Goal: Task Accomplishment & Management: Use online tool/utility

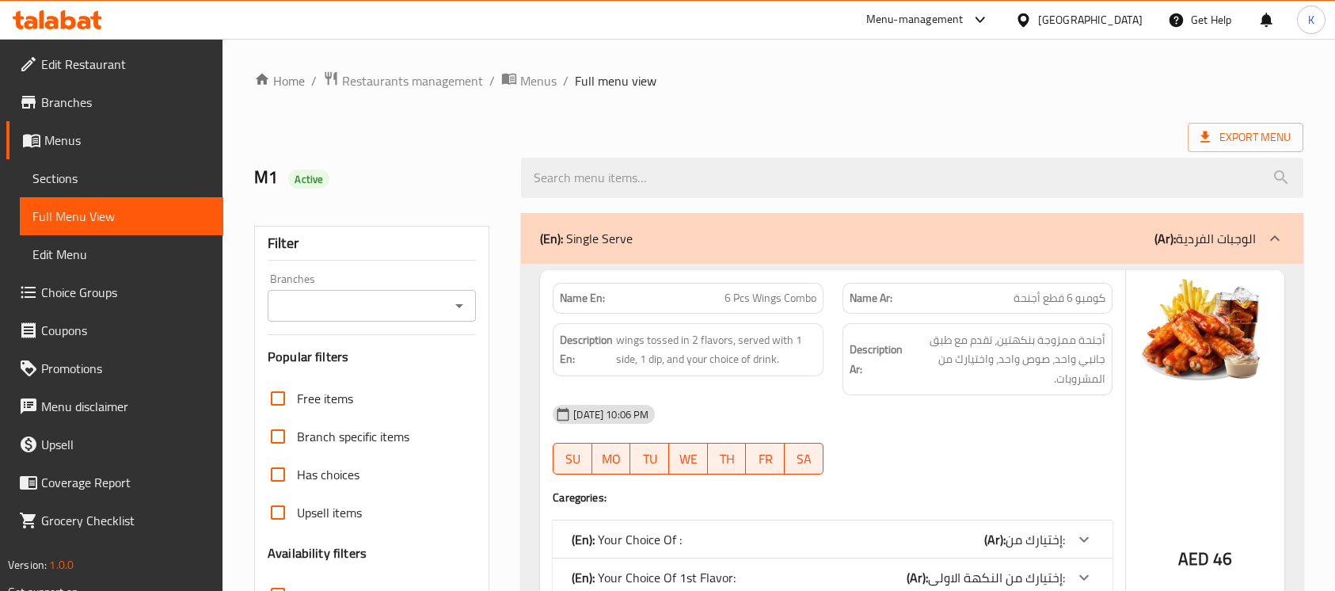
click at [1041, 22] on div "[GEOGRAPHIC_DATA]" at bounding box center [1090, 19] width 105 height 17
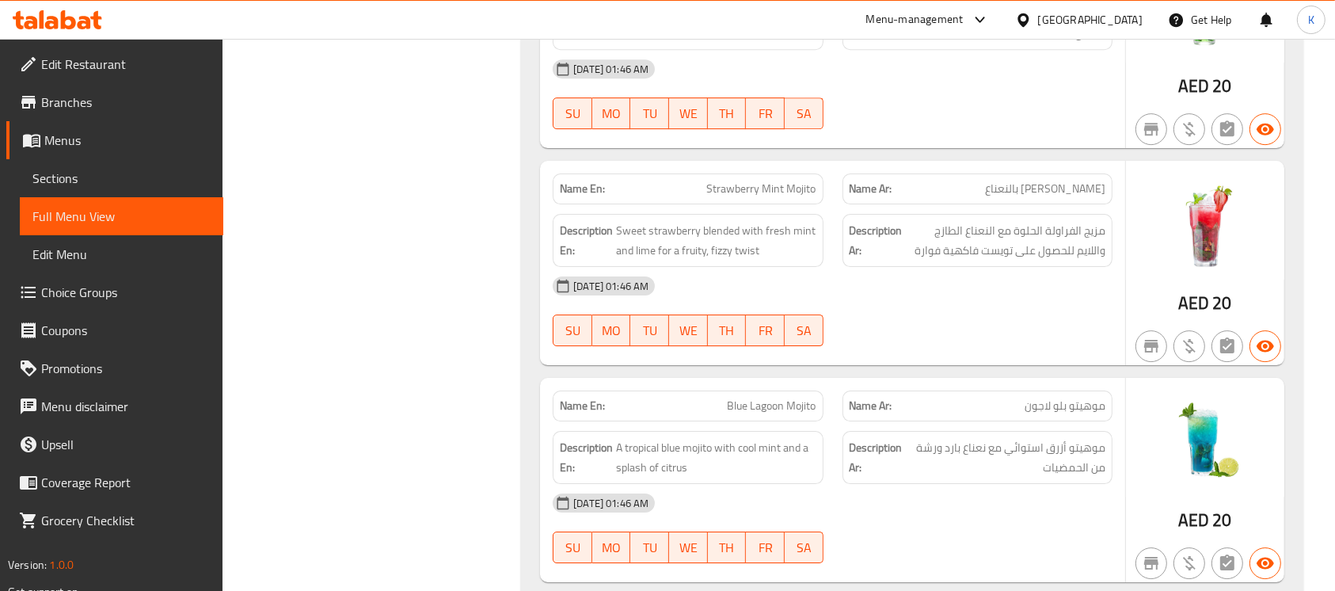
scroll to position [17144, 0]
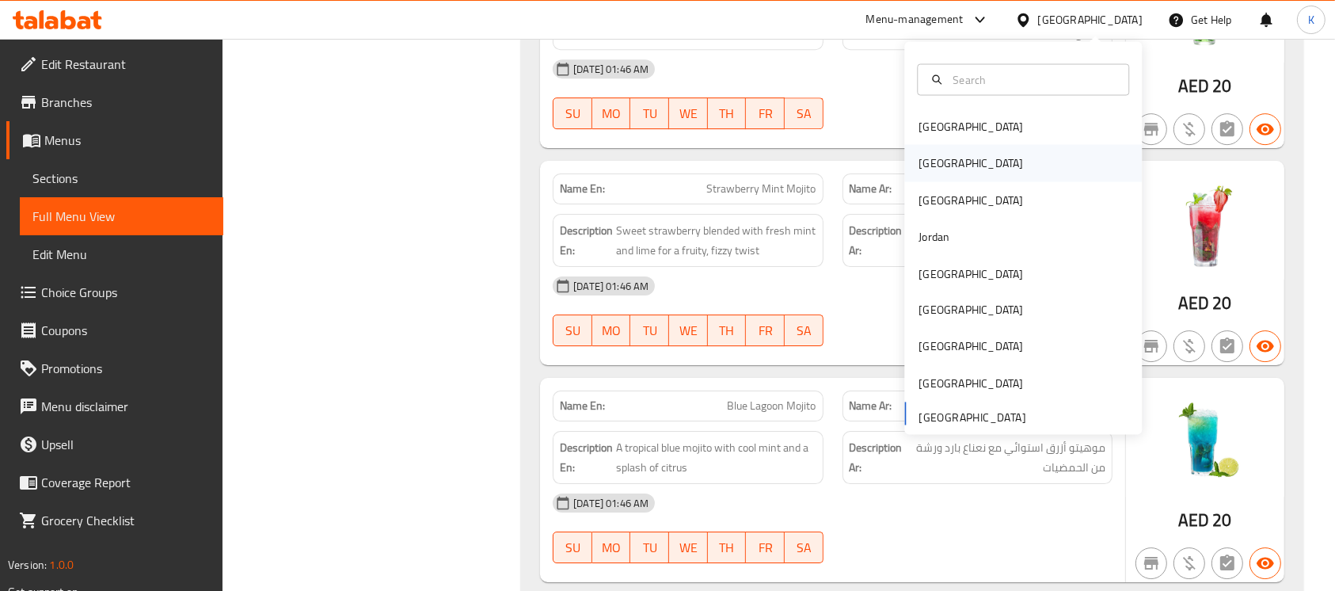
click at [938, 154] on div "[GEOGRAPHIC_DATA]" at bounding box center [971, 163] width 130 height 36
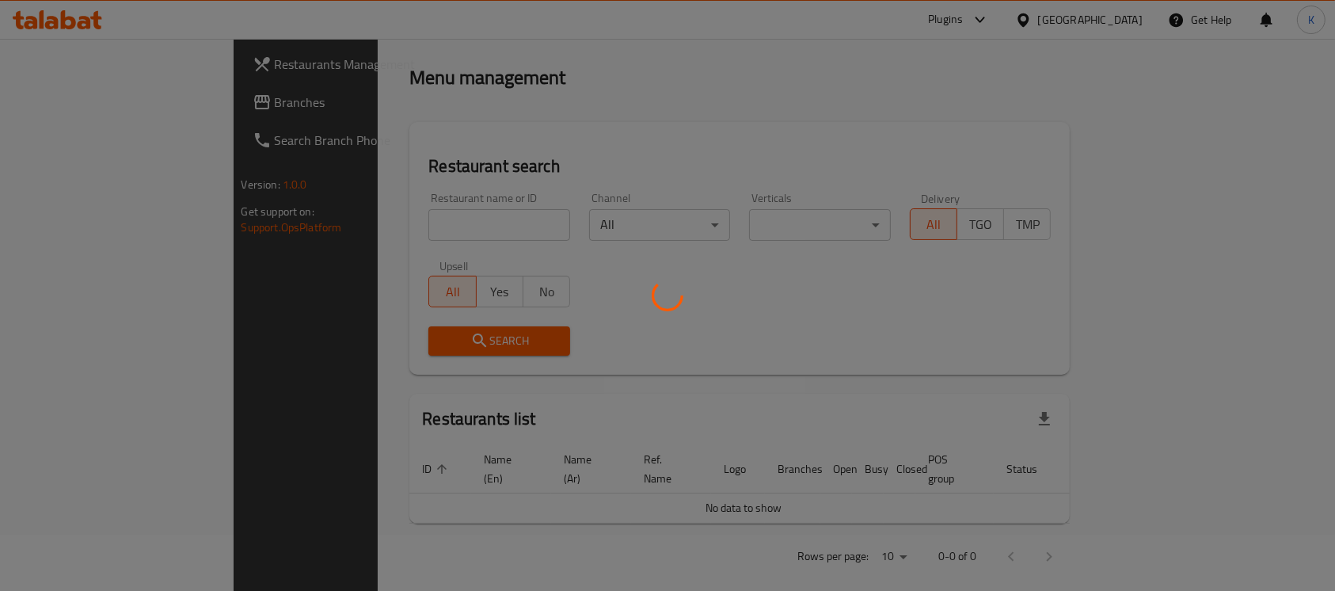
scroll to position [583, 0]
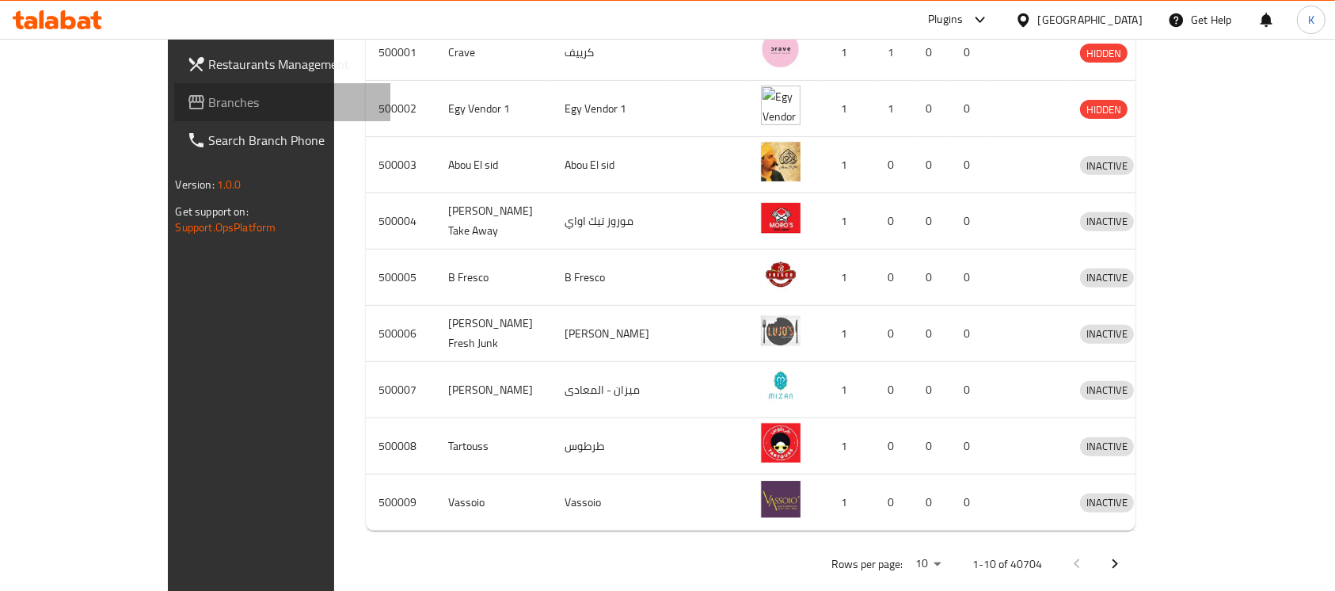
click at [209, 101] on span "Branches" at bounding box center [293, 102] width 169 height 19
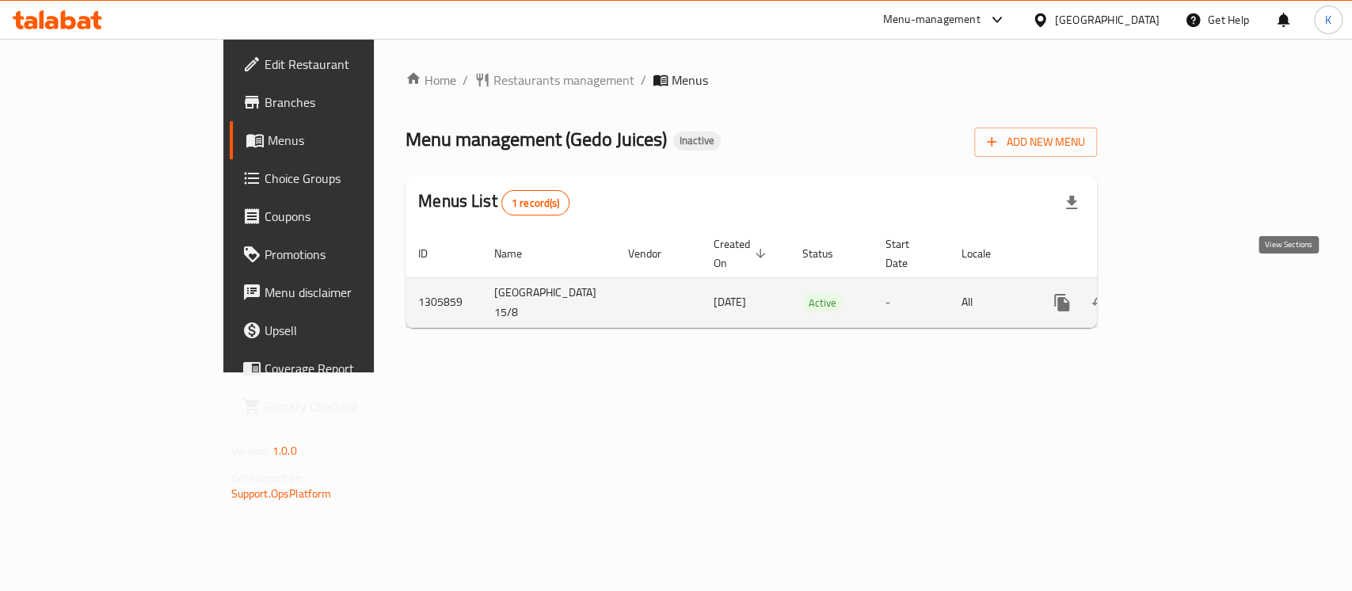
click at [1186, 293] on icon "enhanced table" at bounding box center [1175, 302] width 19 height 19
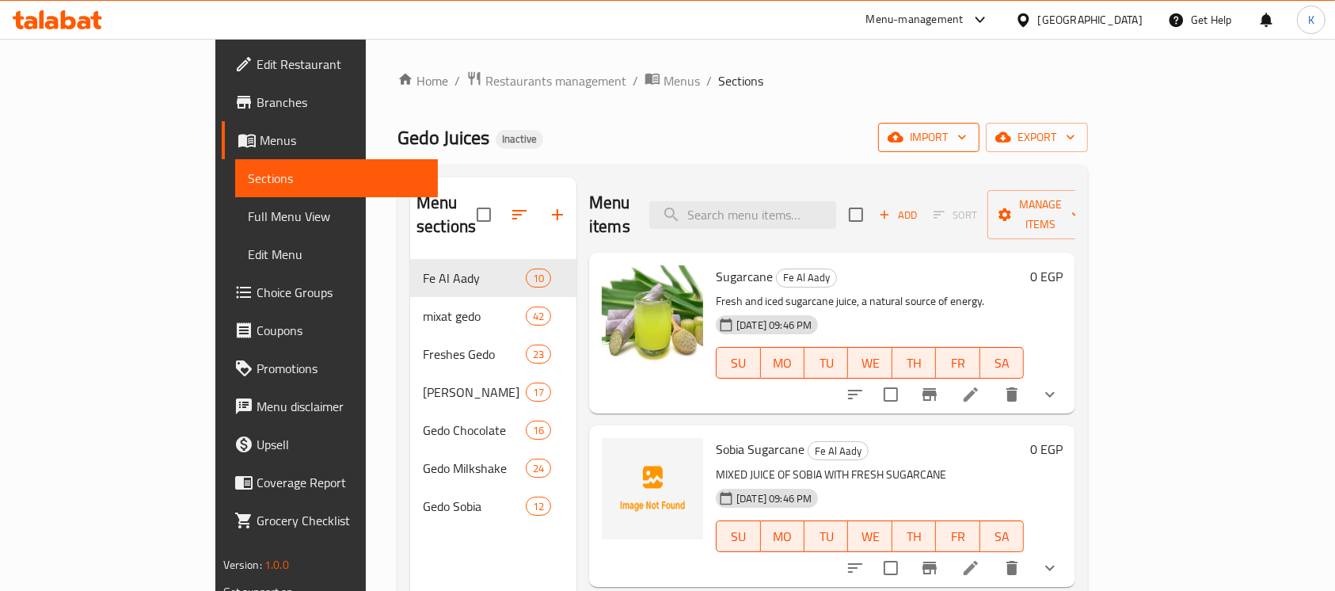
click at [967, 139] on span "import" at bounding box center [929, 137] width 76 height 20
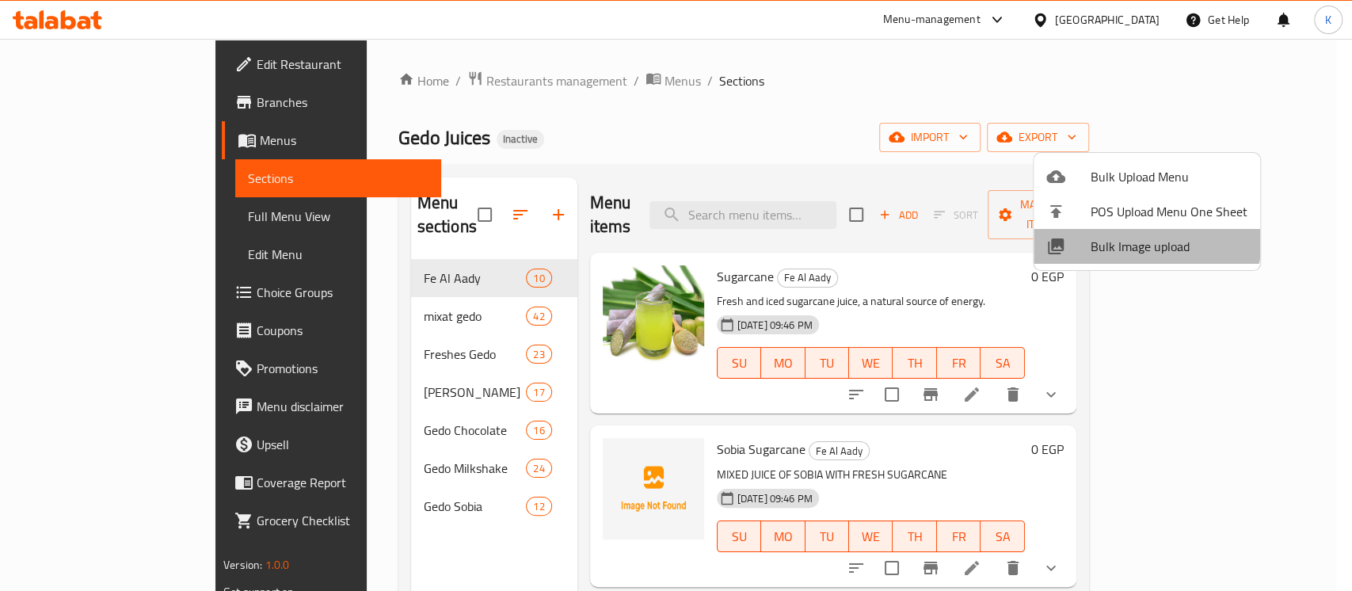
click at [1109, 230] on li "Bulk Image upload" at bounding box center [1146, 246] width 226 height 35
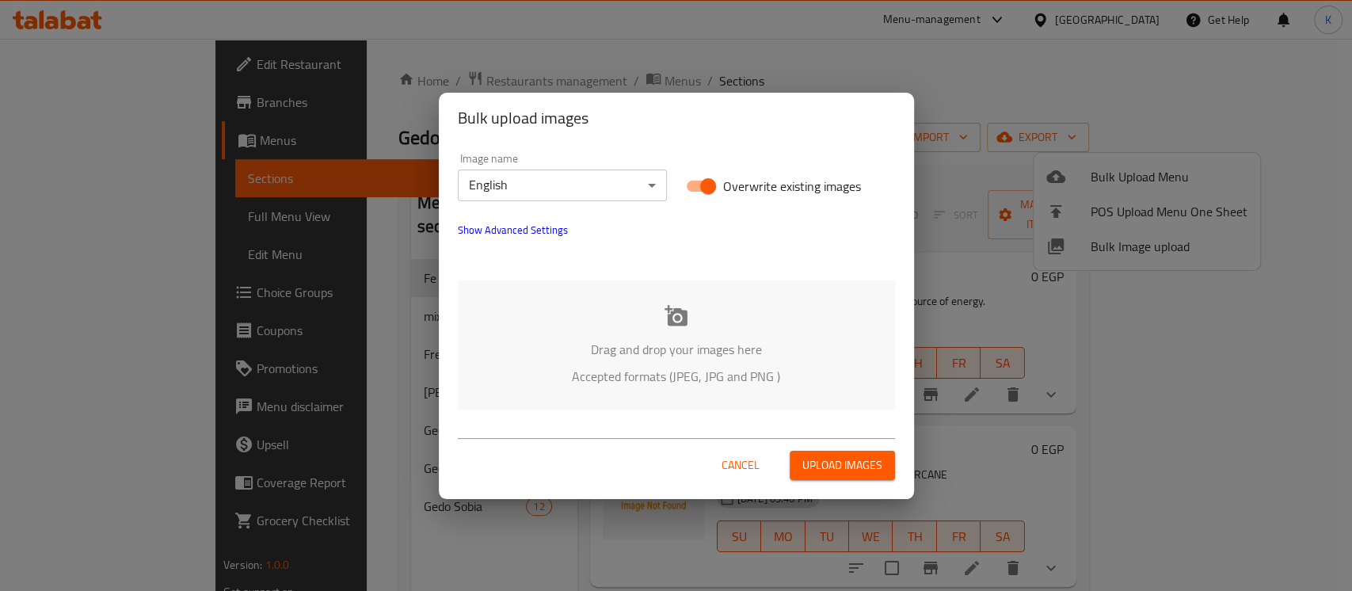
click at [684, 324] on icon at bounding box center [675, 315] width 23 height 21
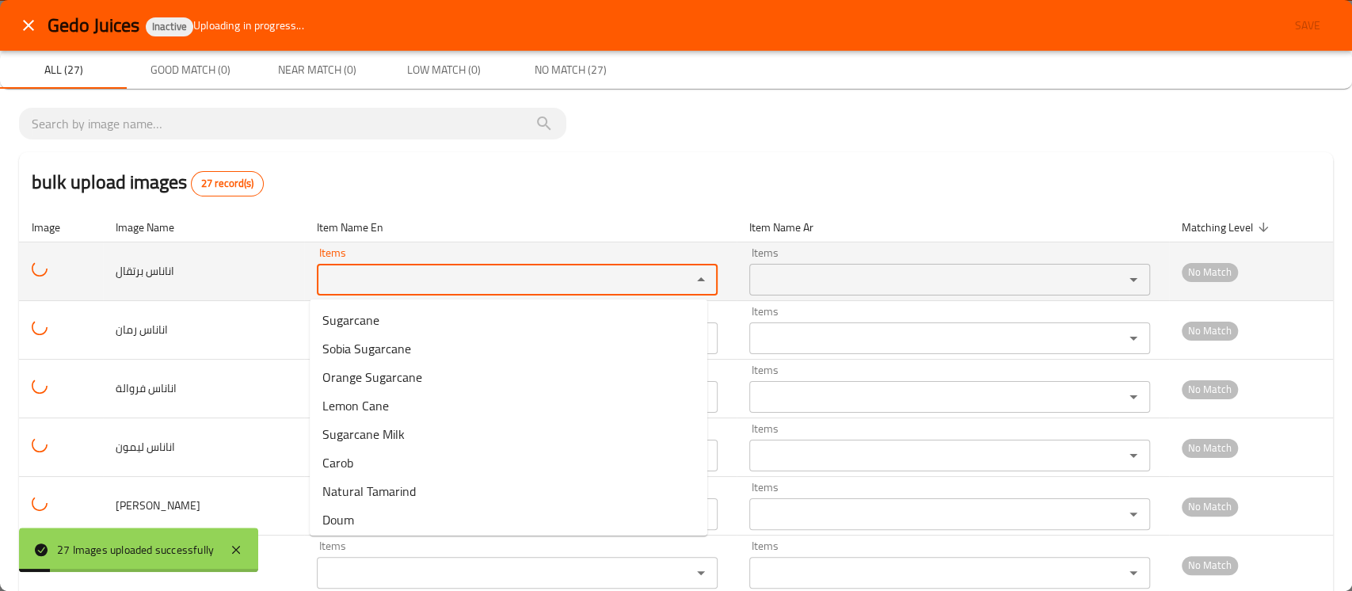
click at [504, 280] on برتقال "Items" at bounding box center [494, 279] width 344 height 22
drag, startPoint x: 349, startPoint y: 287, endPoint x: 266, endPoint y: 285, distance: 83.2
click at [266, 285] on tr "اناناس برتقال Items pin Items Items Items No Match" at bounding box center [676, 271] width 1314 height 59
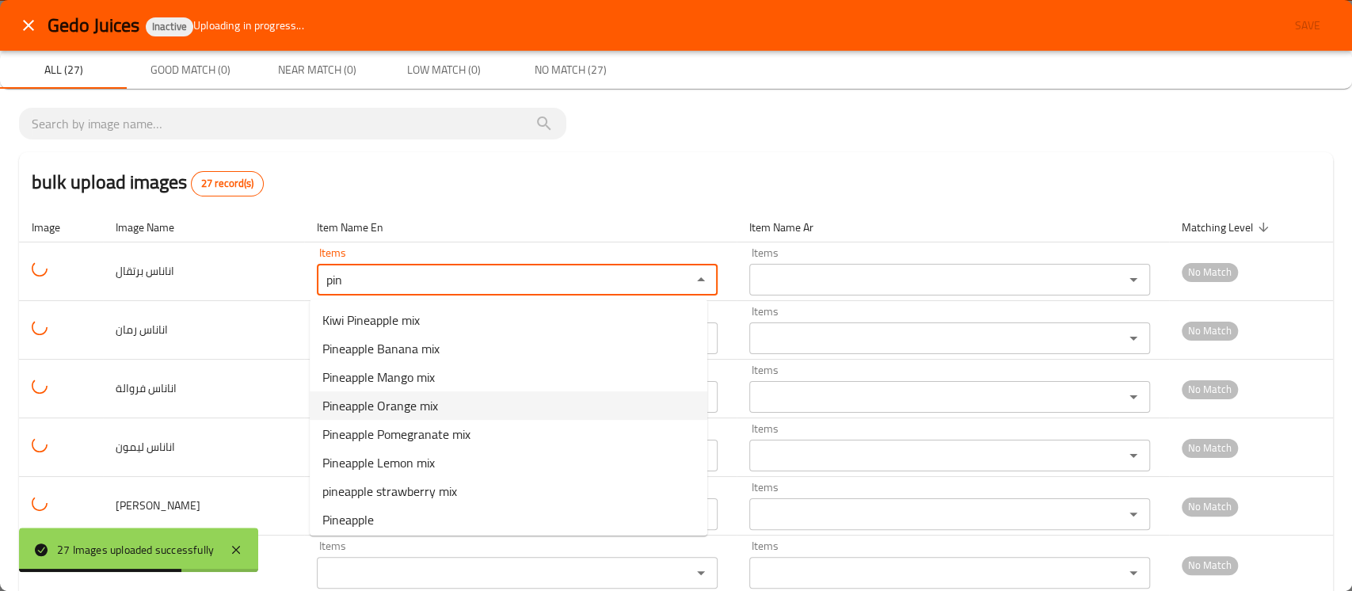
click at [362, 402] on span "Pineapple Orange mix" at bounding box center [380, 405] width 116 height 19
type برتقال "Pineapple Orange mix"
type برتقال-ar "ميكس اناناس برتقال"
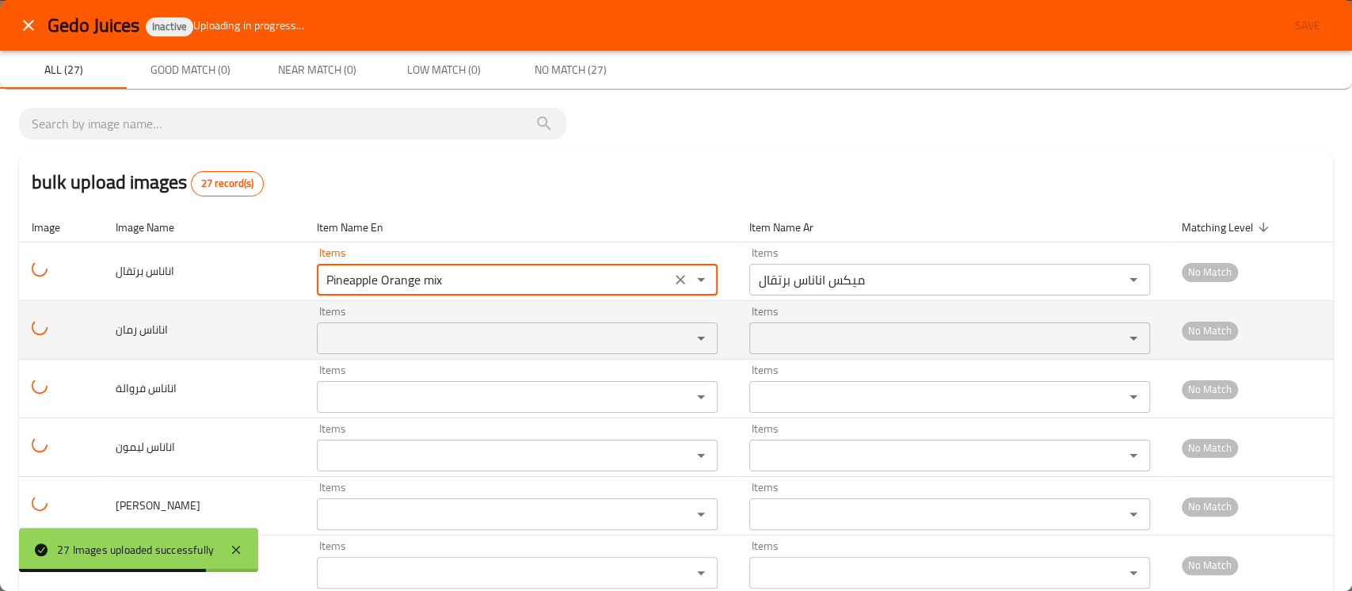
type برتقال "Pineapple Orange mix"
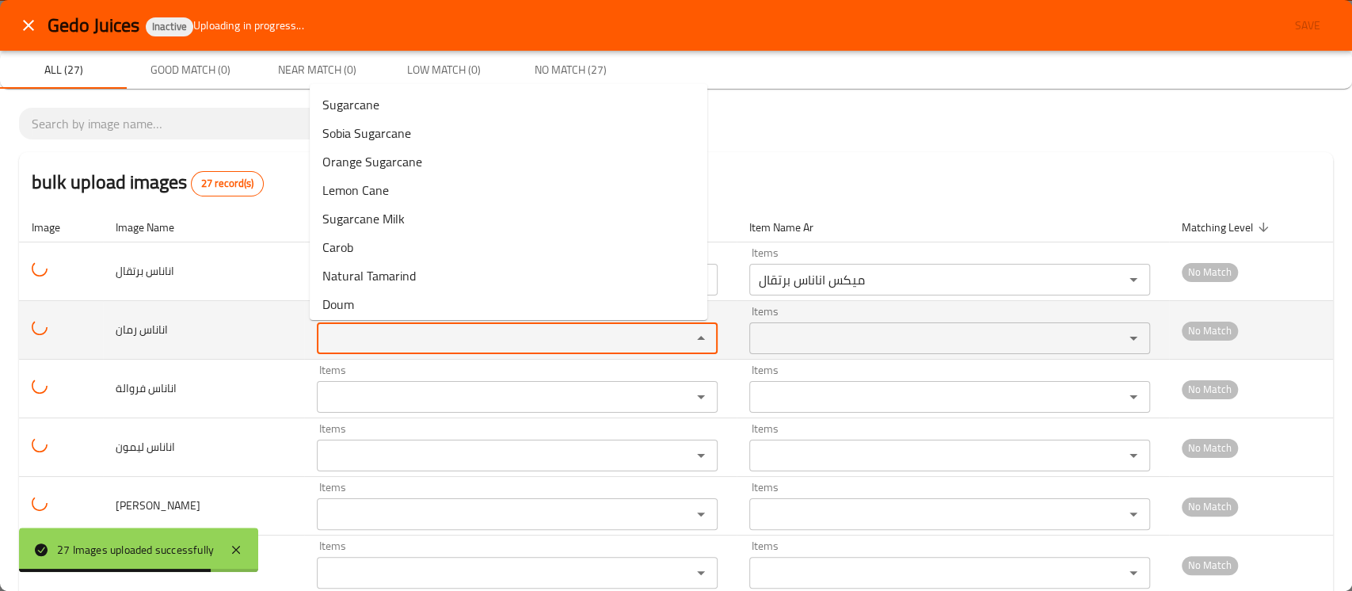
click at [362, 339] on رمان "Items" at bounding box center [494, 338] width 344 height 22
paste رمان "pin"
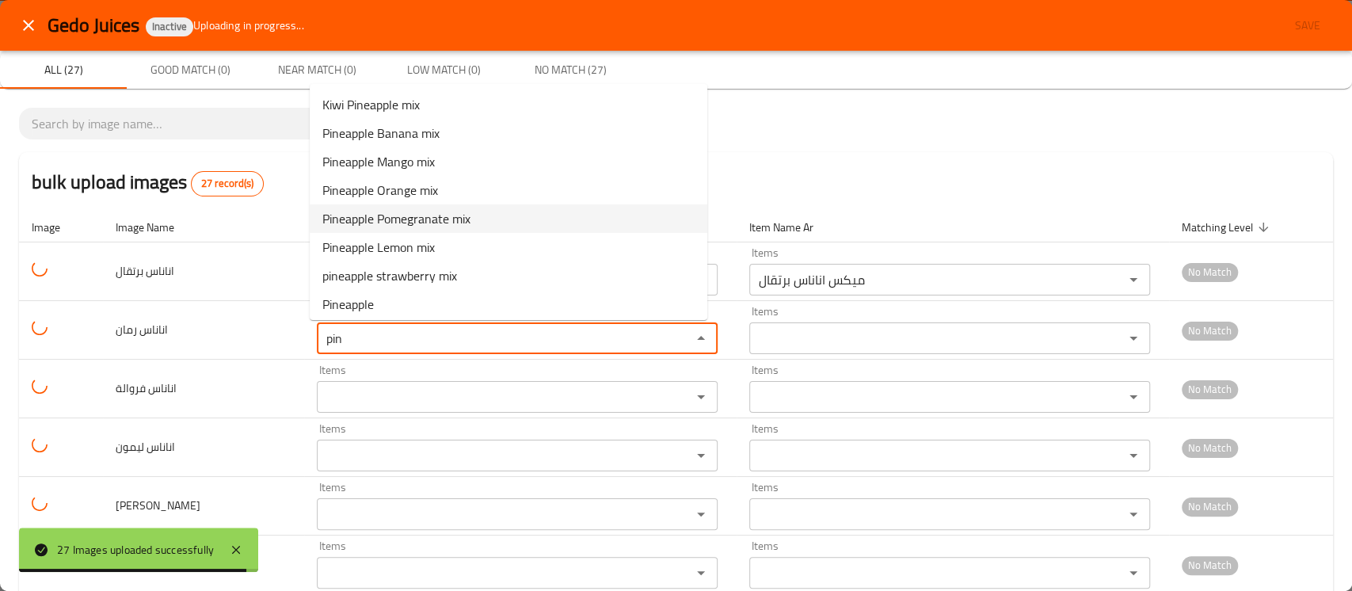
click at [409, 224] on span "Pineapple Pomegranate mix" at bounding box center [396, 218] width 148 height 19
type رمان "Pineapple Pomegranate mix"
type رمان-ar "ميكس اناناس رمان"
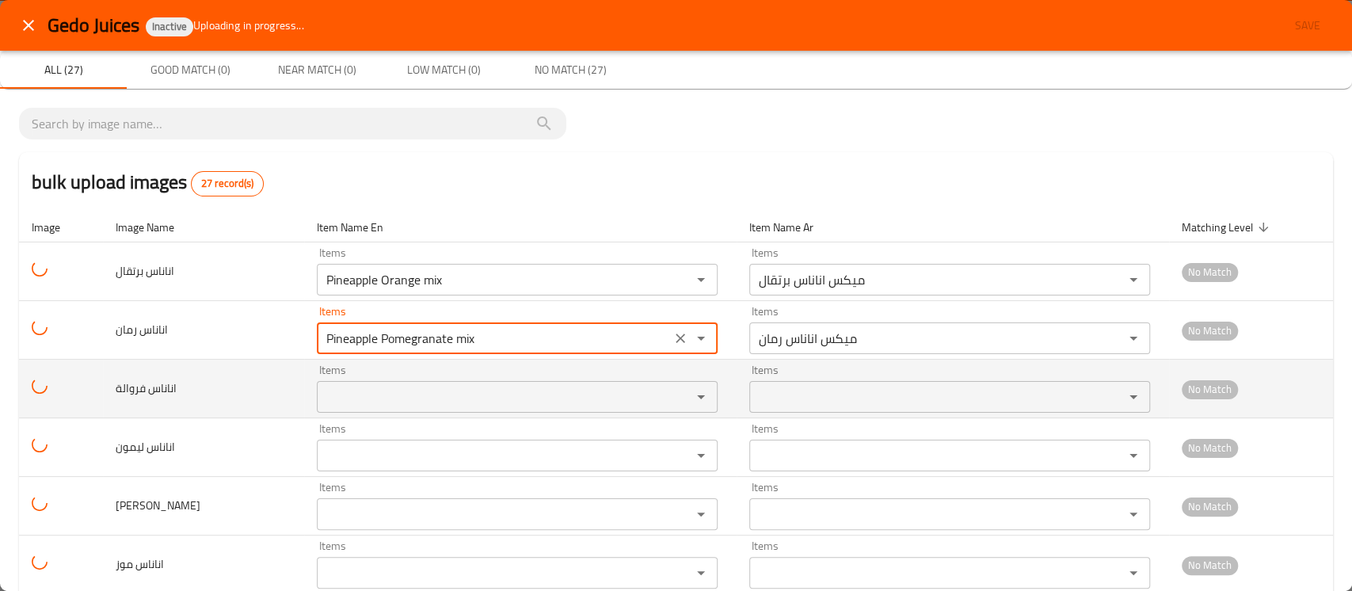
type رمان "Pineapple Pomegranate mix"
click at [354, 393] on فروالة "Items" at bounding box center [494, 397] width 344 height 22
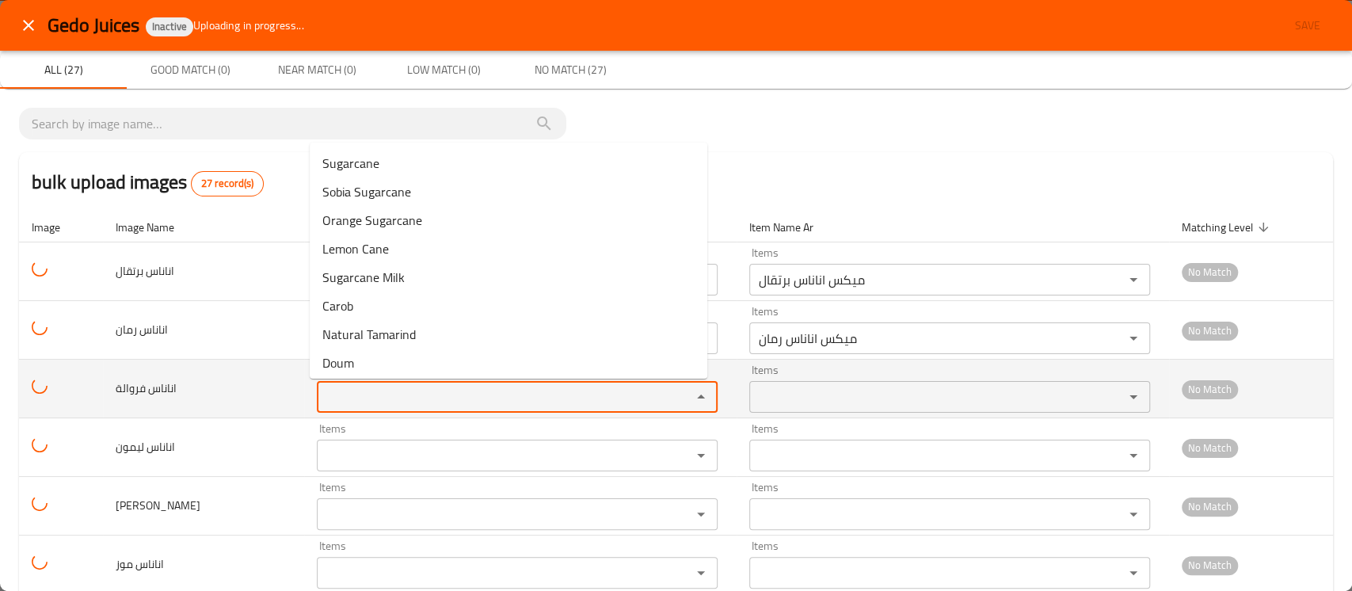
paste فروالة "pin"
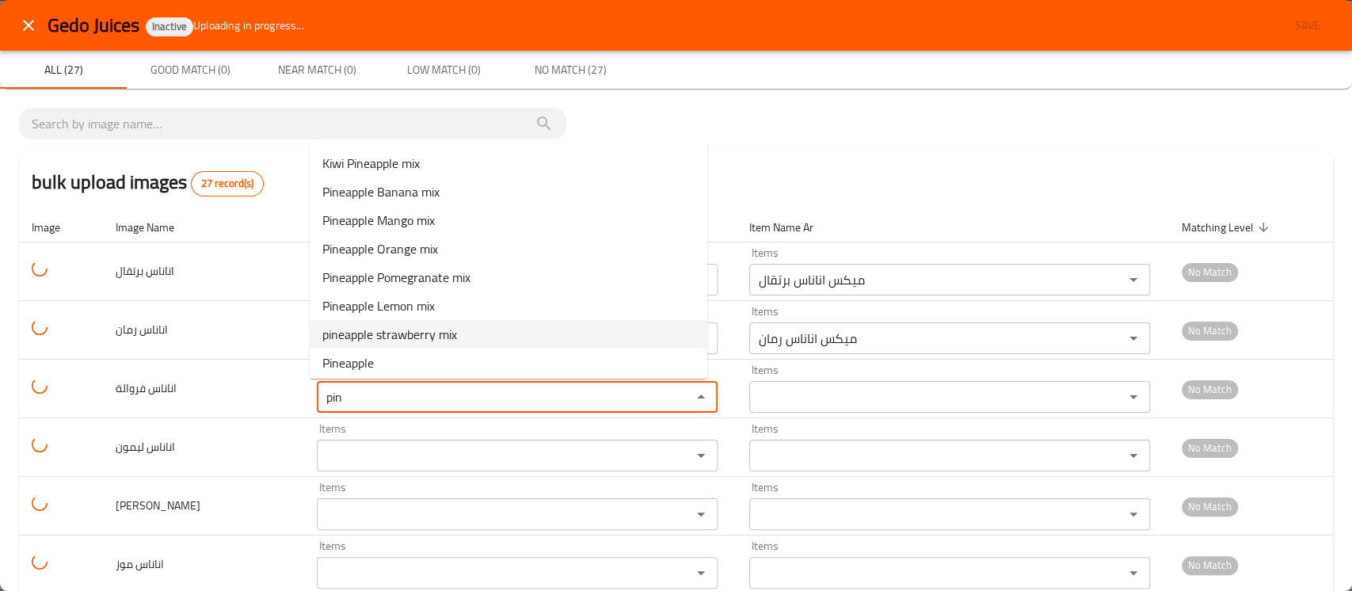
click at [395, 333] on span "pineapple strawberry mix" at bounding box center [389, 334] width 135 height 19
type فروالة "pineapple strawberry mix"
type فروالة-ar "ميكس اناناس فراولة"
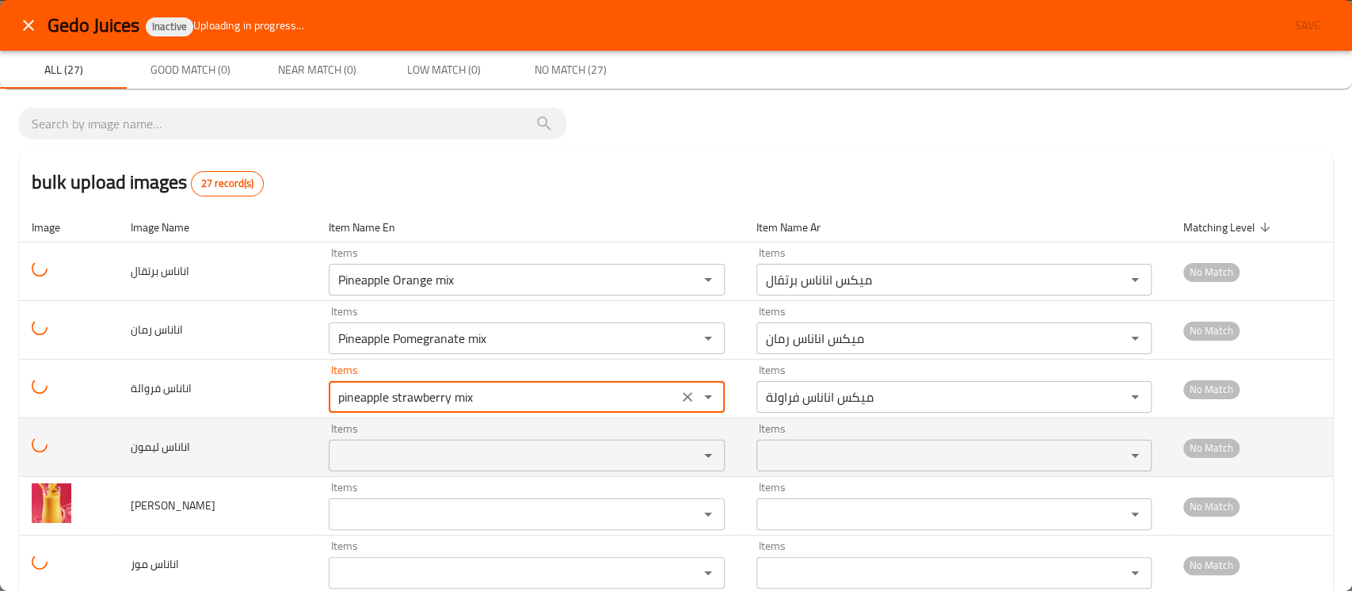
type فروالة "pineapple strawberry mix"
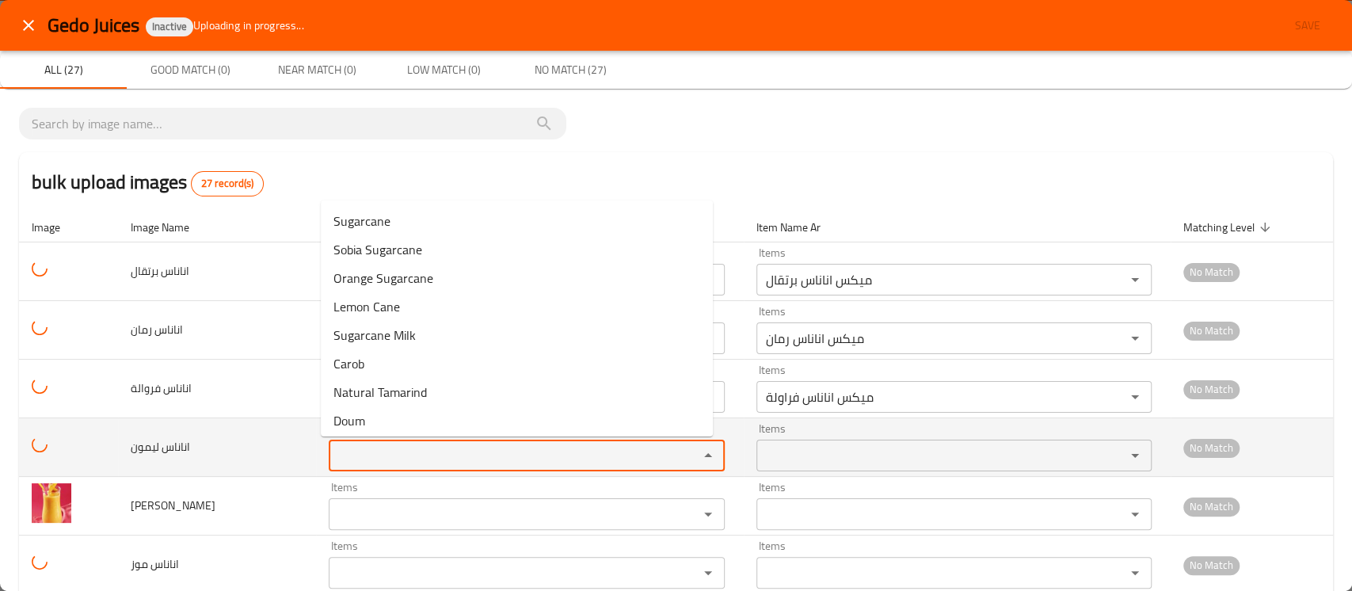
click at [355, 463] on ليمون "Items" at bounding box center [503, 455] width 340 height 22
paste ليمون "pin"
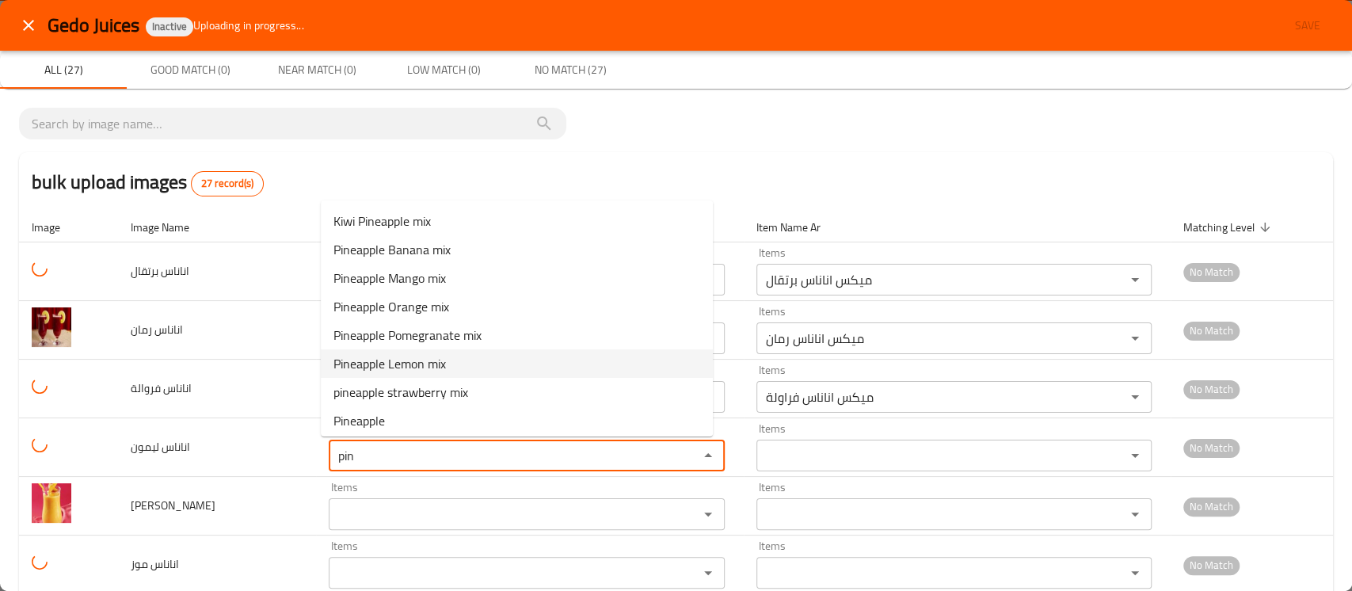
click at [437, 358] on span "Pineapple Lemon mix" at bounding box center [389, 363] width 112 height 19
type ليمون "Pineapple Lemon mix"
type ليمون-ar "ميكس اناناس ليمون"
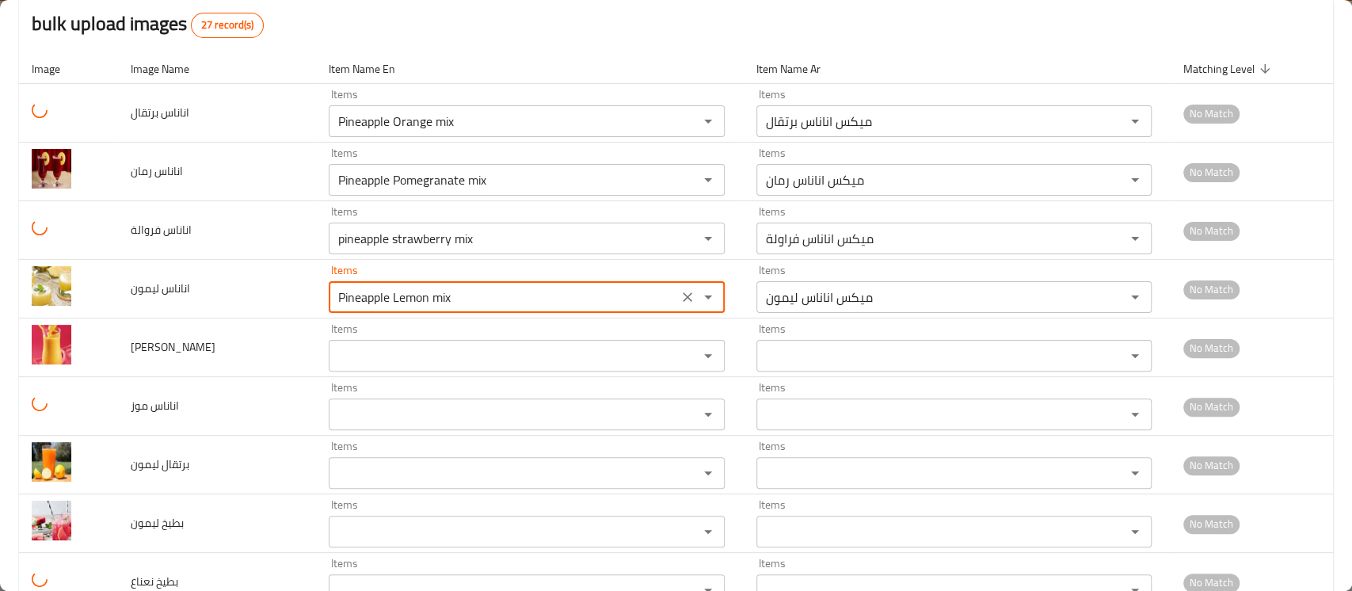
scroll to position [159, 0]
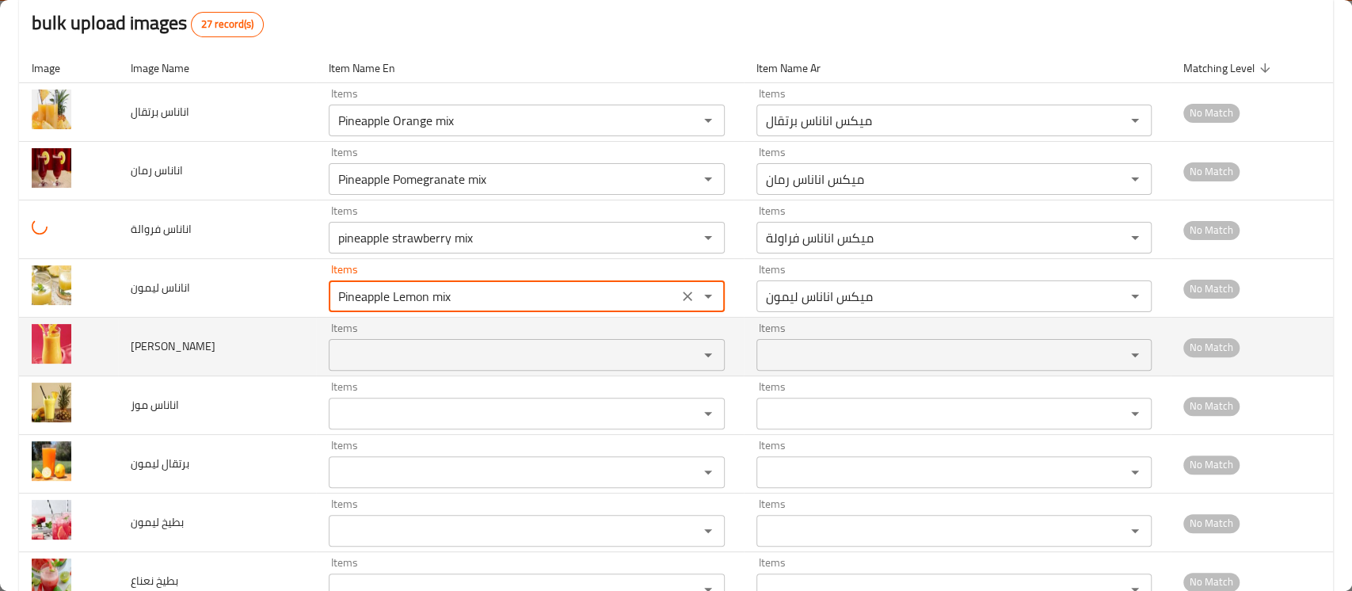
type ليمون "Pineapple Lemon mix"
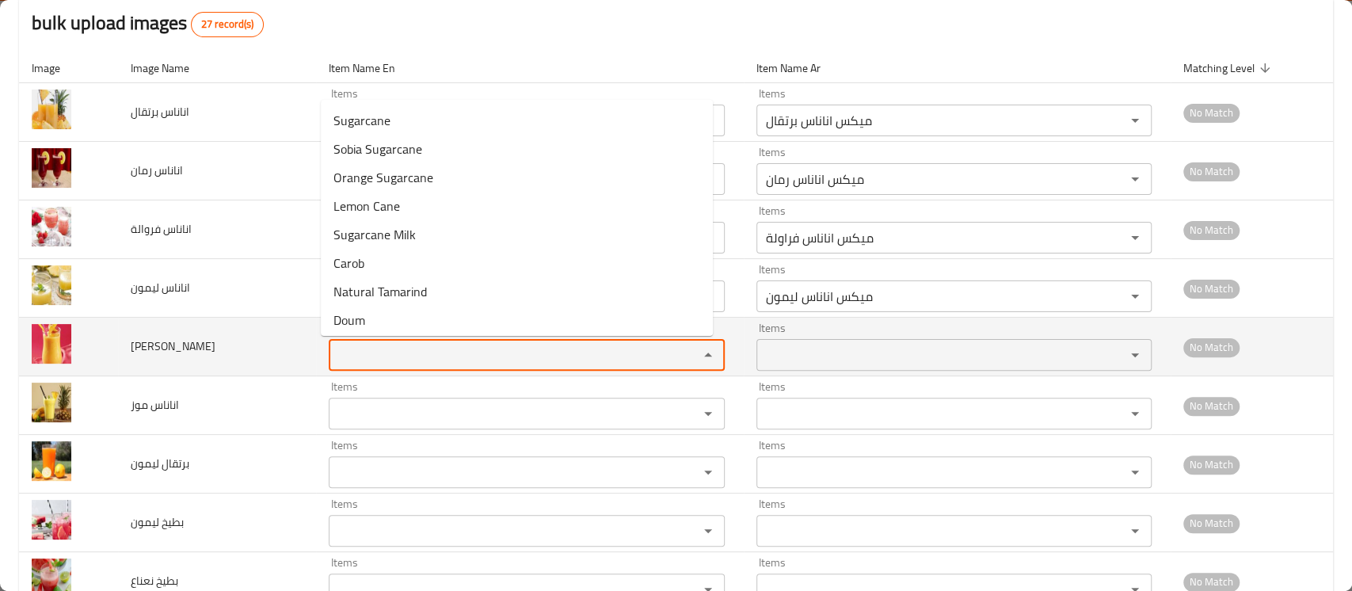
paste مانجا "pin"
click at [424, 358] on مانجا "Items" at bounding box center [503, 355] width 340 height 22
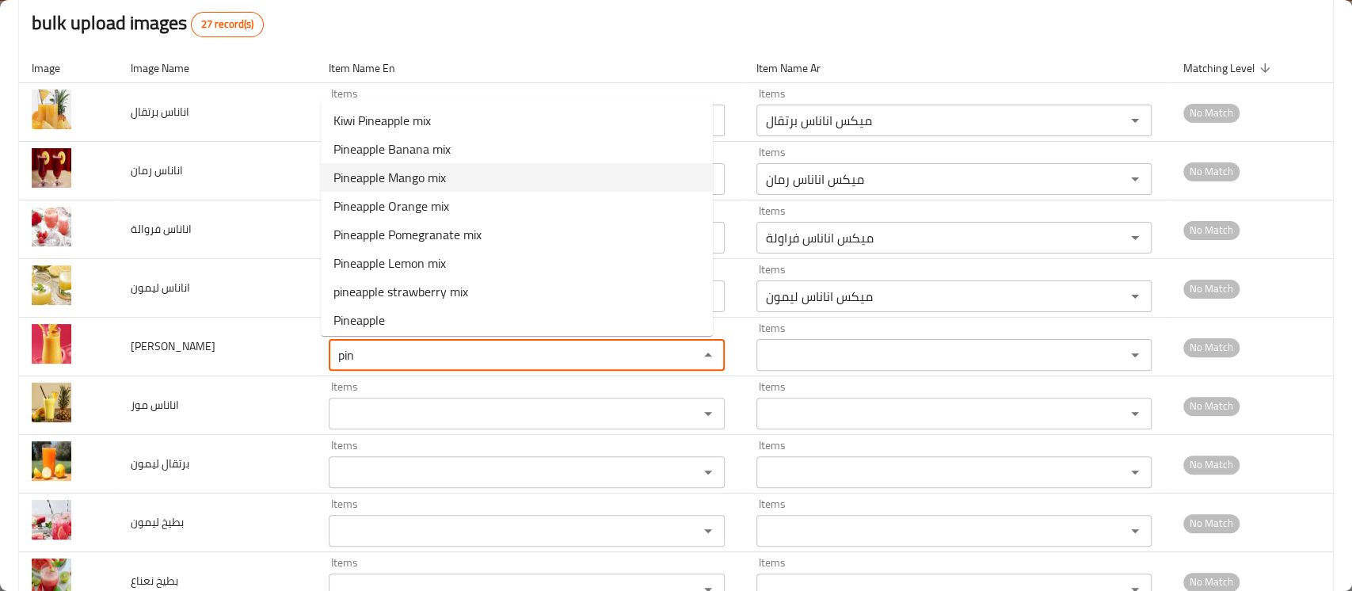
click at [500, 179] on مانجا-option-2 "Pineapple Mango mix" at bounding box center [517, 177] width 392 height 29
type مانجا "Pineapple Mango mix"
type مانجا-ar "ميكس اناناس مانجو"
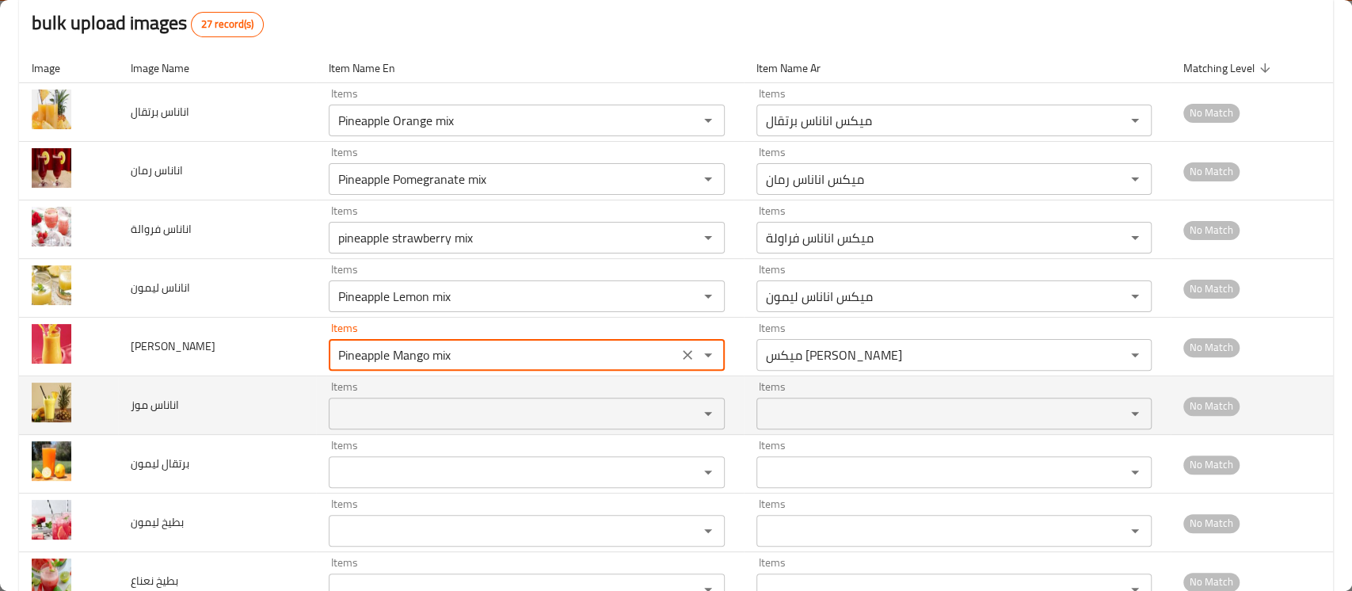
type مانجا "Pineapple Mango mix"
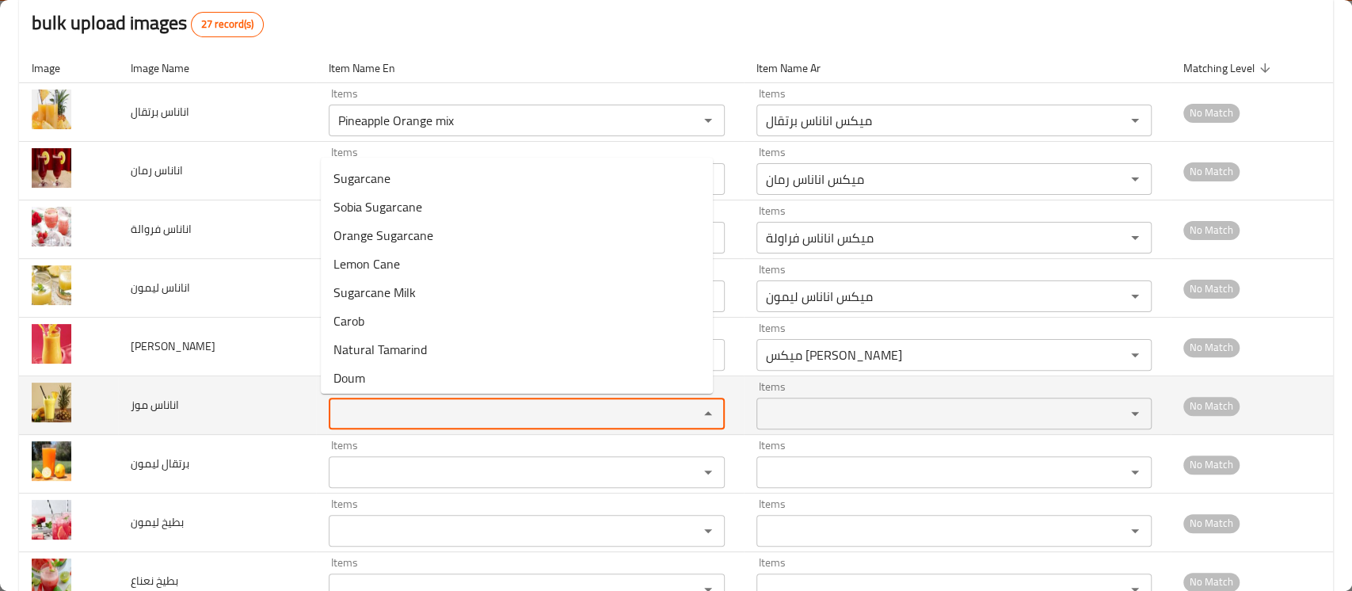
paste موز "pin"
click at [369, 415] on موز "pin" at bounding box center [503, 413] width 340 height 22
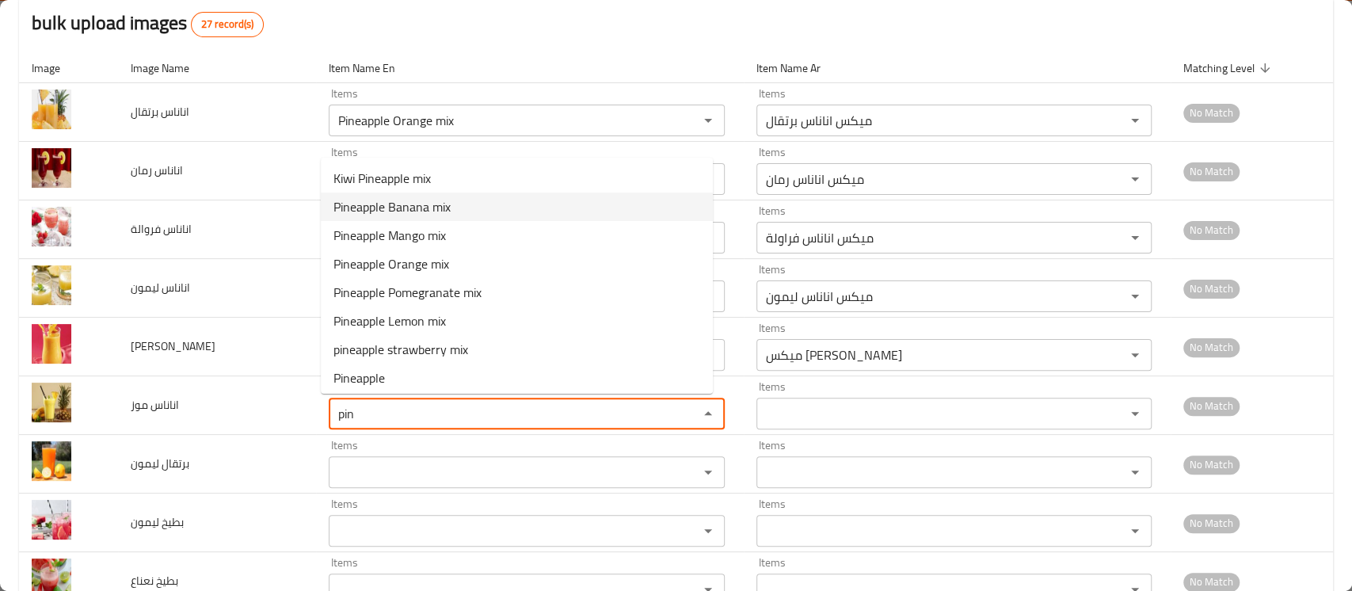
click at [473, 200] on موز-option-1 "Pineapple Banana mix" at bounding box center [517, 206] width 392 height 29
type موز "Pineapple Banana mix"
type موز-ar "ميكس اناناس موز"
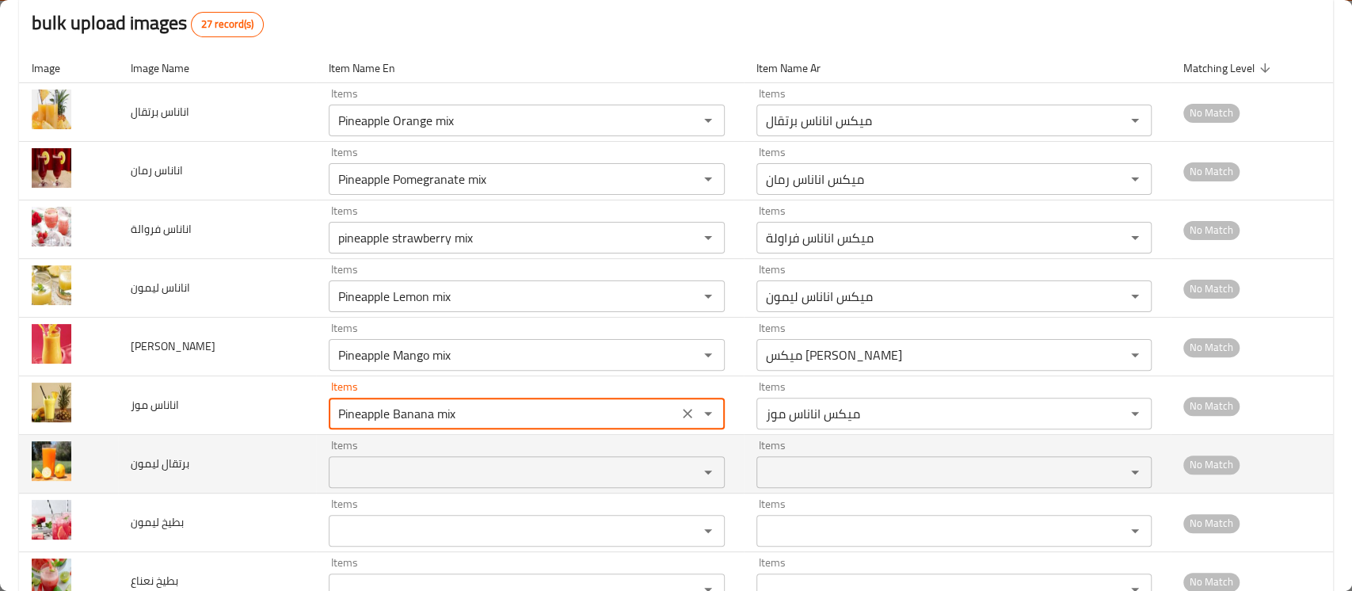
type موز "Pineapple Banana mix"
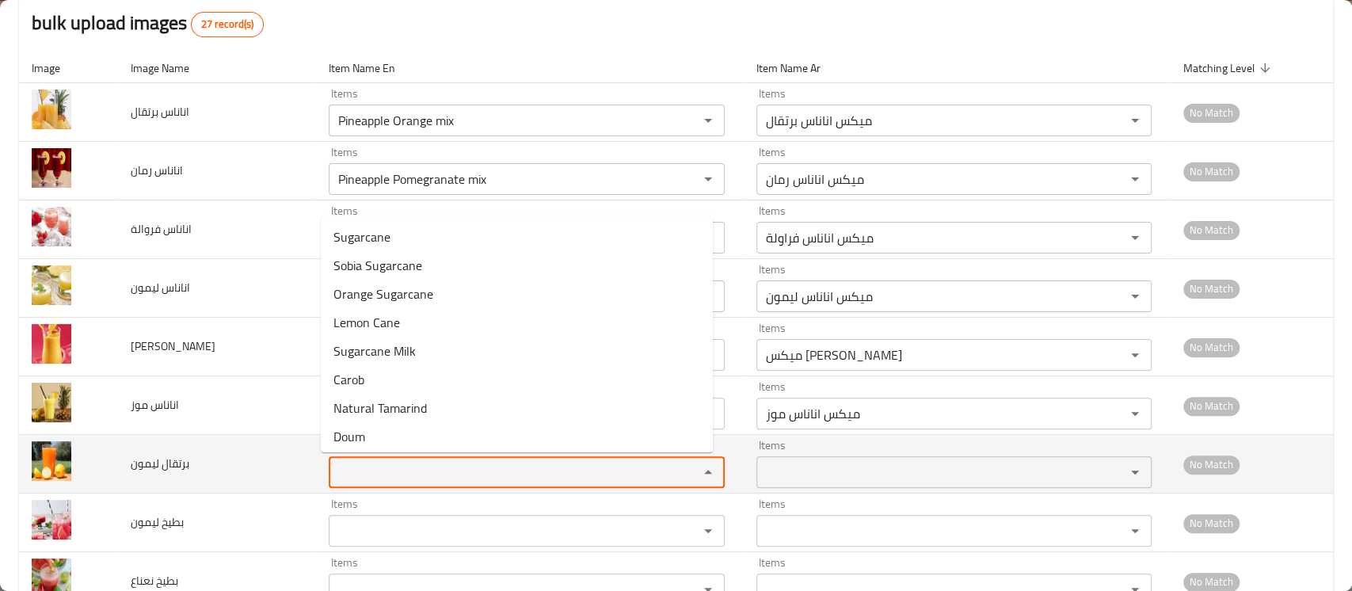
click at [354, 461] on ليمون "Items" at bounding box center [503, 472] width 340 height 22
paste ليمون "pin"
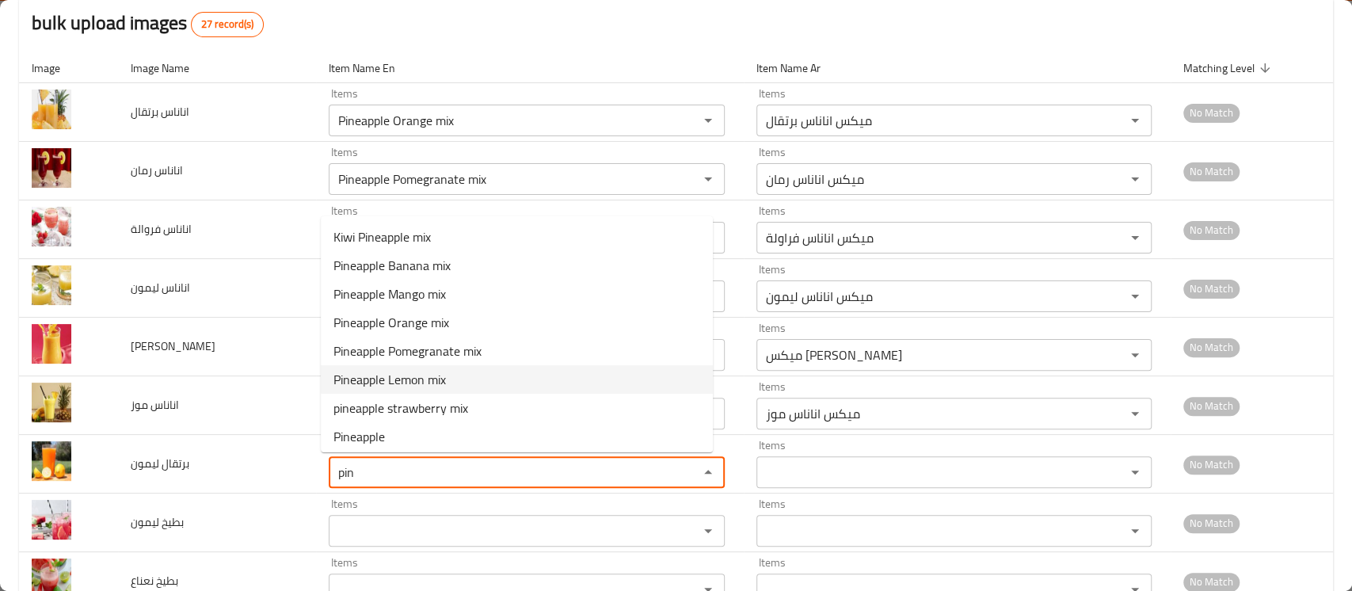
click at [415, 380] on span "Pineapple Lemon mix" at bounding box center [389, 379] width 112 height 19
type ليمون "Pineapple Lemon mix"
type ليمون-ar "ميكس اناناس ليمون"
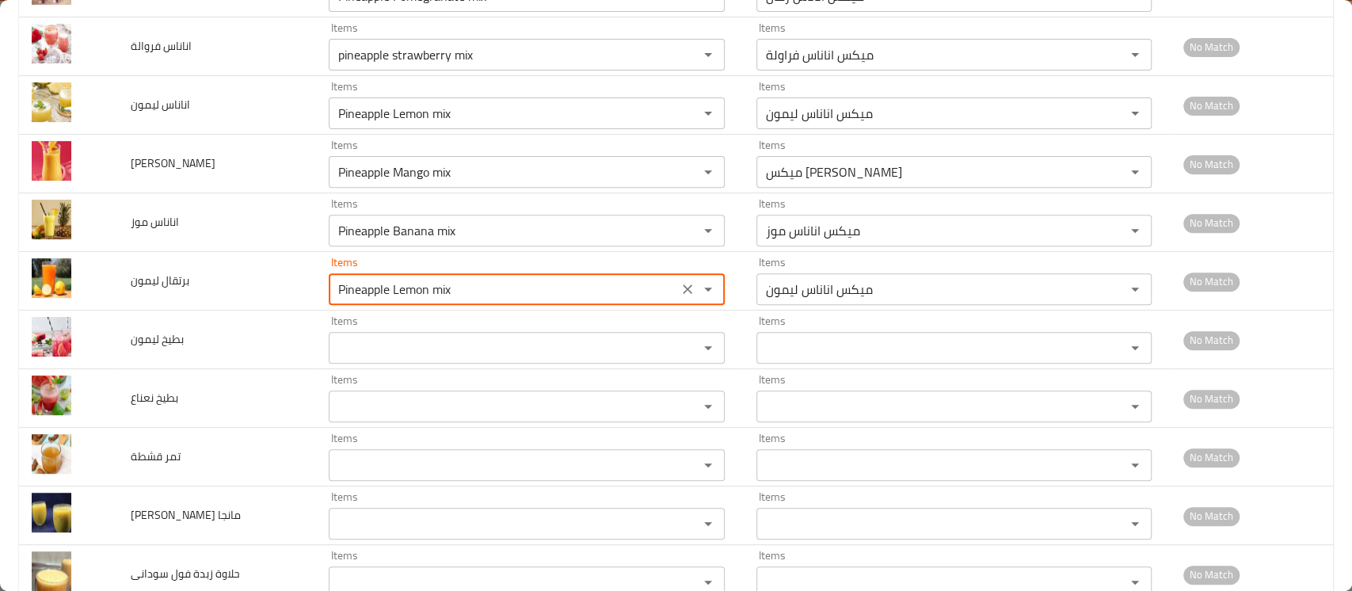
scroll to position [344, 0]
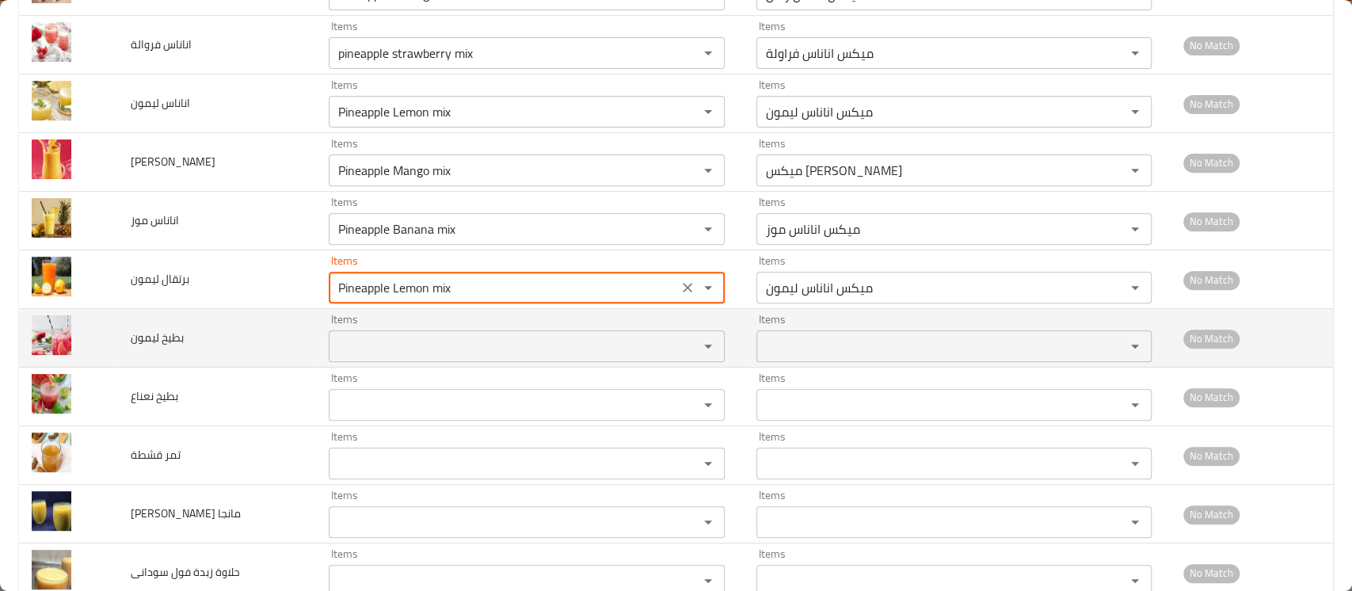
type ليمون "Pineapple Lemon mix"
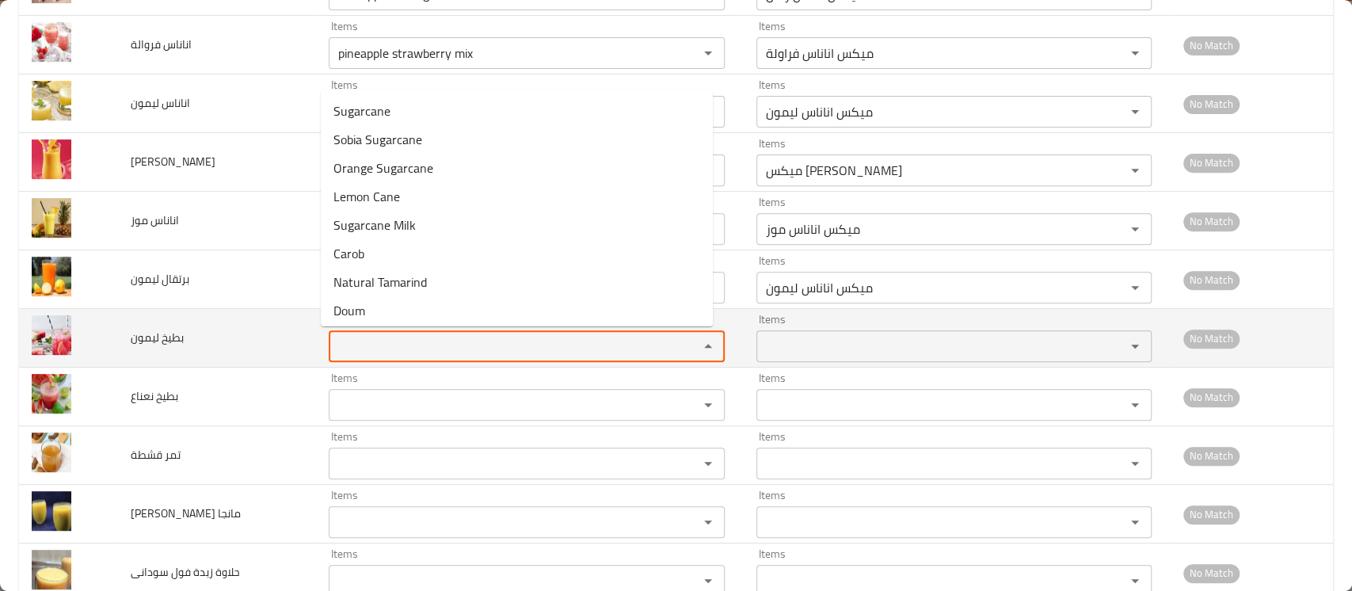
click at [395, 348] on ليمون "Items" at bounding box center [503, 346] width 340 height 22
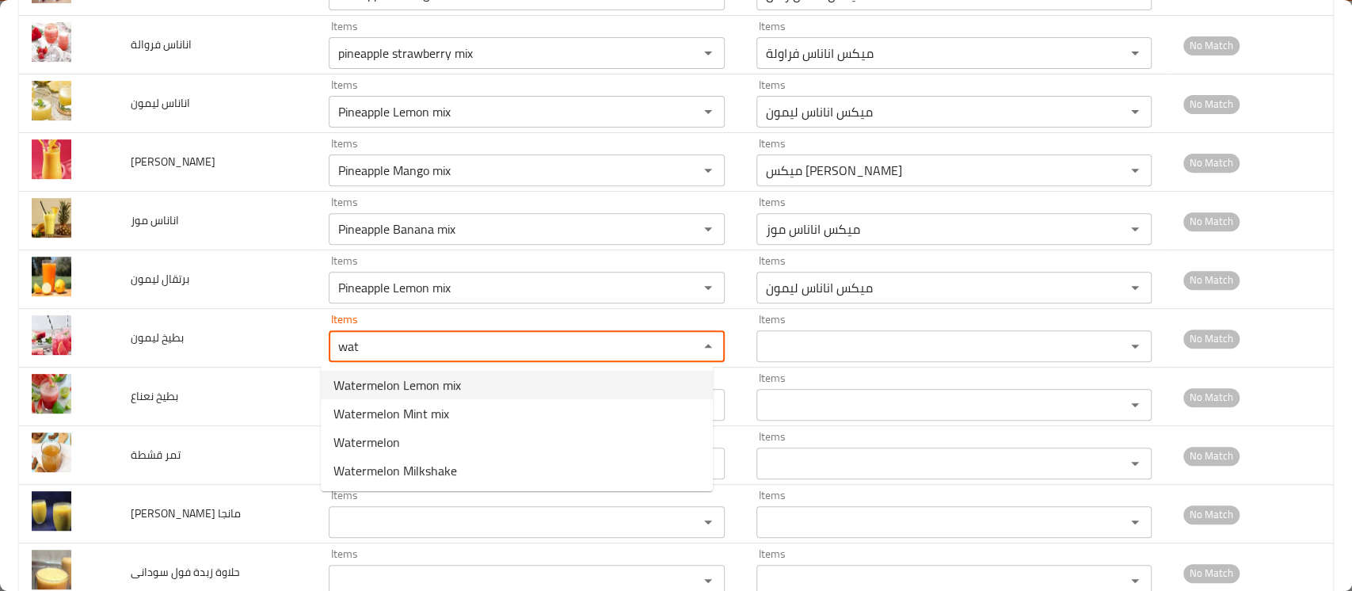
click at [414, 386] on span "Watermelon Lemon mix" at bounding box center [396, 384] width 127 height 19
type ليمون "Watermelon Lemon mix"
type ليمون-ar "ميكس بطيخ ليمون"
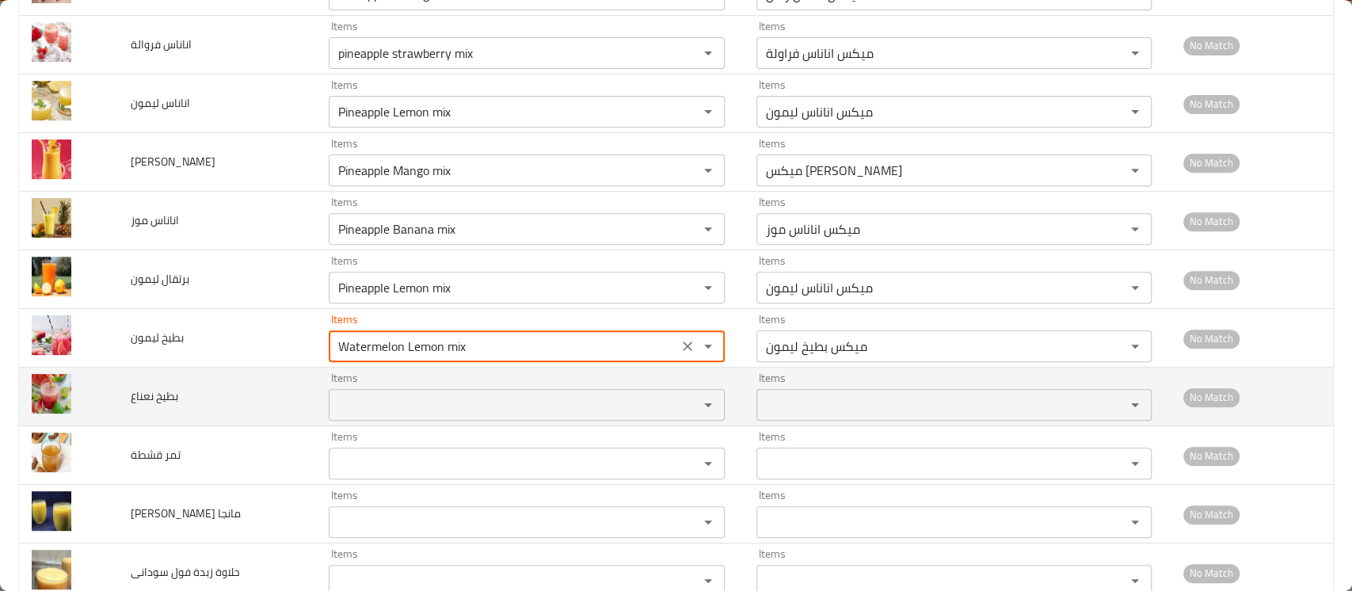
type ليمون "Watermelon Lemon mix"
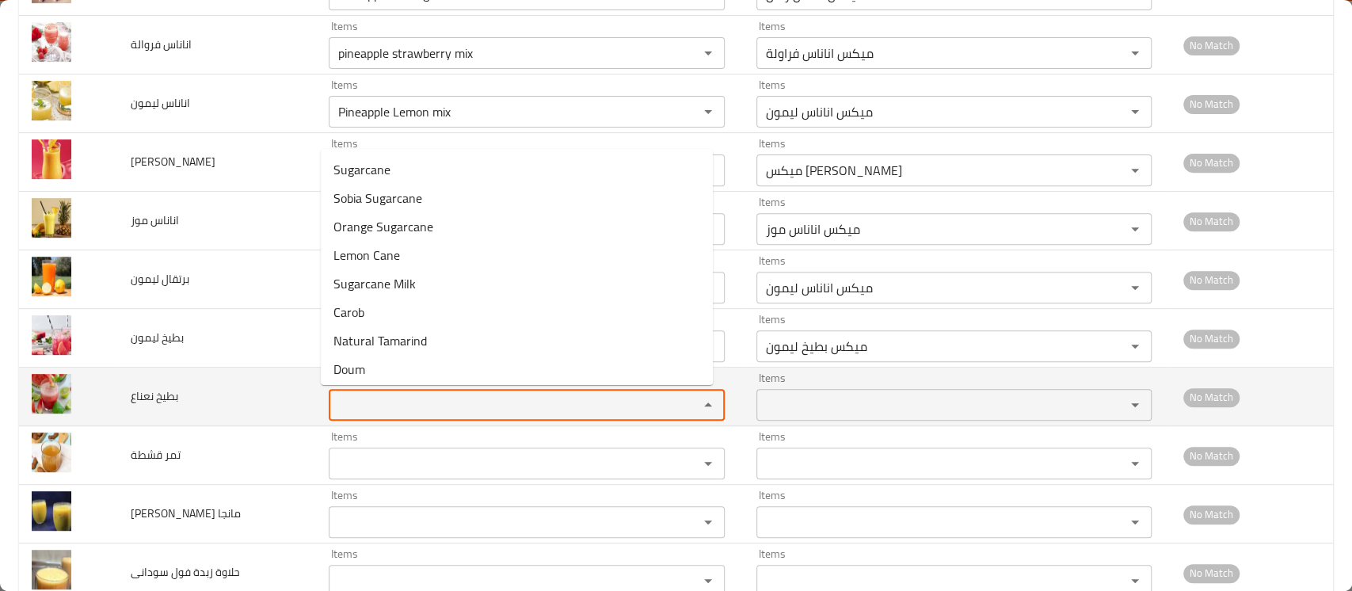
click at [375, 403] on نعناع "Items" at bounding box center [503, 405] width 340 height 22
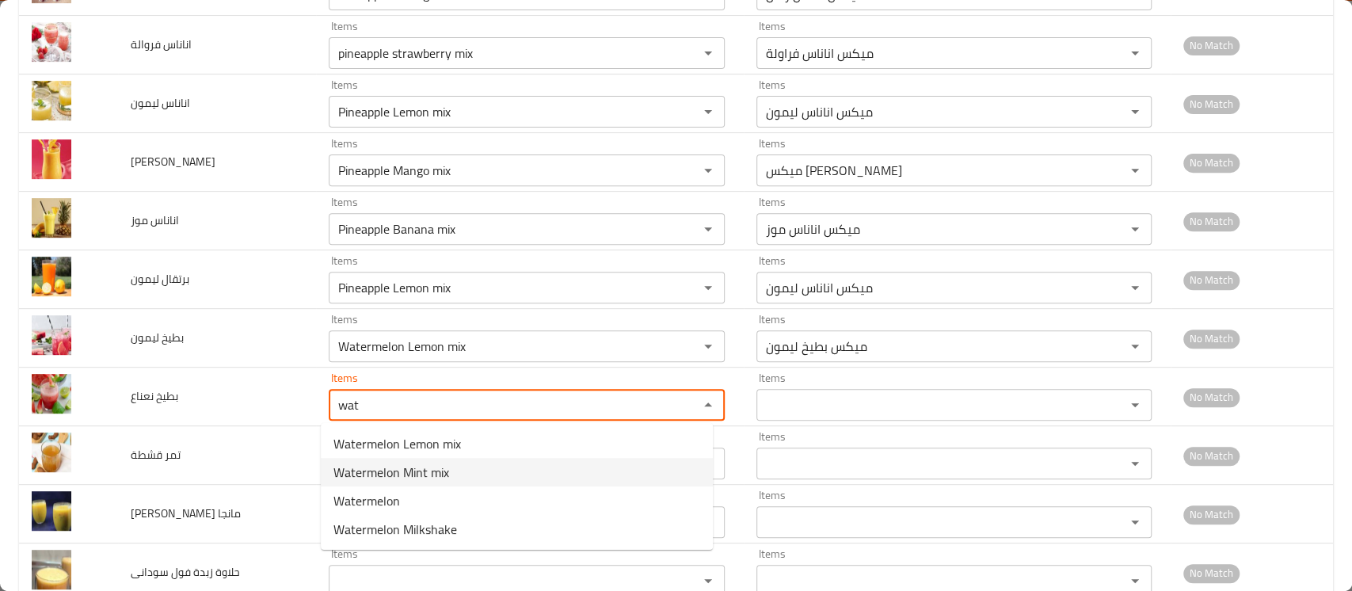
click at [379, 471] on span "Watermelon Mint mix" at bounding box center [391, 471] width 116 height 19
type نعناع "Watermelon Mint mix"
type نعناع-ar "ميكس بطيخ نعناع"
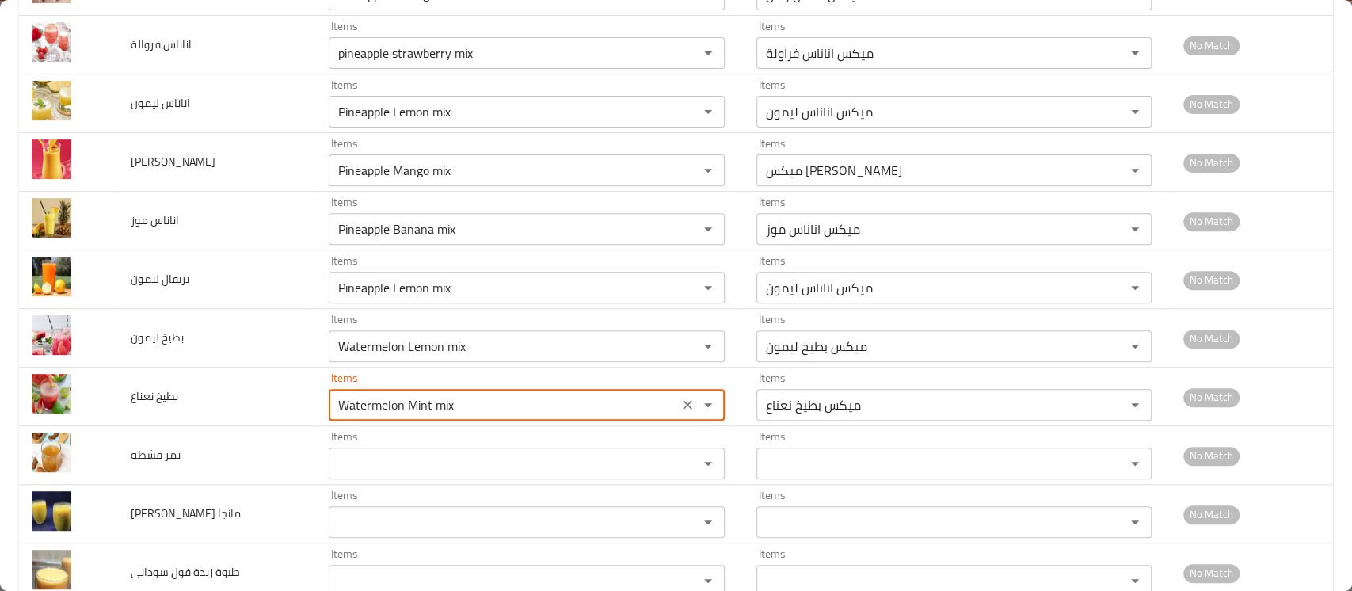
type نعناع "Watermelon Mint mix"
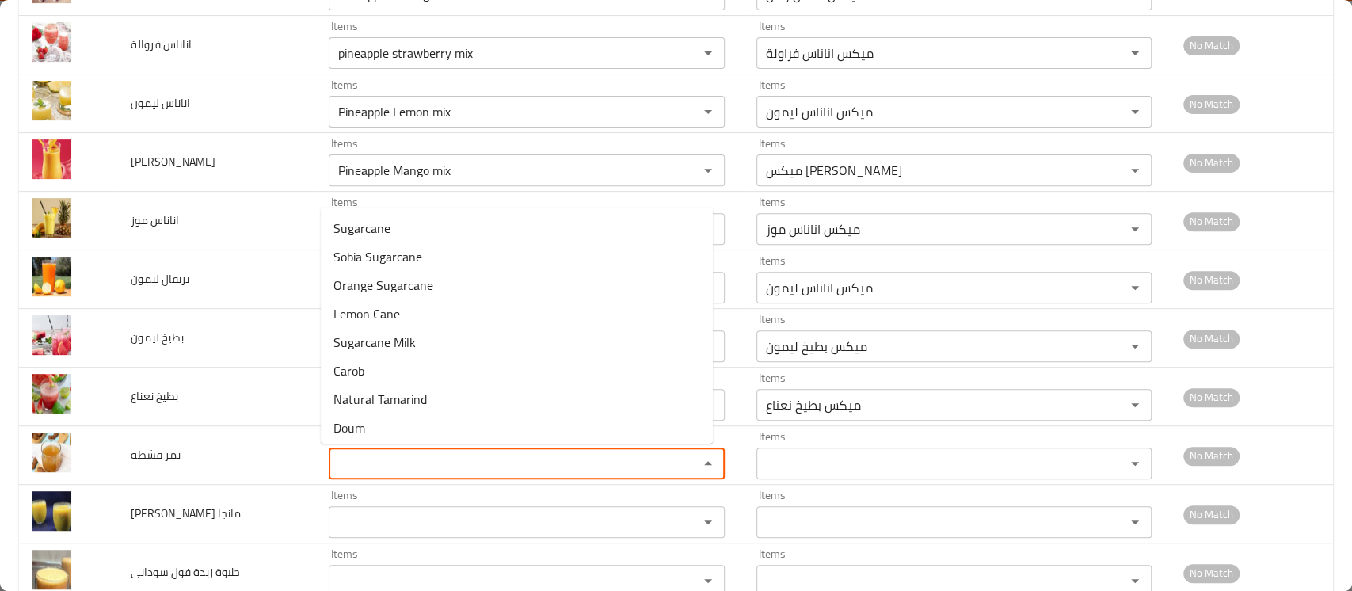
click at [379, 471] on قشطة "Items" at bounding box center [503, 463] width 340 height 22
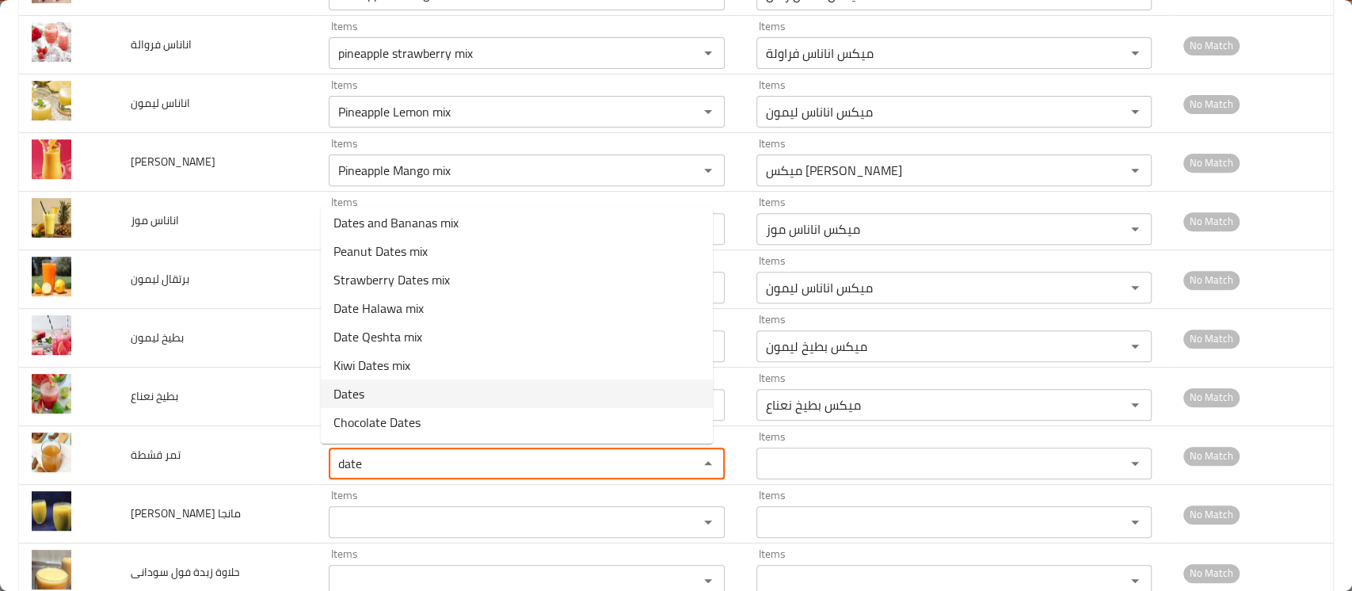
scroll to position [0, 0]
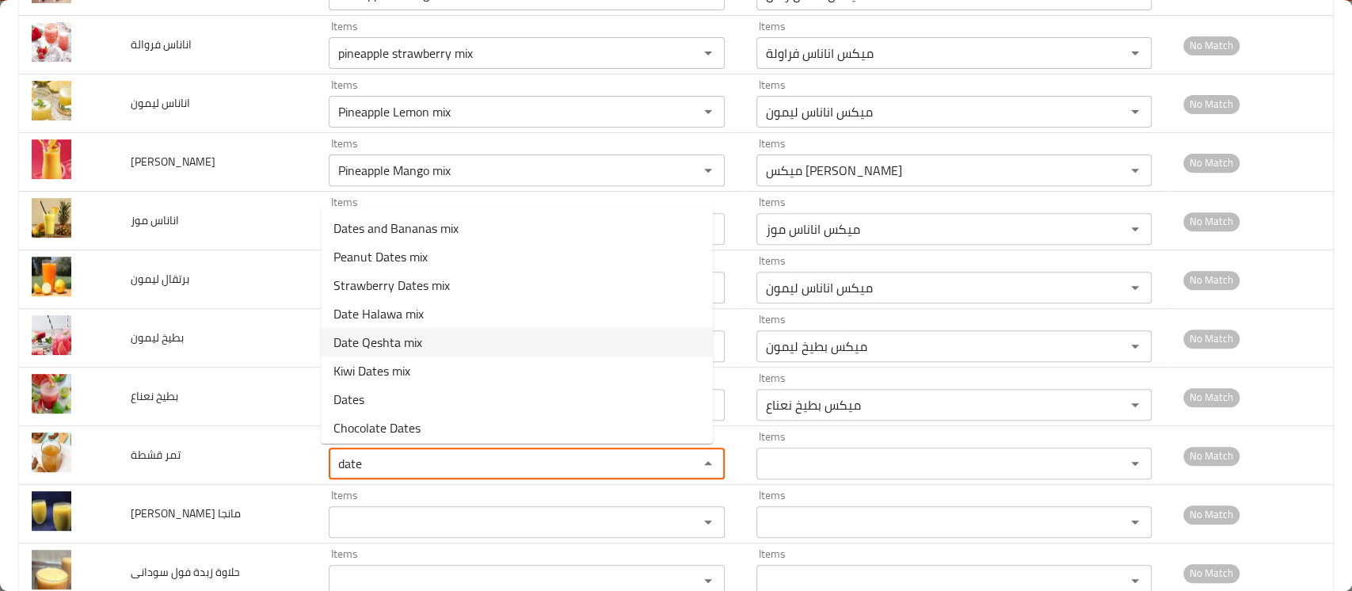
click at [418, 336] on span "Date Qeshta mix" at bounding box center [377, 342] width 89 height 19
type قشطة "Date Qeshta mix"
type قشطة-ar "ميكس قشطة بلح"
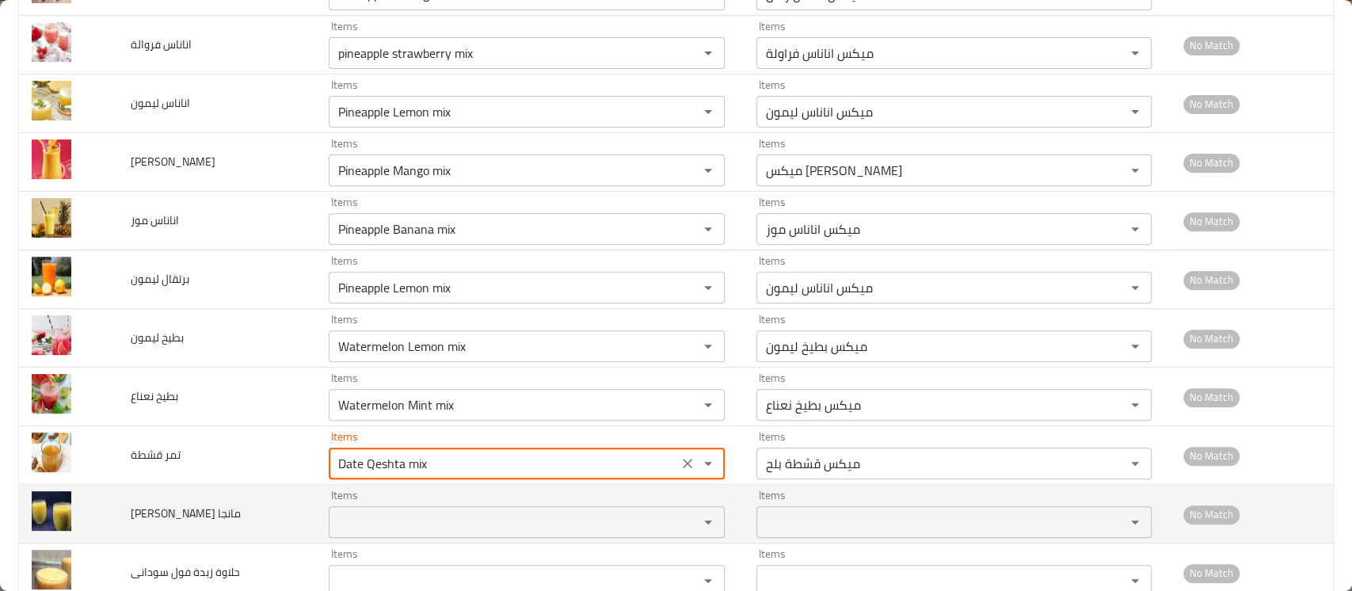
type قشطة "Date Qeshta mix"
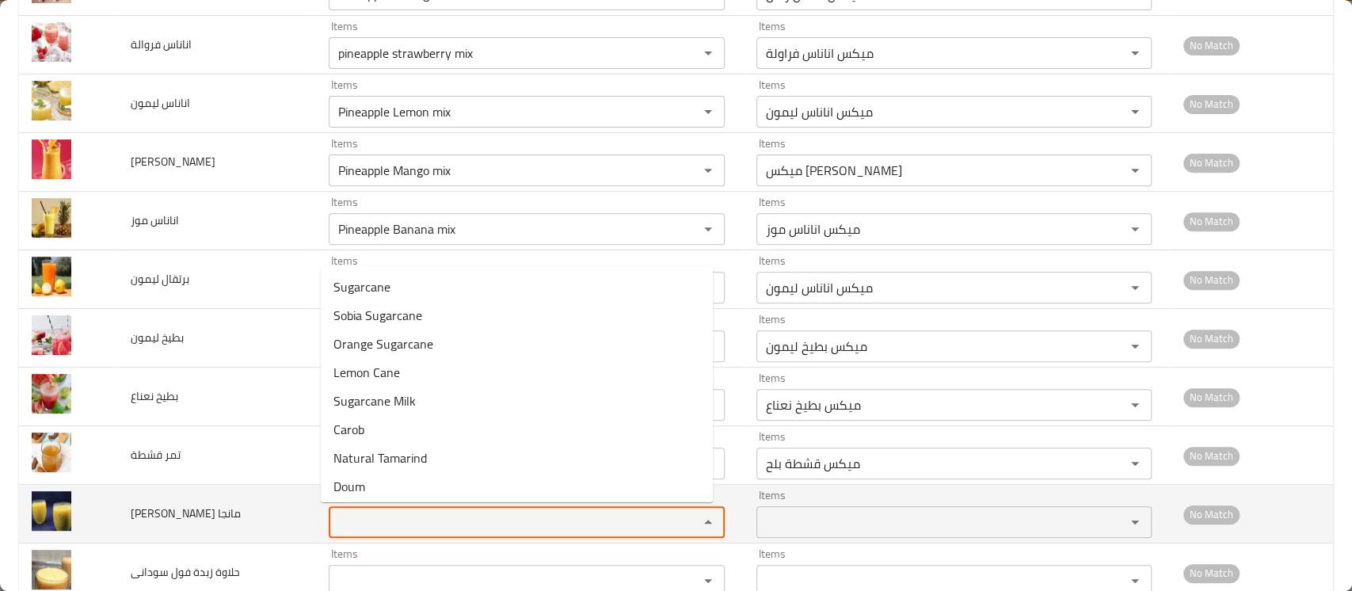
click at [360, 524] on مانجا "Items" at bounding box center [503, 522] width 340 height 22
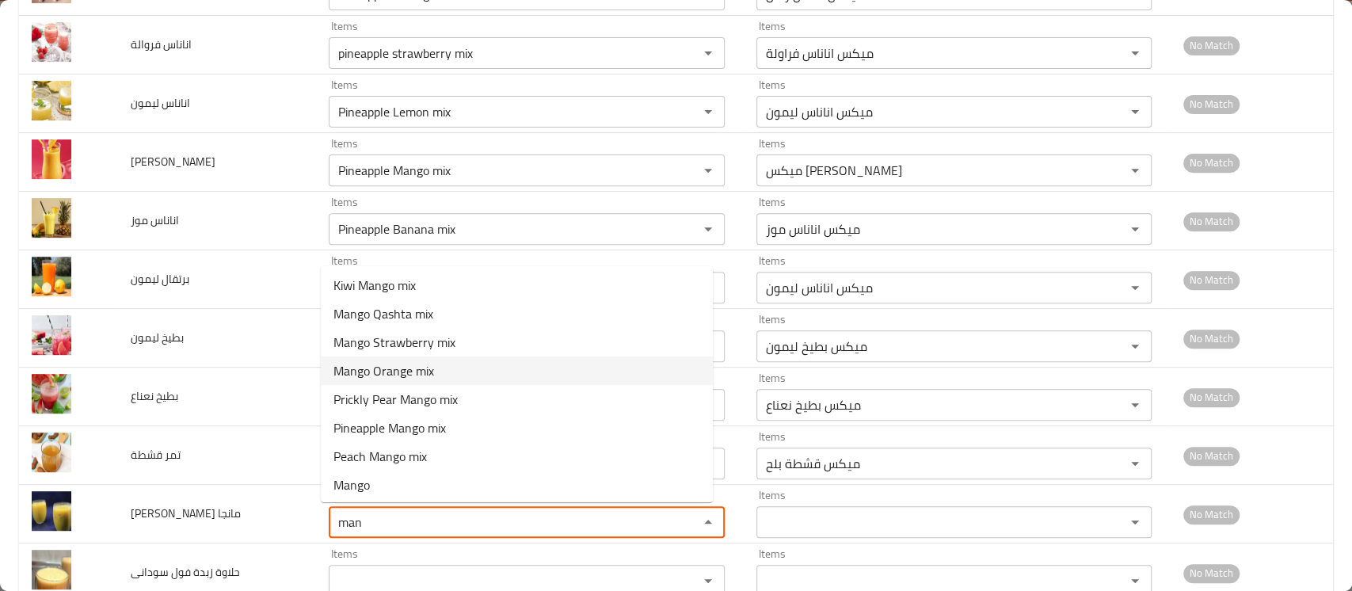
scroll to position [58, 0]
click at [443, 397] on span "Prickly Pear Mango mix" at bounding box center [395, 399] width 124 height 19
type مانجا "Prickly Pear Mango mix"
type مانجا-ar "ميكس تين شوكي مانجو"
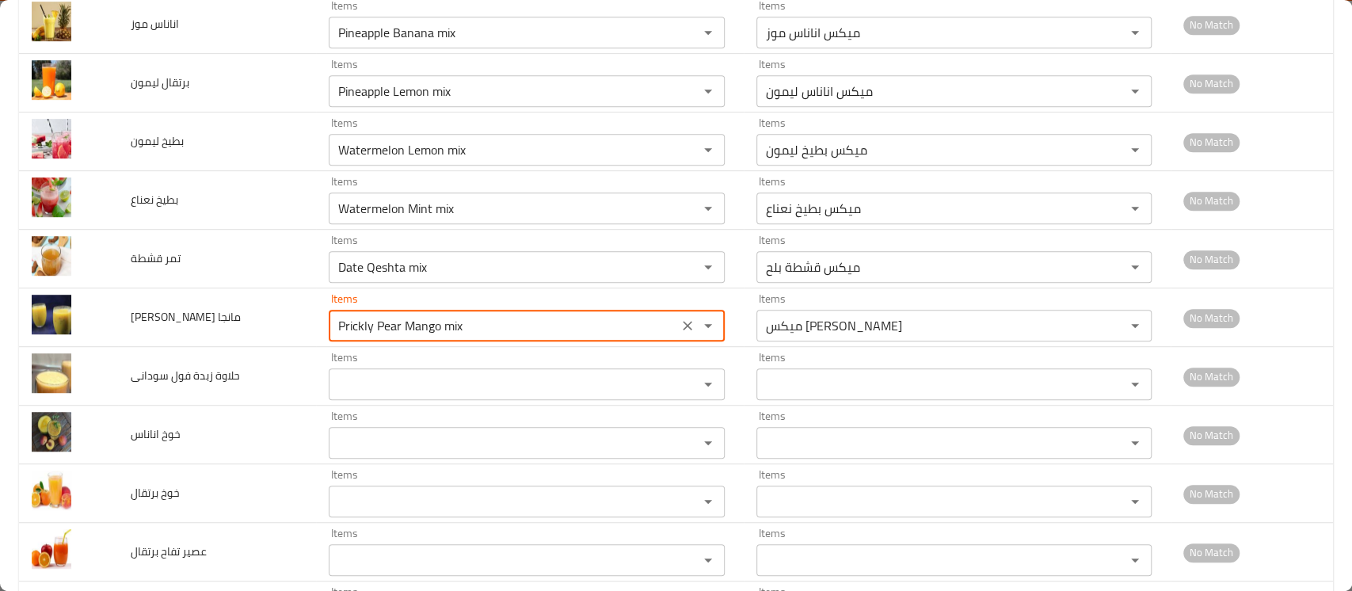
scroll to position [542, 0]
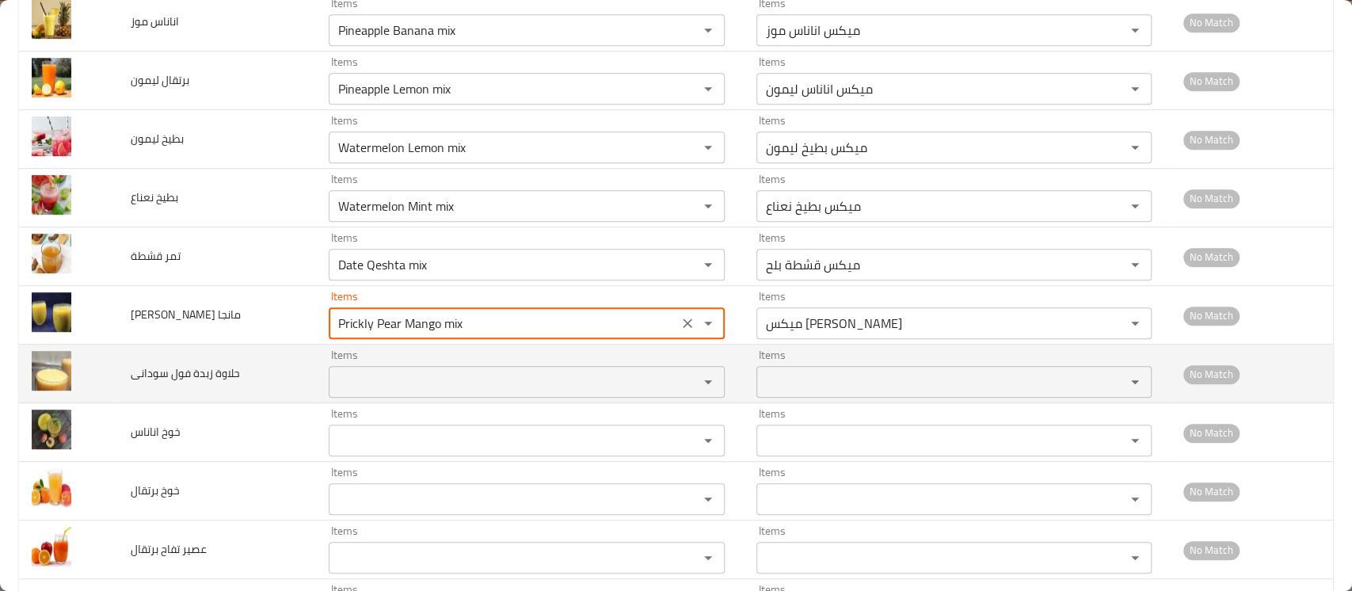
type مانجا "Prickly Pear Mango mix"
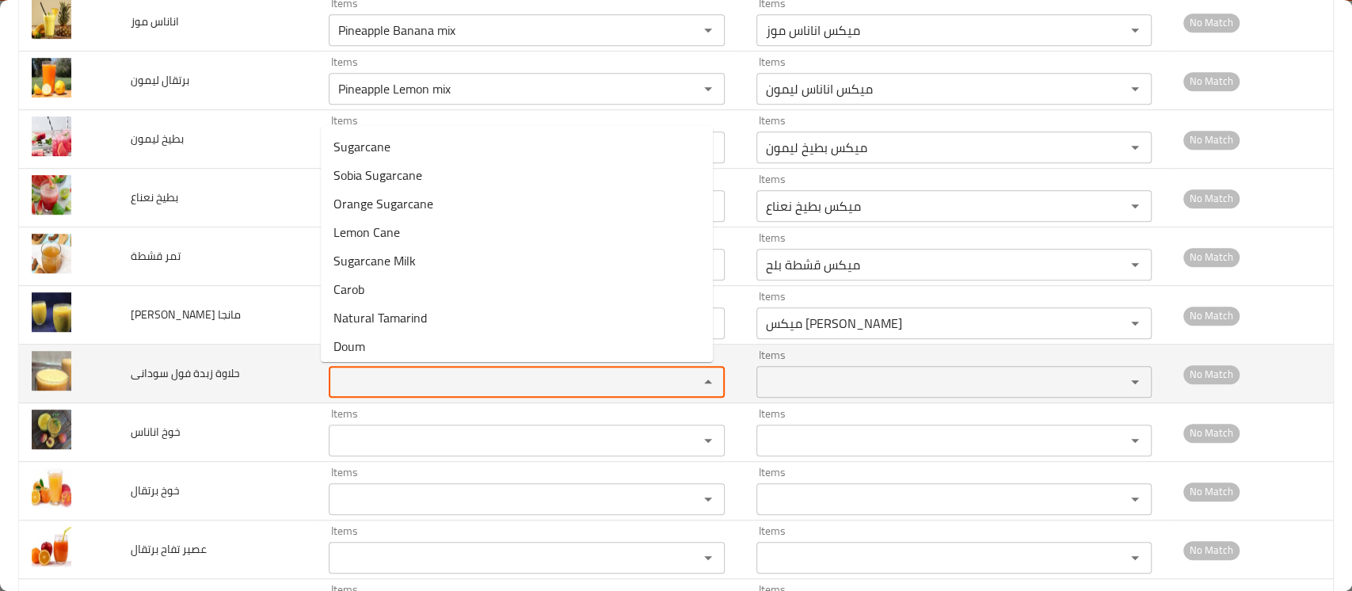
click at [413, 379] on سودانى "Items" at bounding box center [503, 382] width 340 height 22
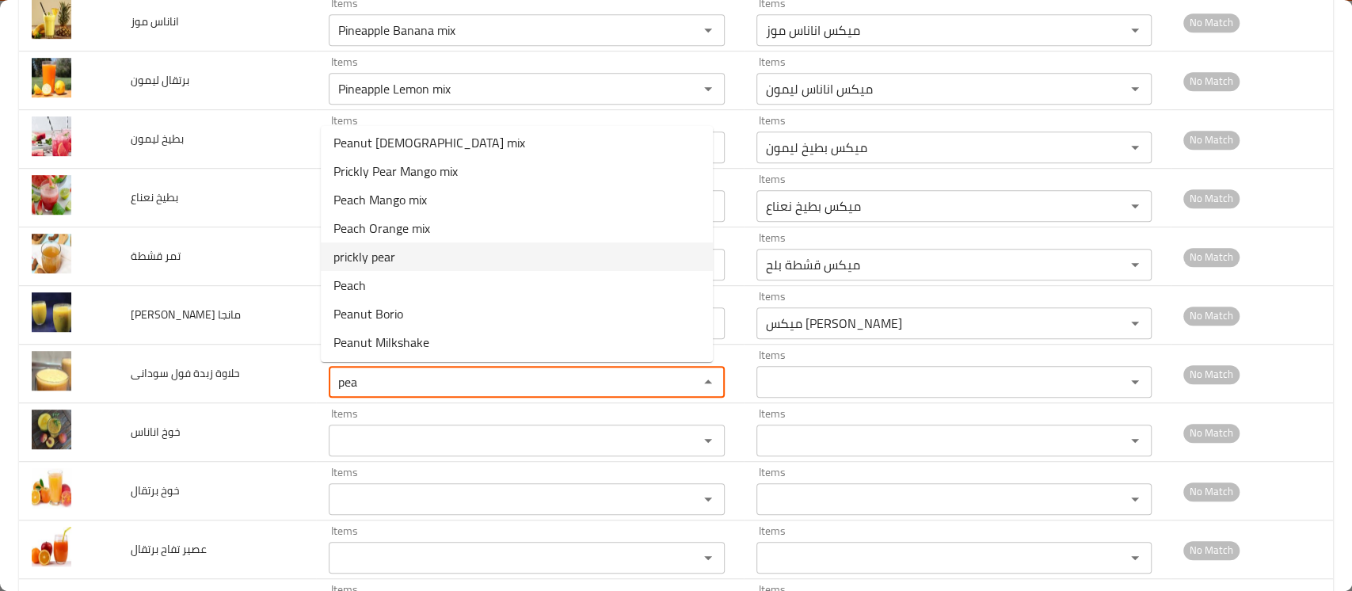
scroll to position [0, 0]
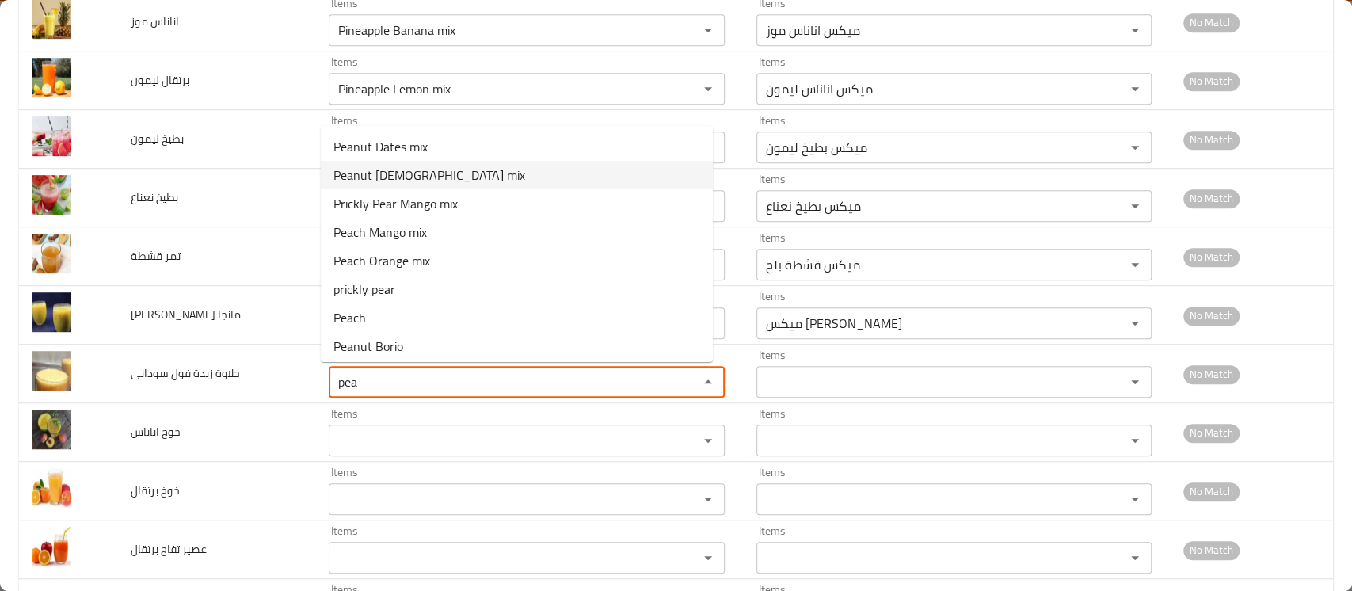
click at [451, 174] on سودانى-option-1 "Peanut Halawa mix" at bounding box center [517, 175] width 392 height 29
type سودانى "Peanut Halawa mix"
type سودانى-ar "ميكس سوداني حلاوة"
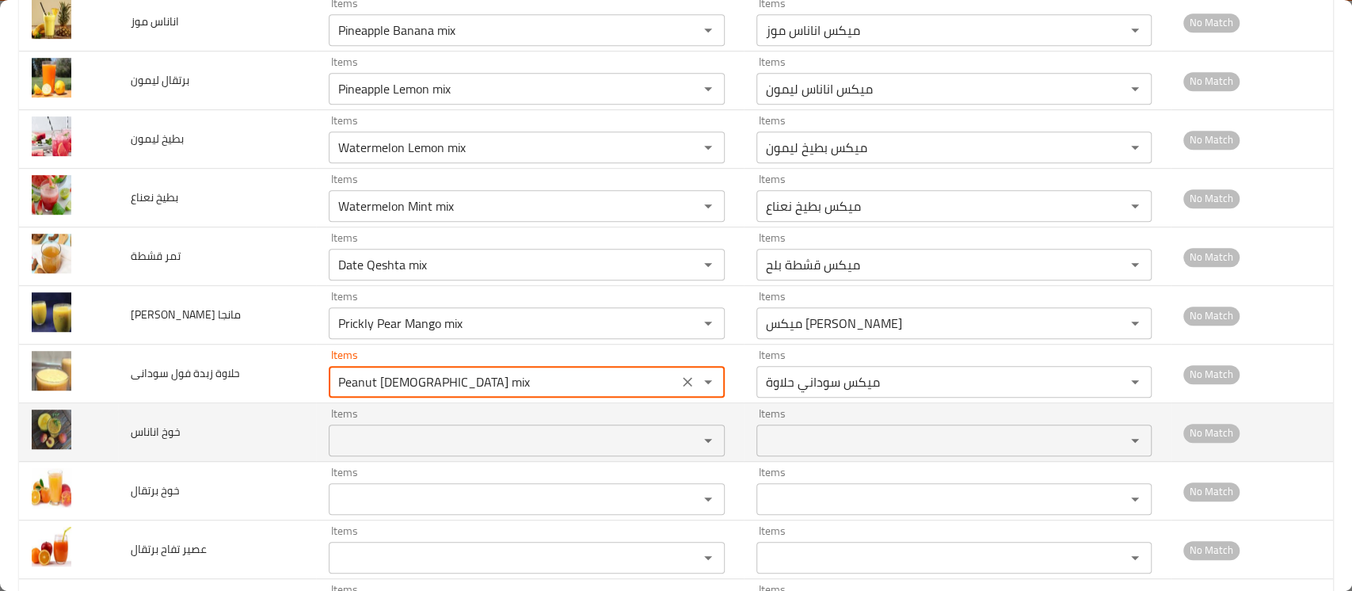
type سودانى "Peanut Halawa mix"
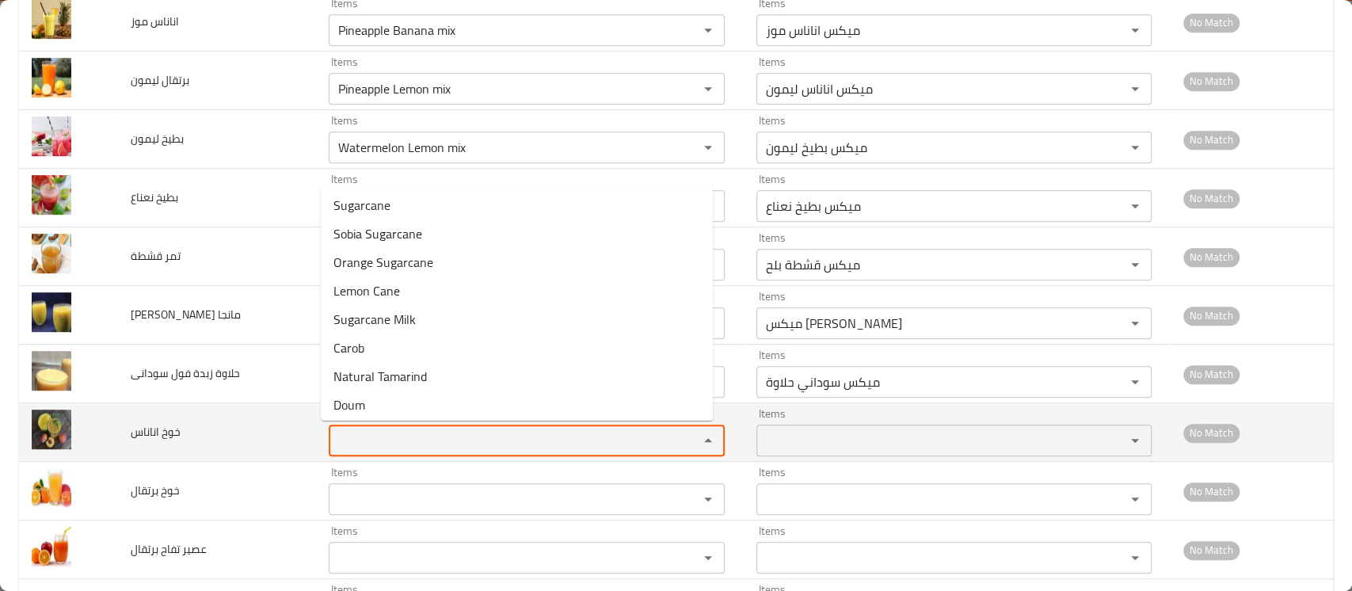
click at [346, 439] on اناناس "Items" at bounding box center [503, 440] width 340 height 22
type اناناس "peac"
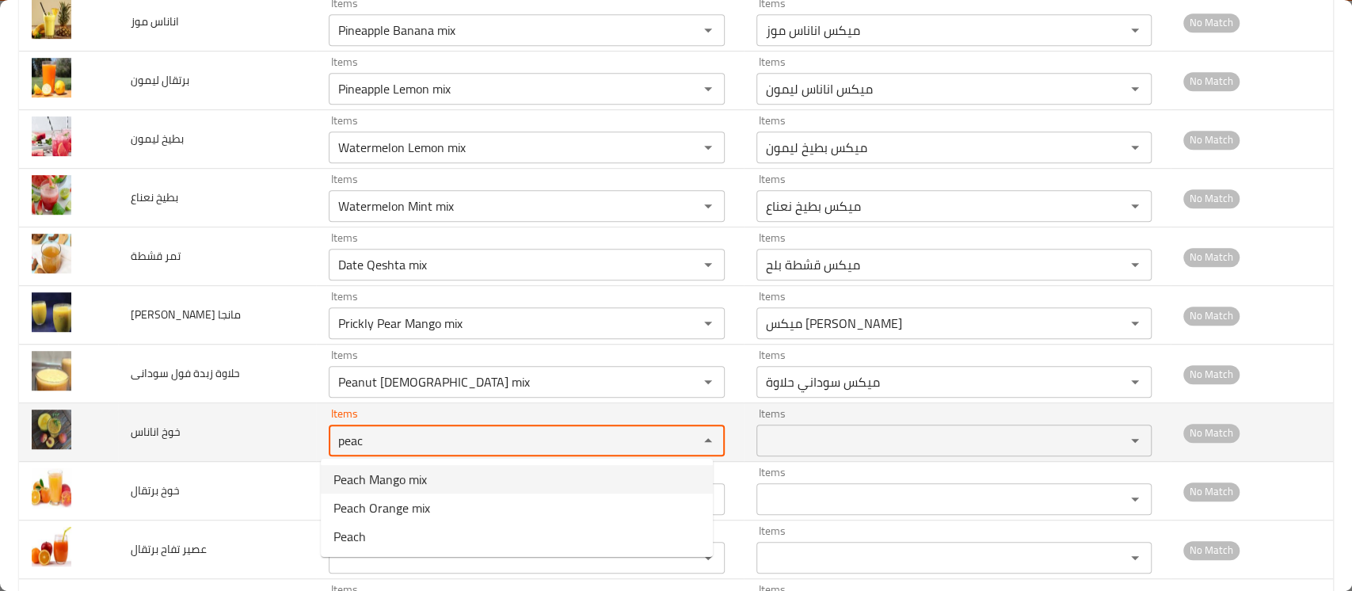
drag, startPoint x: 370, startPoint y: 436, endPoint x: 284, endPoint y: 418, distance: 88.2
click at [284, 418] on tr "خوخ اناناس Items peac Items Items Items No Match" at bounding box center [676, 432] width 1314 height 59
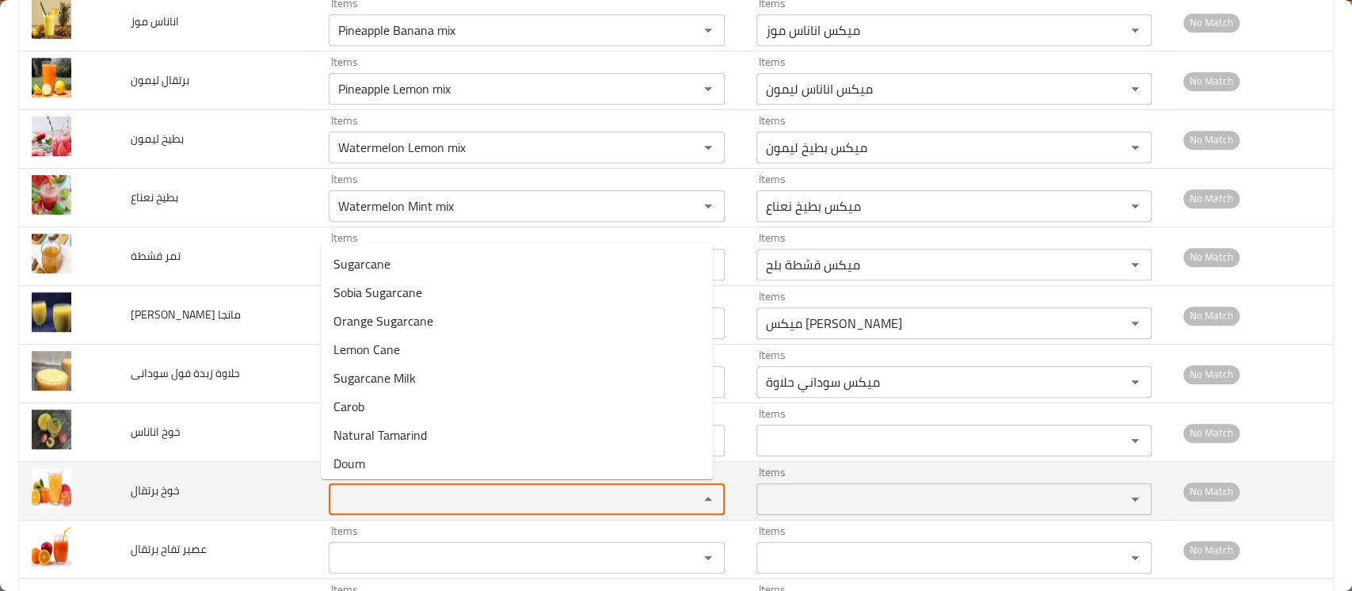
click at [341, 489] on برتقال "Items" at bounding box center [503, 499] width 340 height 22
paste برتقال "peac"
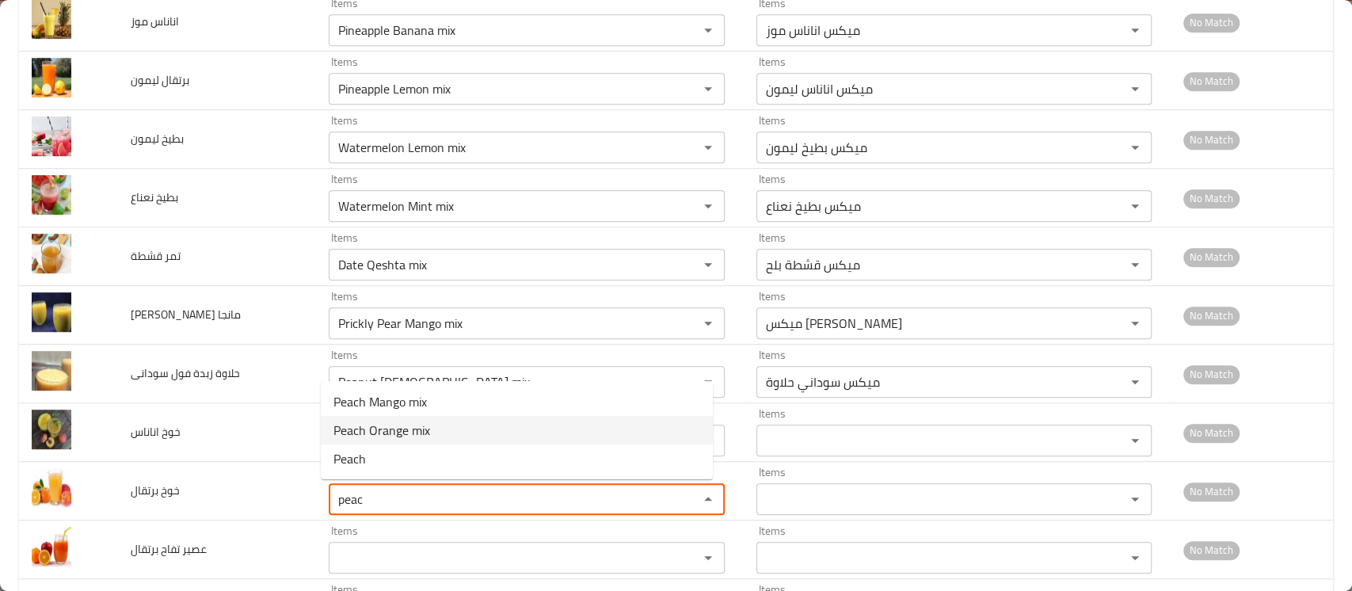
click at [382, 423] on span "Peach Orange mix" at bounding box center [381, 430] width 97 height 19
type برتقال "Peach Orange mix"
type برتقال-ar "ميكس خوخ برتقال"
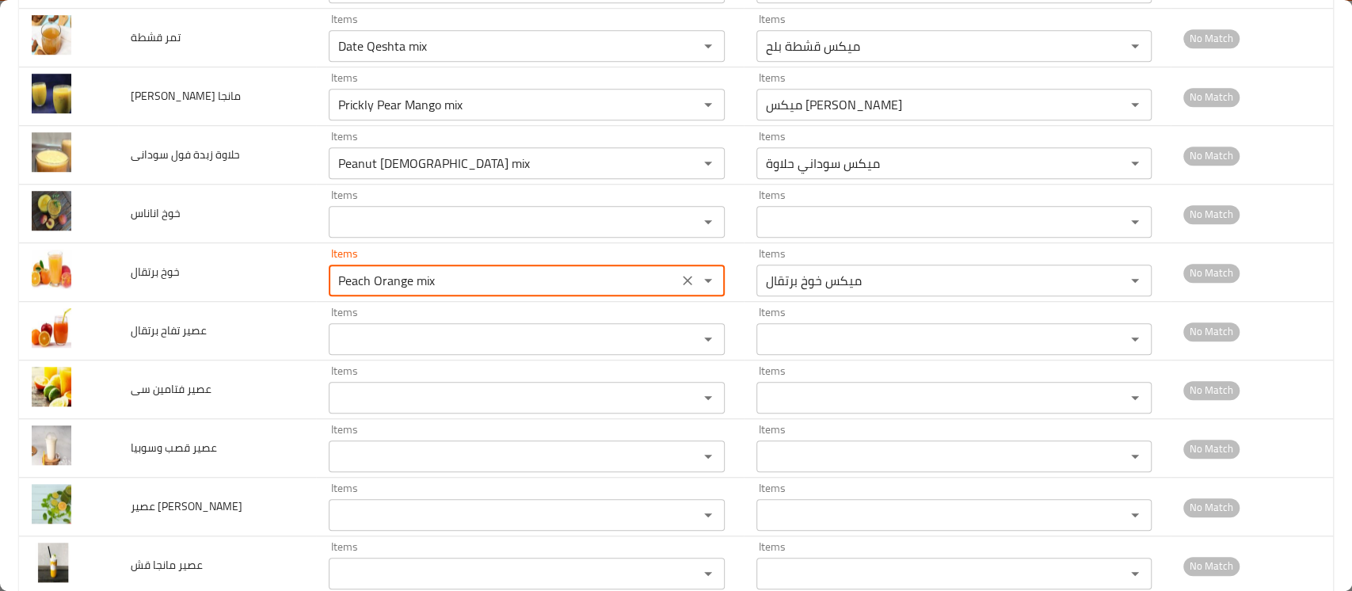
scroll to position [762, 0]
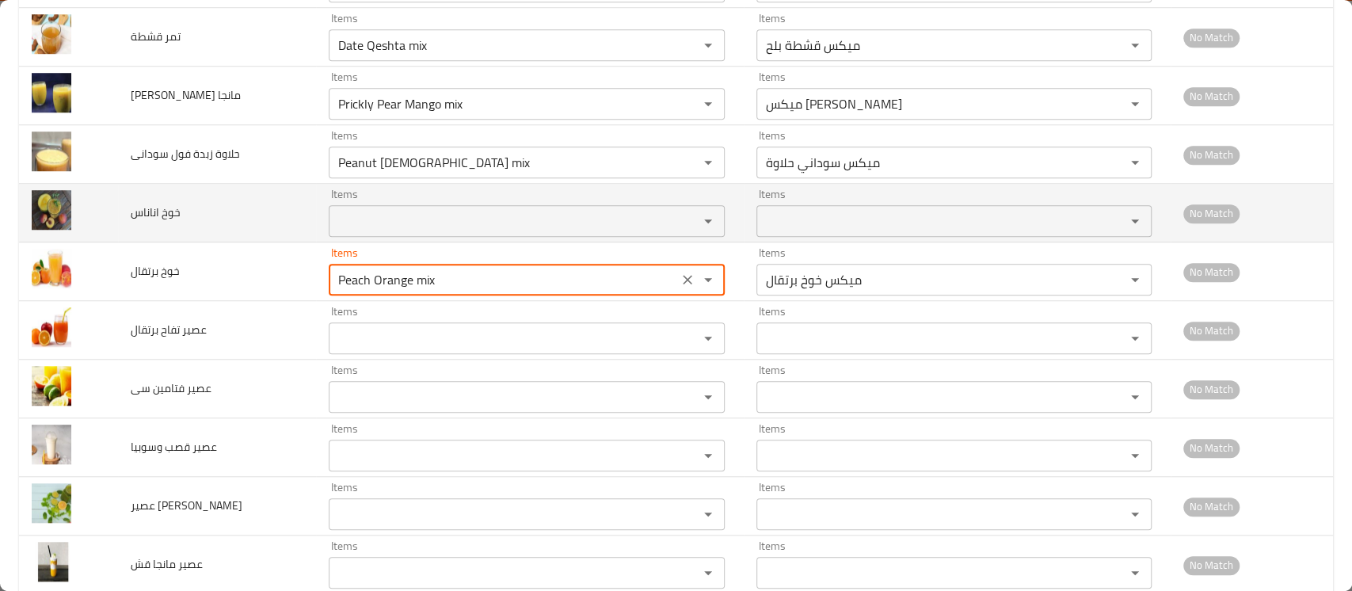
type برتقال "Peach Orange mix"
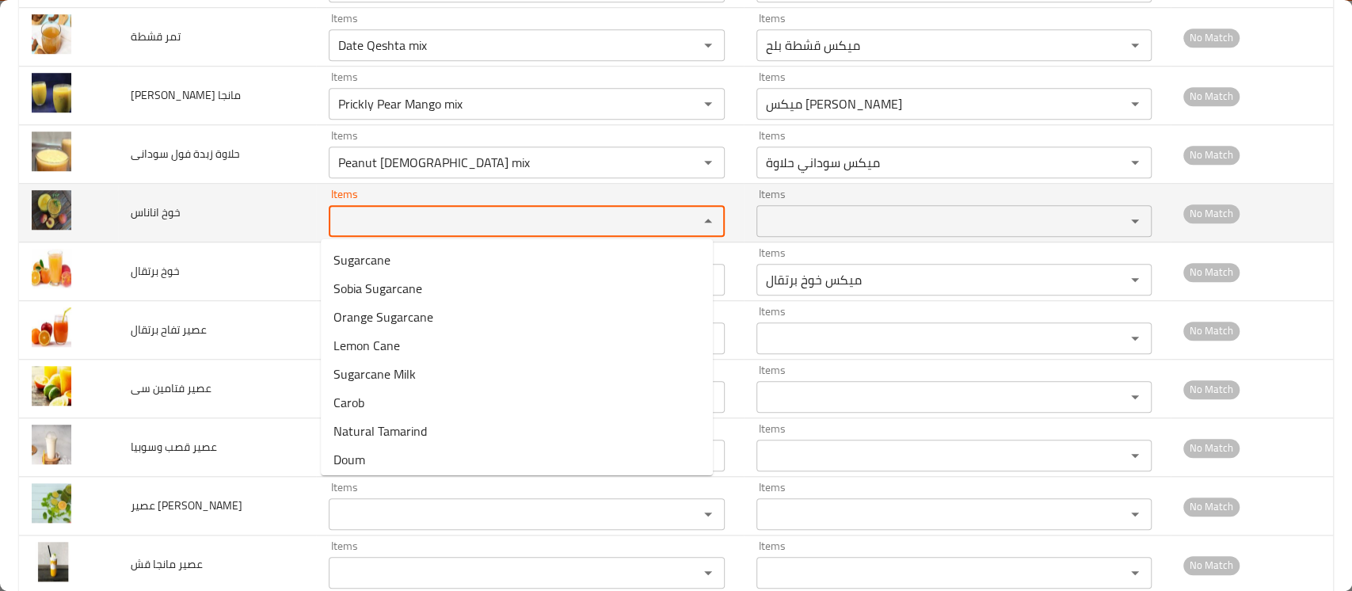
click at [390, 226] on اناناس "Items" at bounding box center [503, 221] width 340 height 22
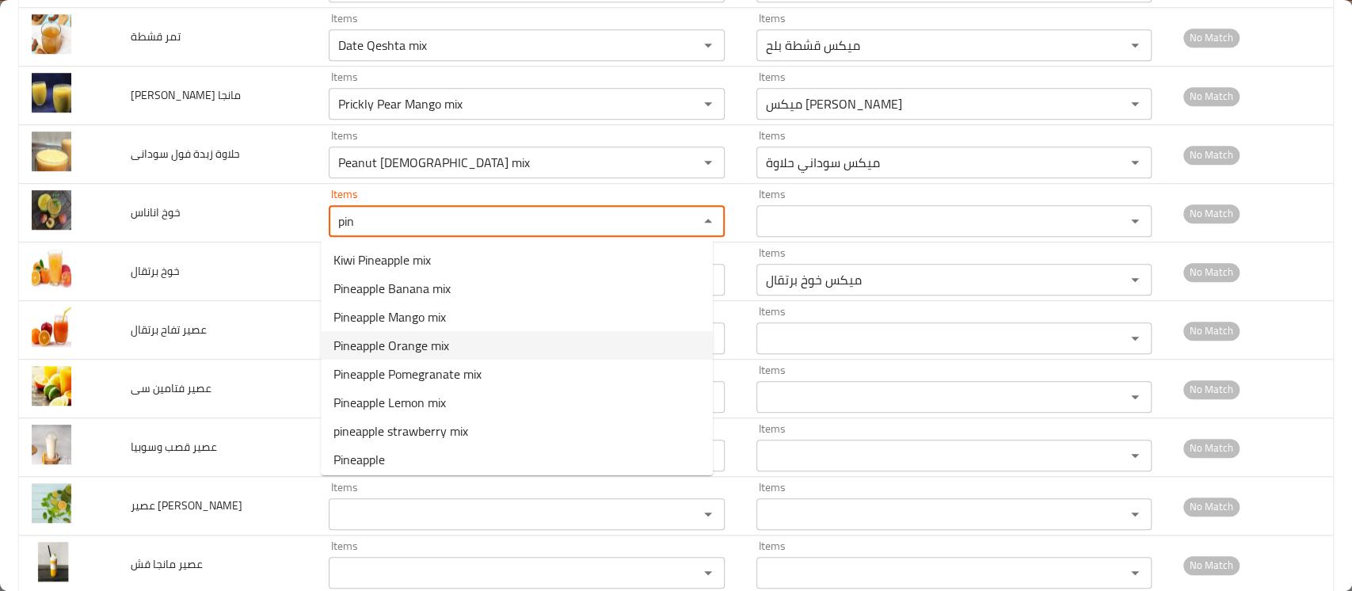
scroll to position [32, 0]
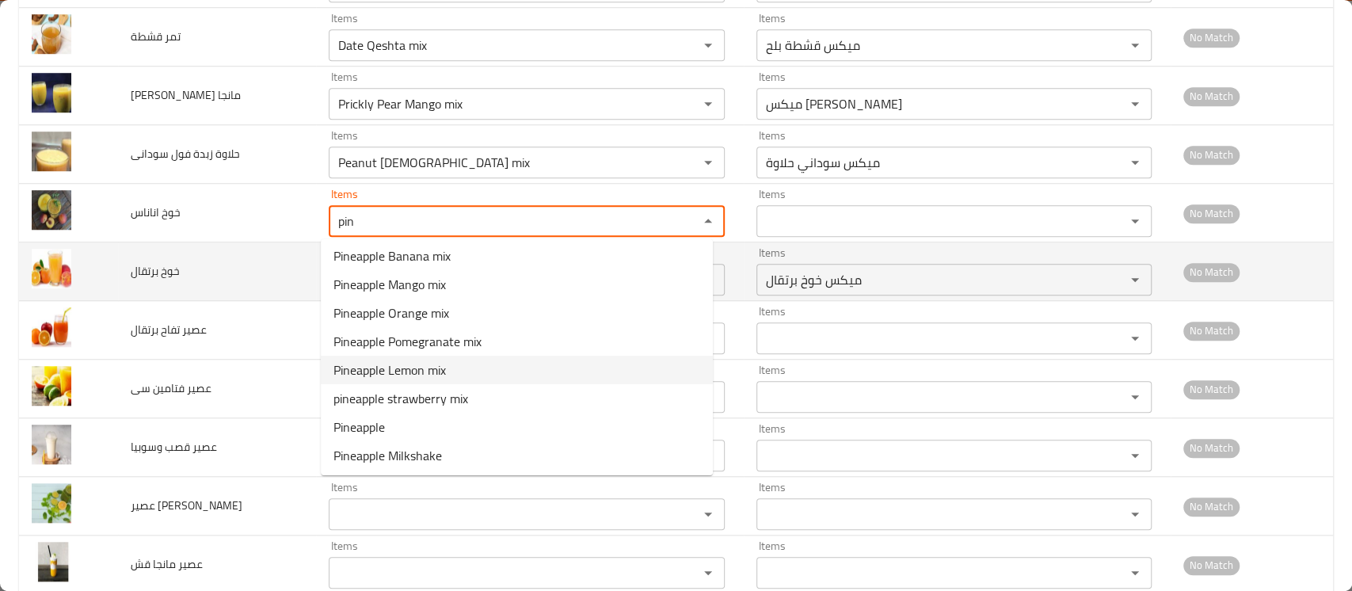
type اناناس "pin"
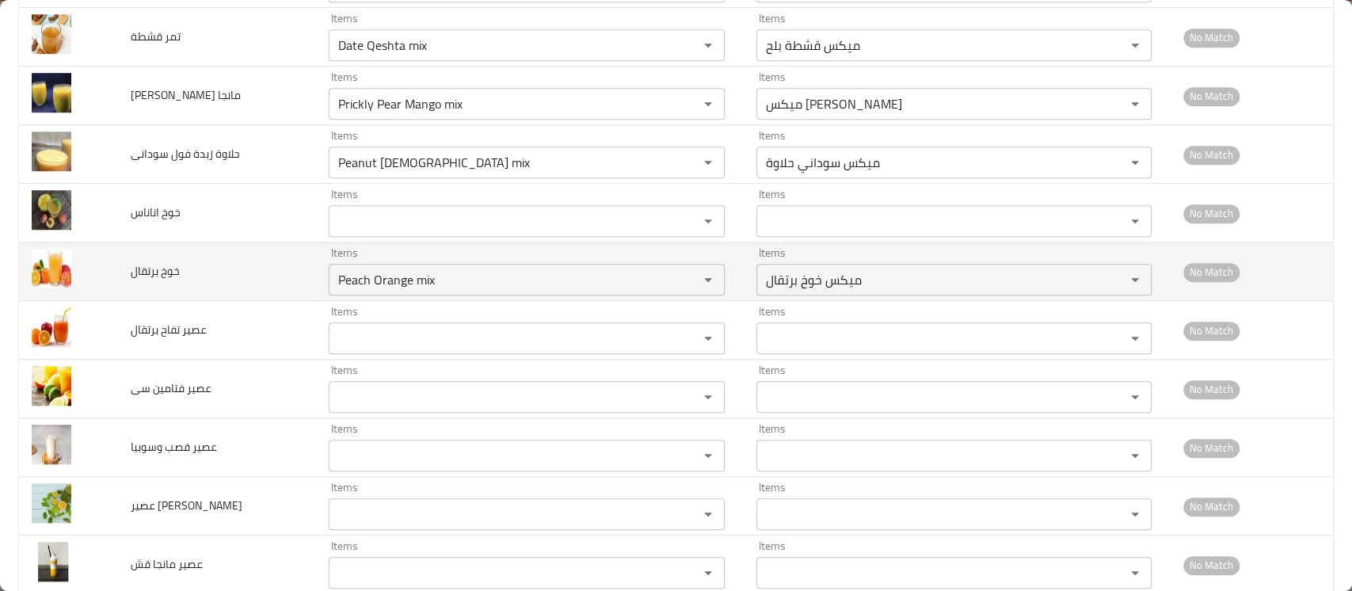
click at [222, 287] on td "خوخ برتقال" at bounding box center [217, 271] width 198 height 59
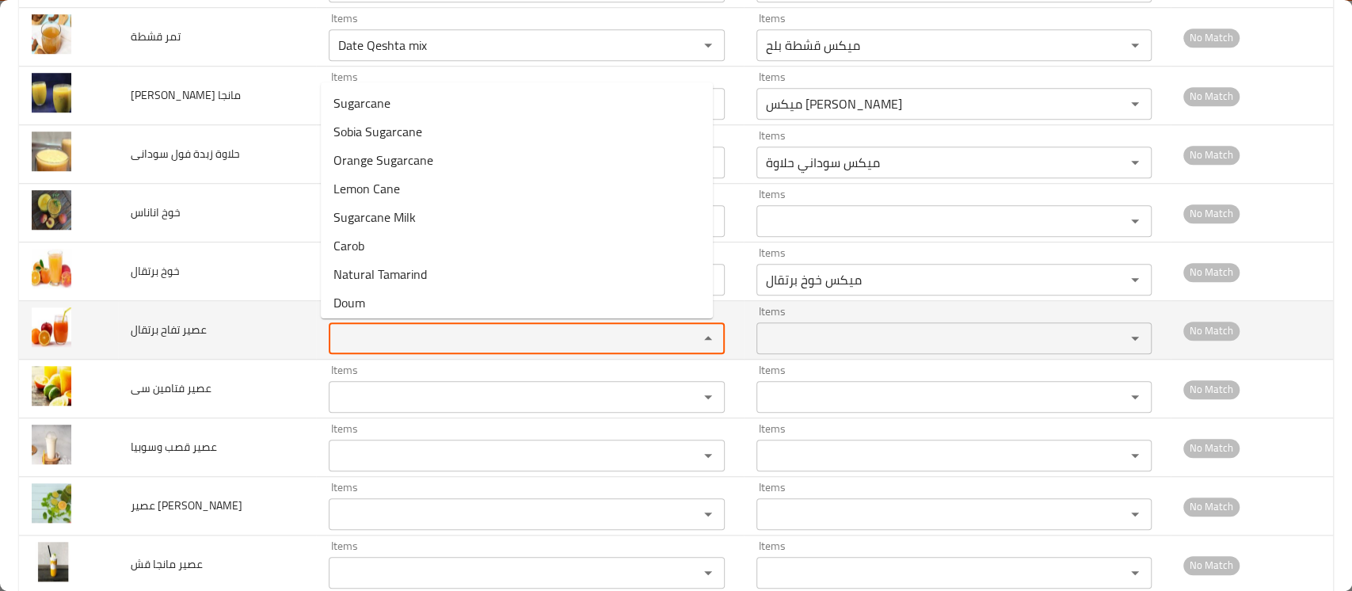
click at [363, 343] on برتقال "Items" at bounding box center [503, 338] width 340 height 22
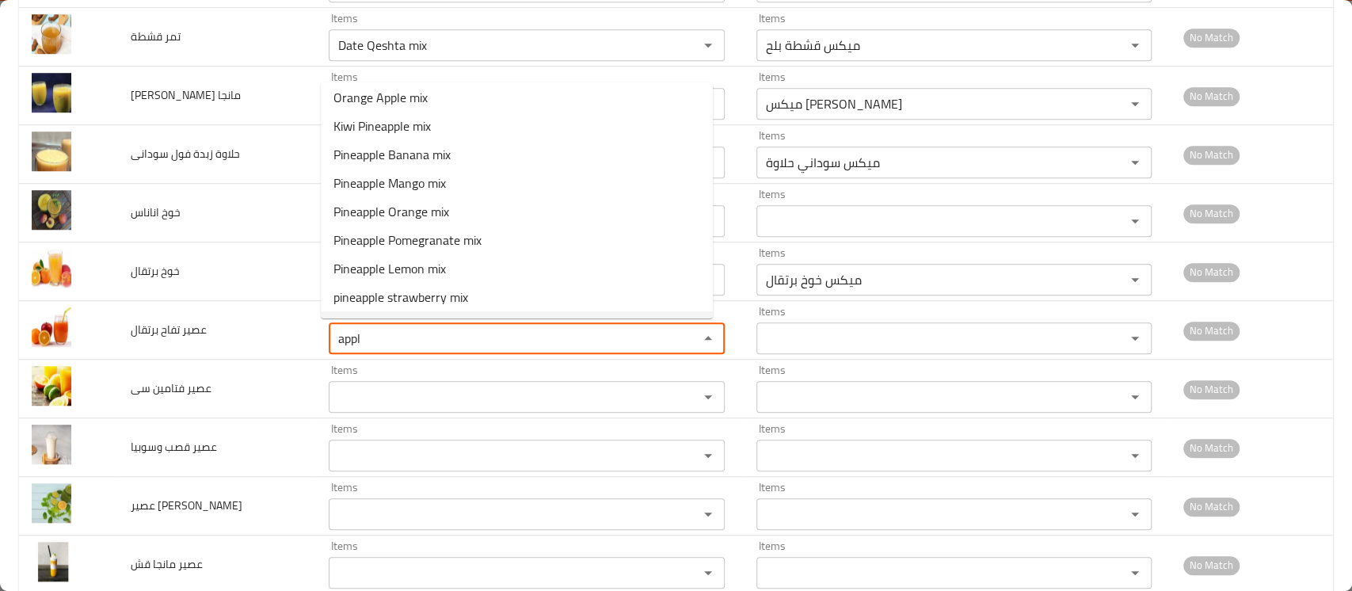
scroll to position [0, 0]
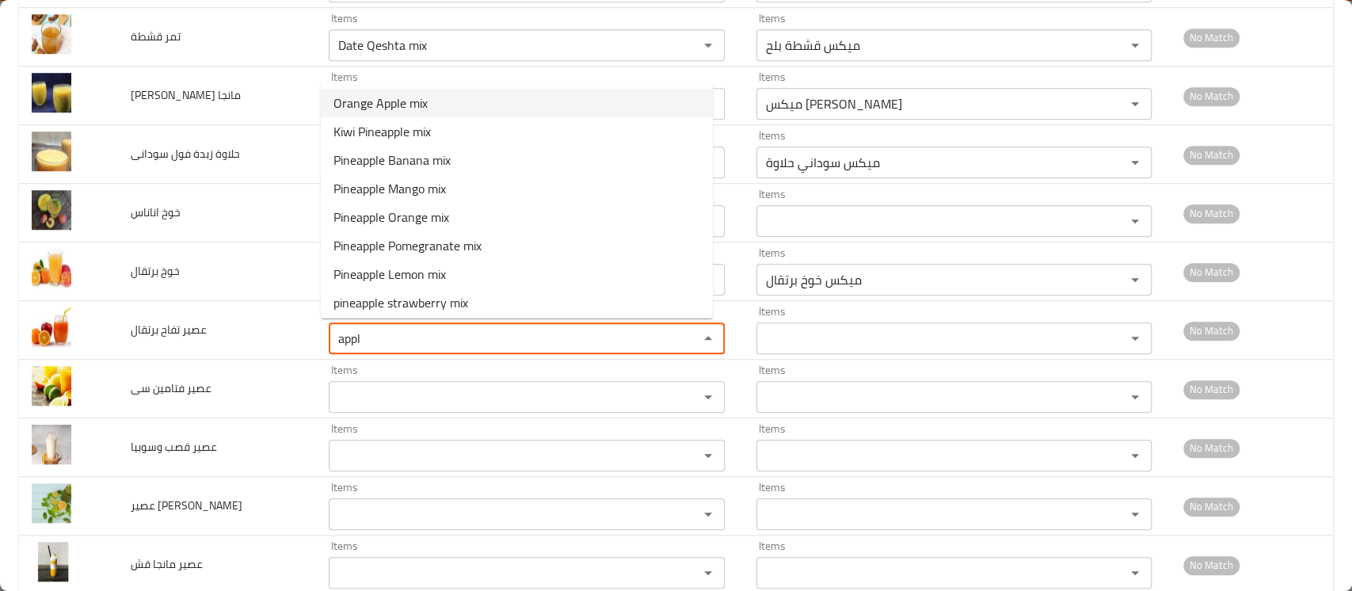
click at [441, 111] on برتقال-option-0 "Orange Apple mix" at bounding box center [517, 103] width 392 height 29
type برتقال "Orange Apple mix"
type برتقال-ar "ميكس برتقال تفاح"
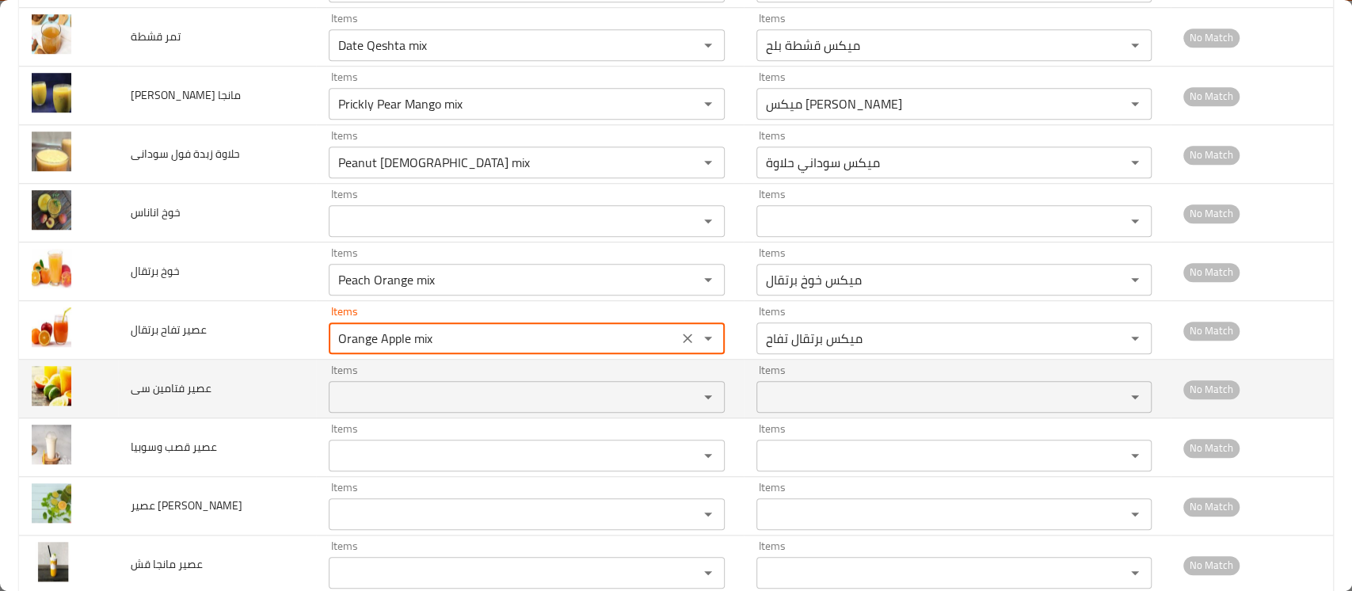
type برتقال "Orange Apple mix"
type سى "c"
click at [343, 397] on سى "c" at bounding box center [503, 397] width 340 height 22
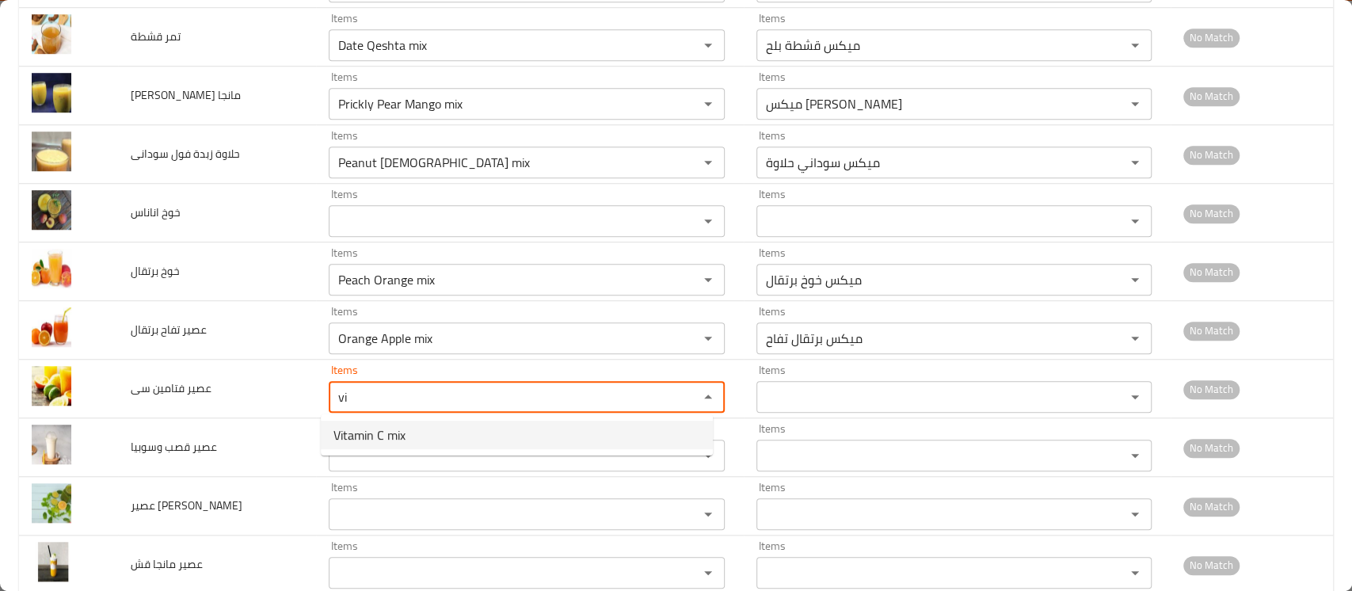
click at [375, 429] on span "Vitamin C mix" at bounding box center [369, 434] width 72 height 19
type سى "Vitamin C mix"
type سى-ar "ميكس فيتامين سي"
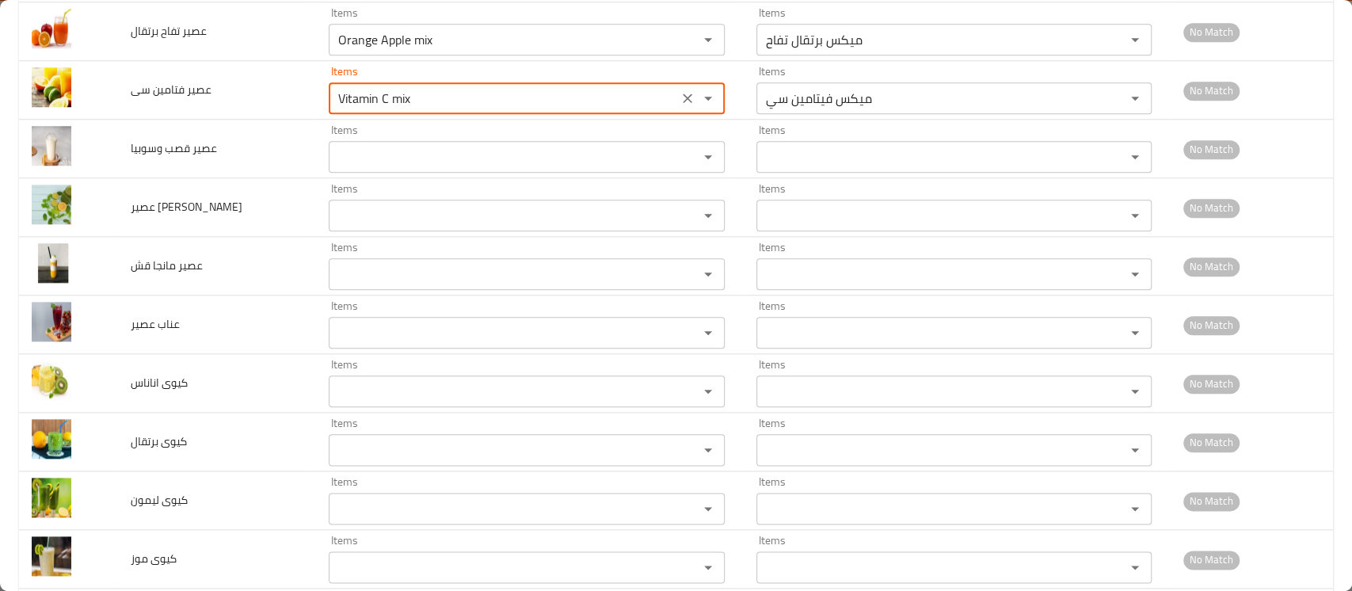
scroll to position [1059, 0]
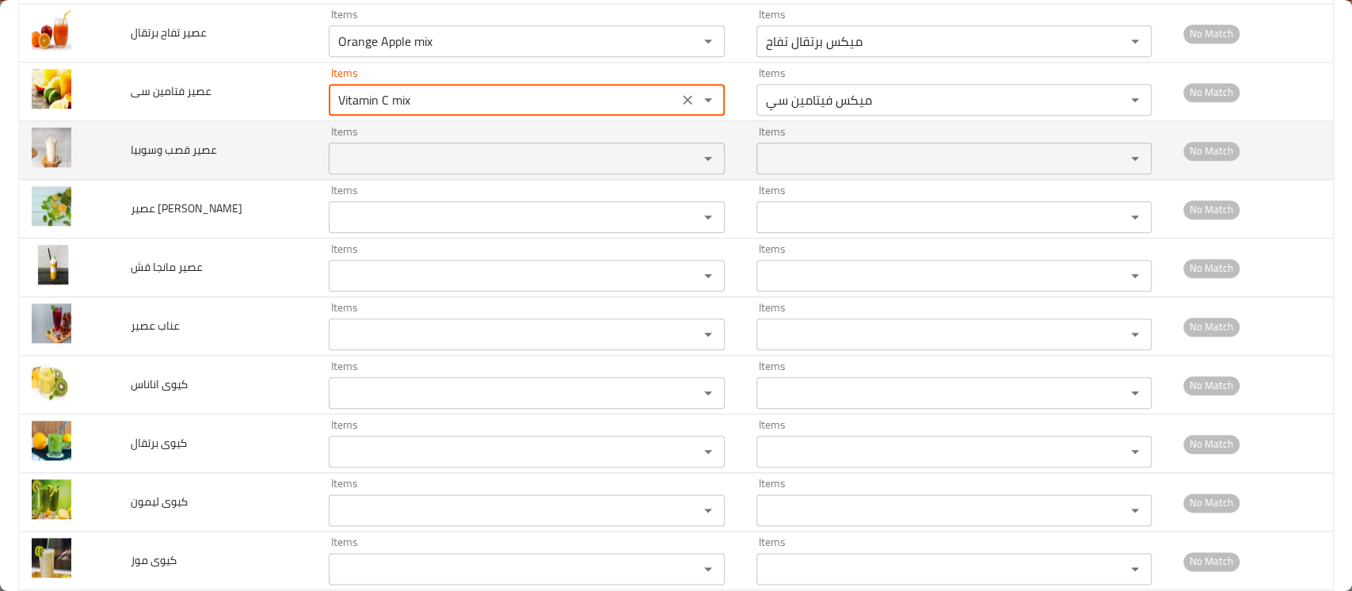
type سى "Vitamin C mix"
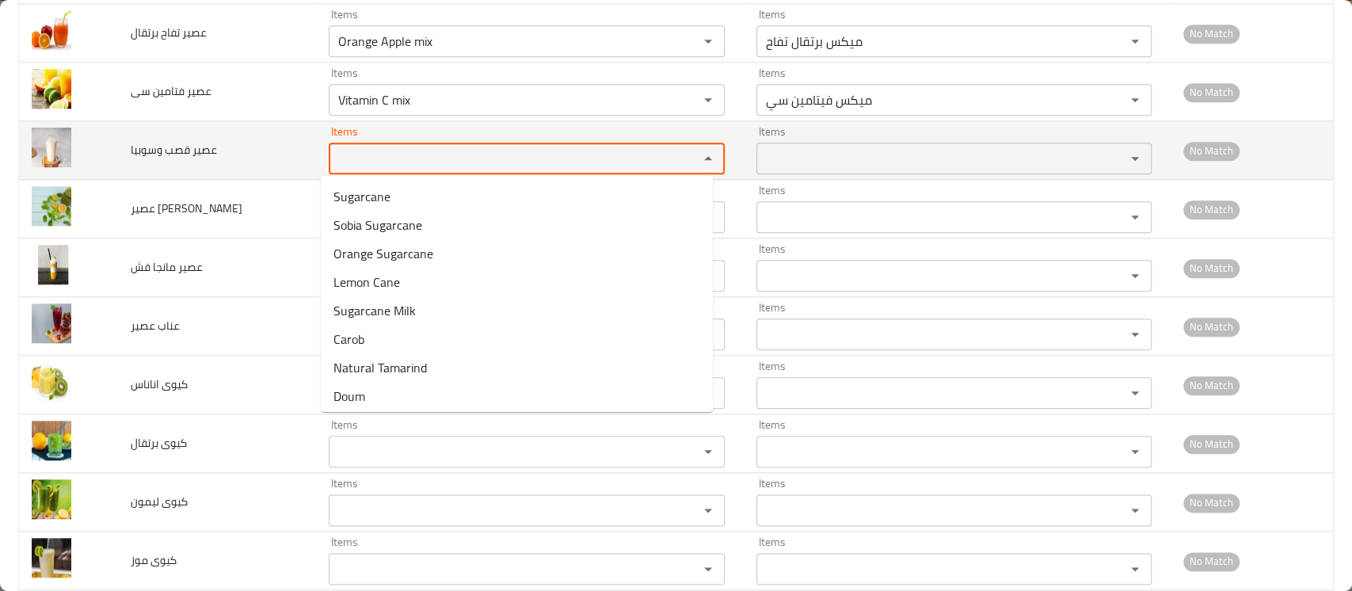
click at [412, 161] on وسوبيا "Items" at bounding box center [503, 158] width 340 height 22
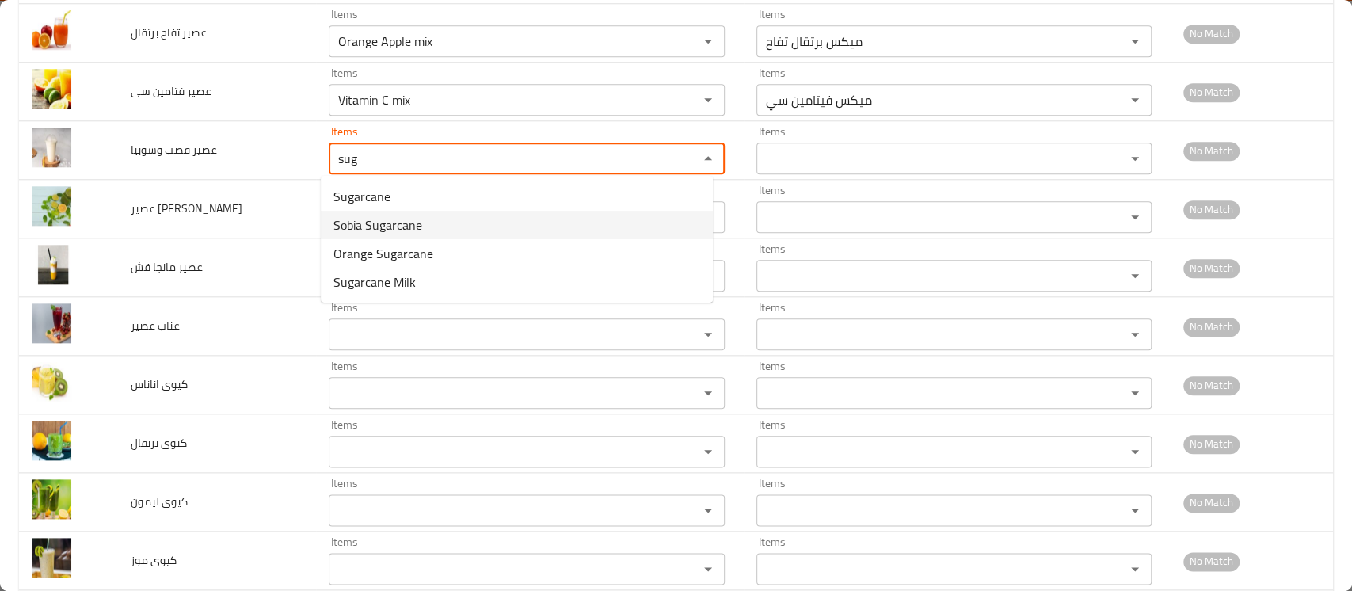
click at [395, 229] on span "Sobia Sugarcane" at bounding box center [377, 224] width 89 height 19
type وسوبيا "Sobia Sugarcane"
type وسوبيا-ar "قصب سوبيا"
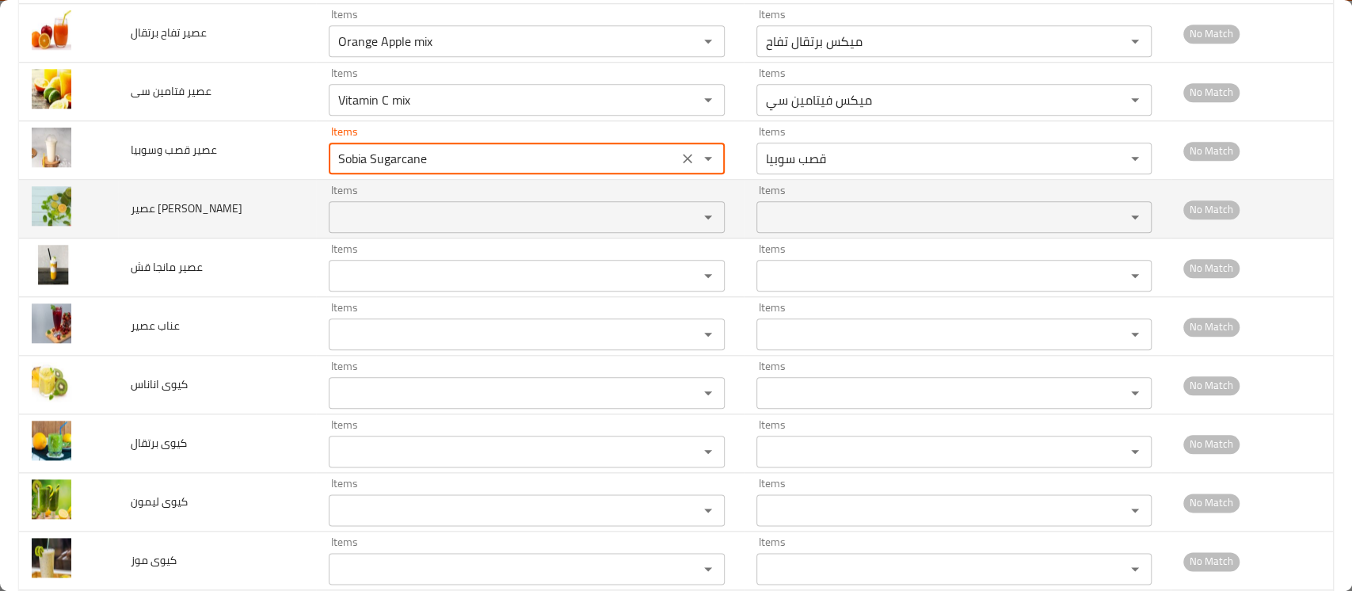
type وسوبيا "Sobia Sugarcane"
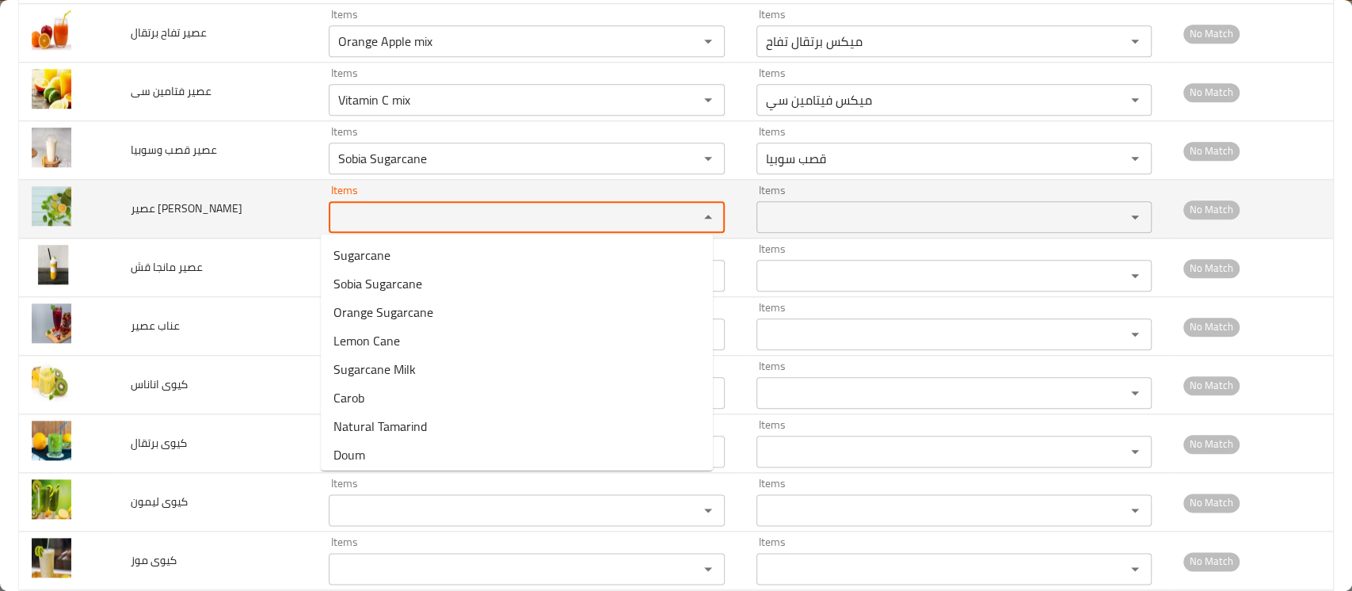
click at [374, 214] on جرجير "Items" at bounding box center [503, 217] width 340 height 22
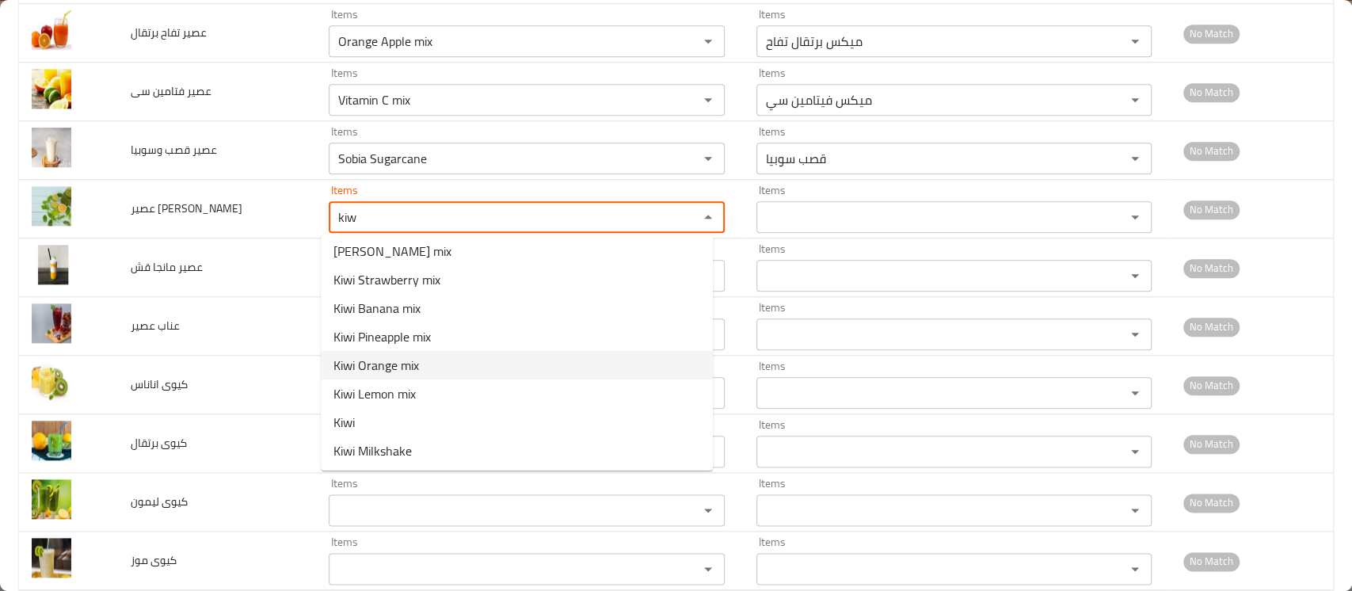
scroll to position [0, 0]
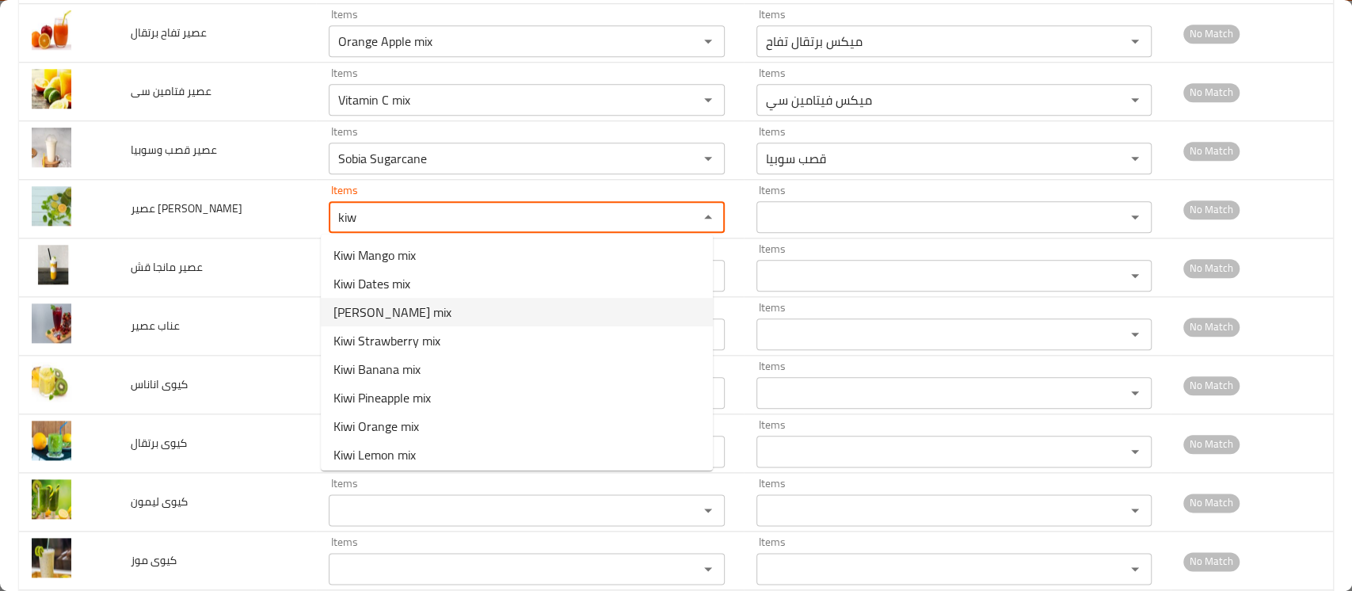
click at [403, 317] on span "Kiwi Arugula mix" at bounding box center [392, 312] width 118 height 19
type جرجير "Kiwi Arugula mix"
type جرجير-ar "ميكس كيوى جرجير"
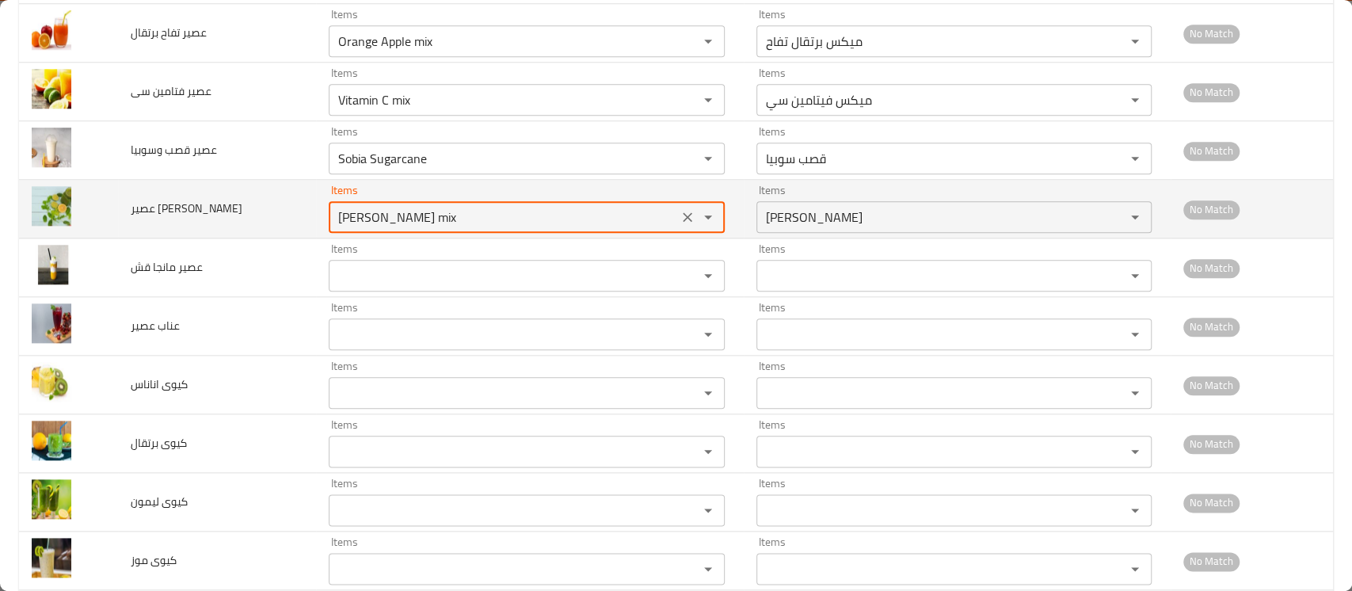
click at [346, 218] on جرجير "Kiwi Arugula mix" at bounding box center [503, 217] width 340 height 22
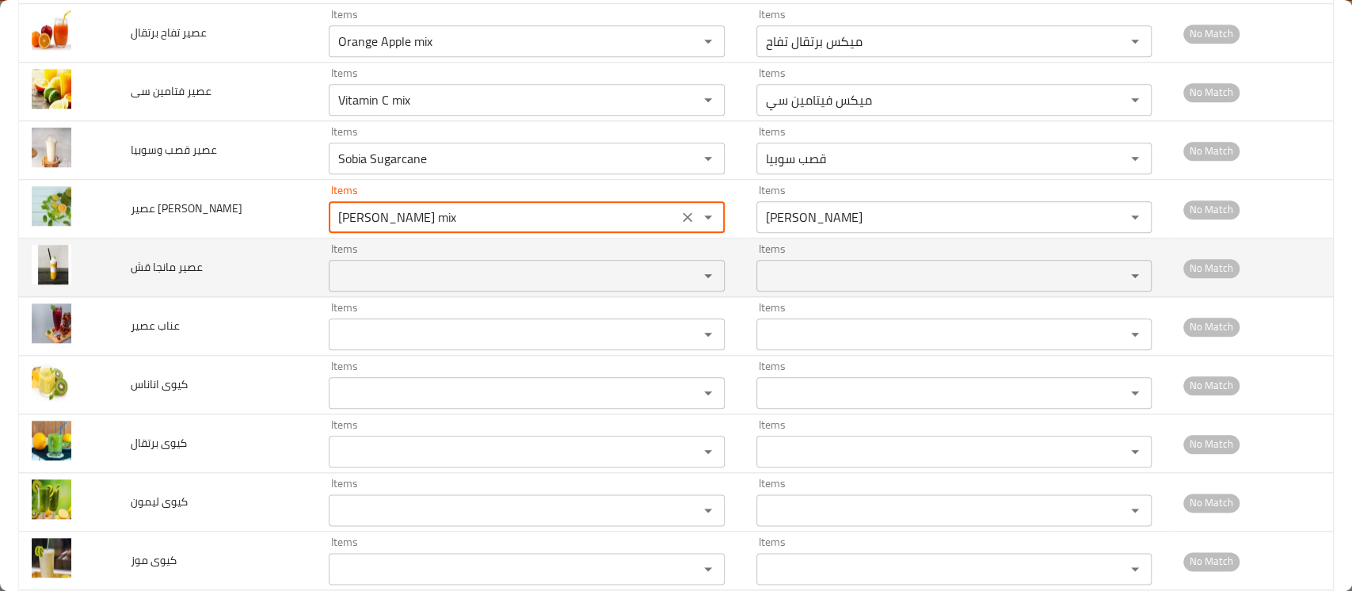
type جرجير "Kiwi Arugula mix"
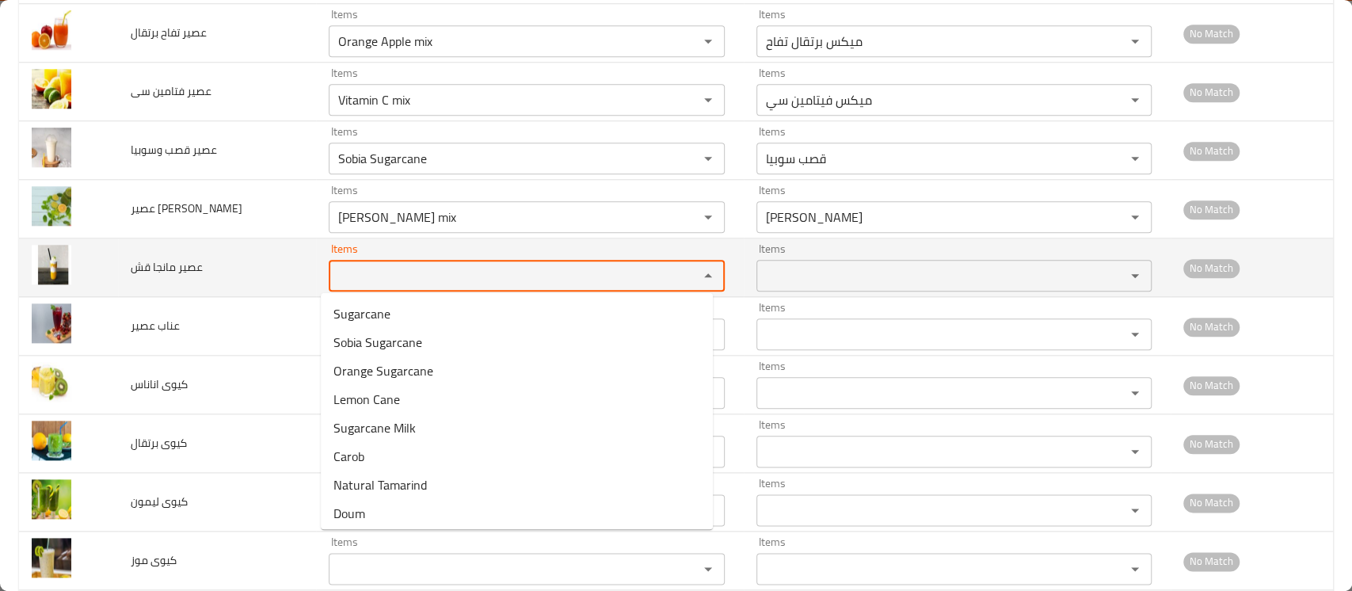
click at [345, 272] on قش "Items" at bounding box center [503, 276] width 340 height 22
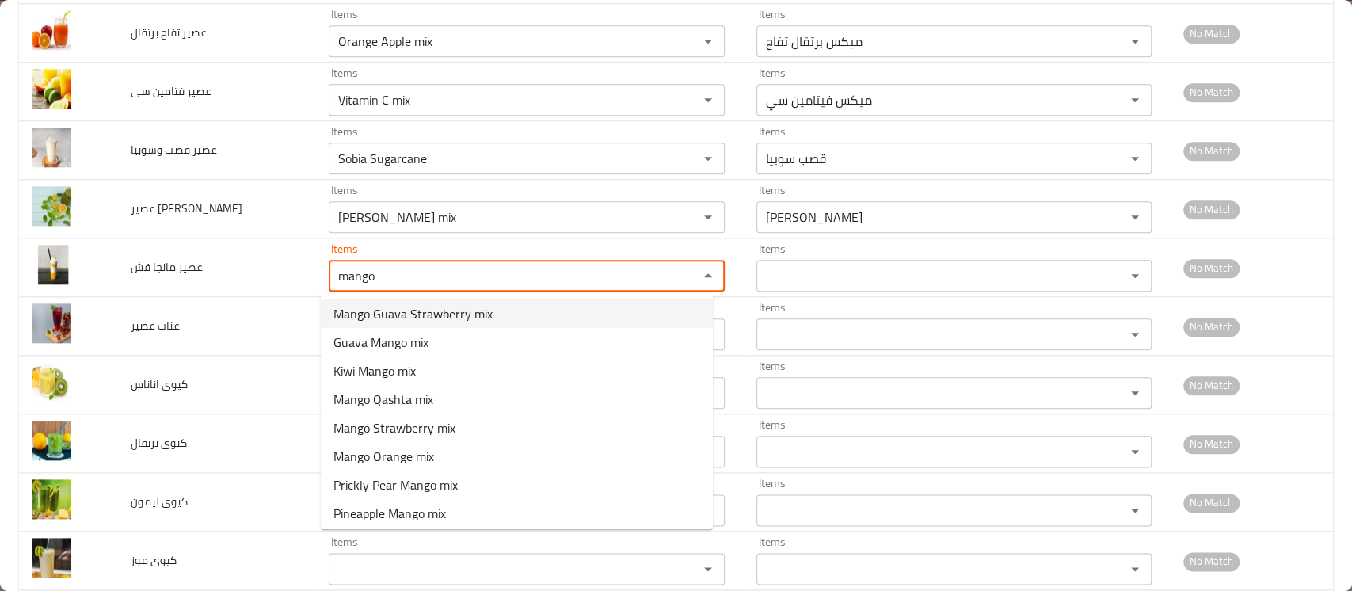
scroll to position [232, 0]
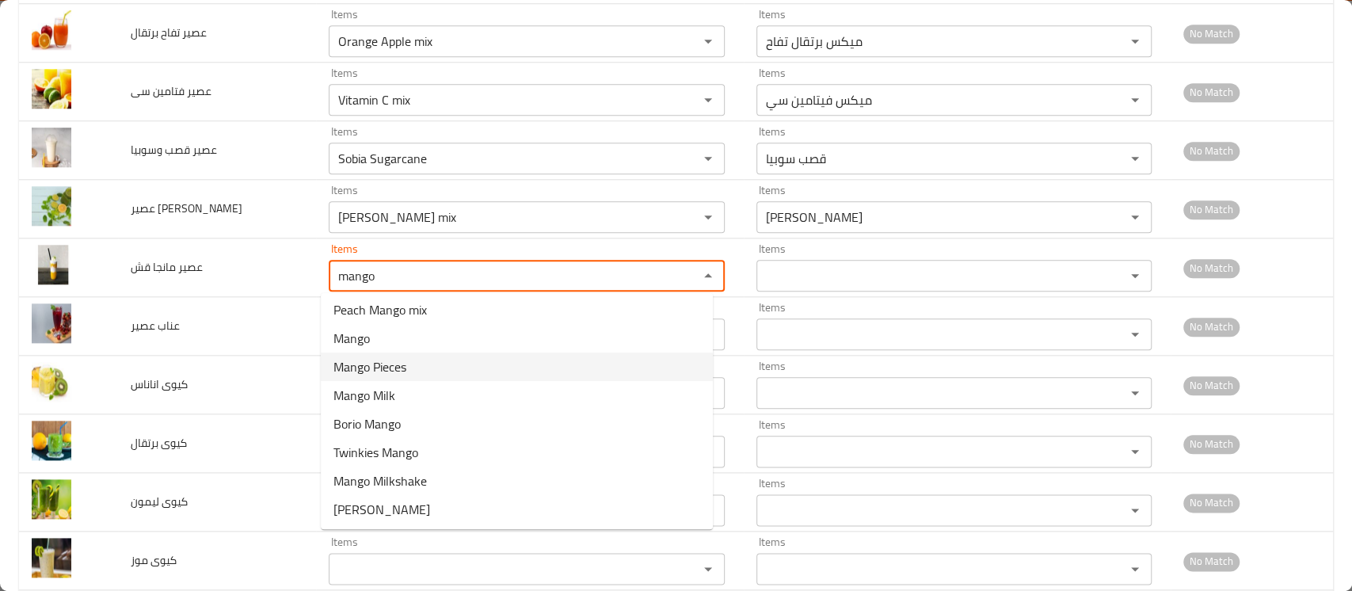
click at [414, 365] on قش-option-10 "Mango Pieces" at bounding box center [517, 366] width 392 height 29
type قش "Mango Pieces"
type قش-ar "مانجو قطع"
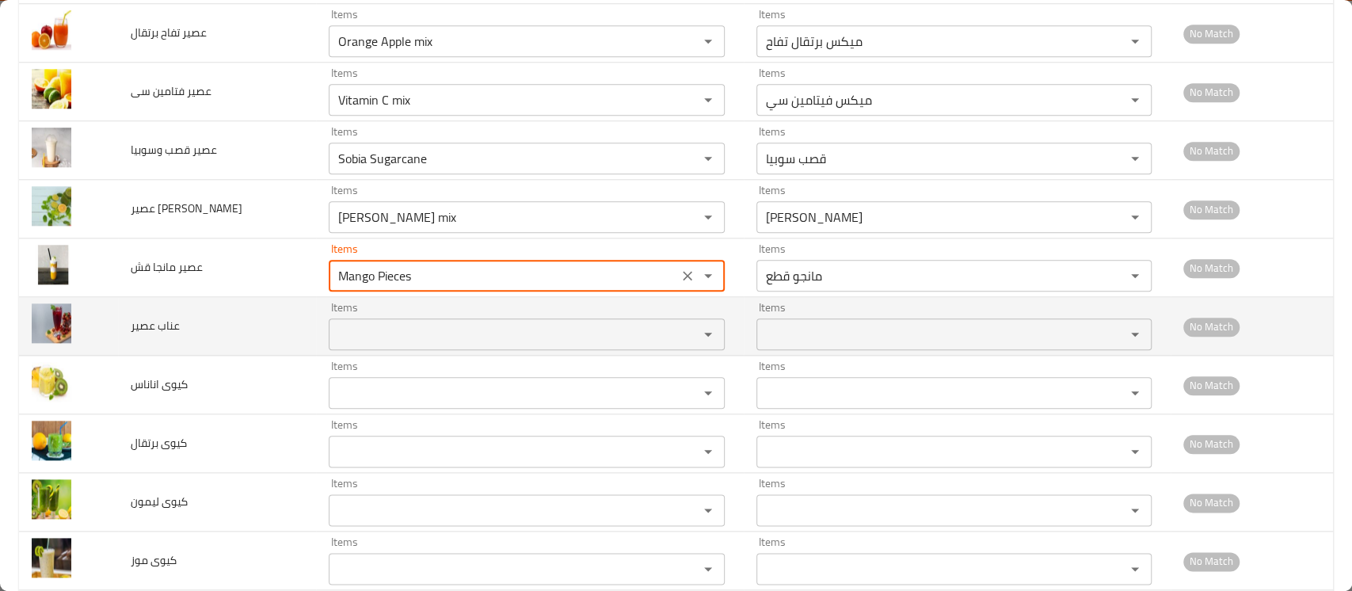
type قش "Mango Pieces"
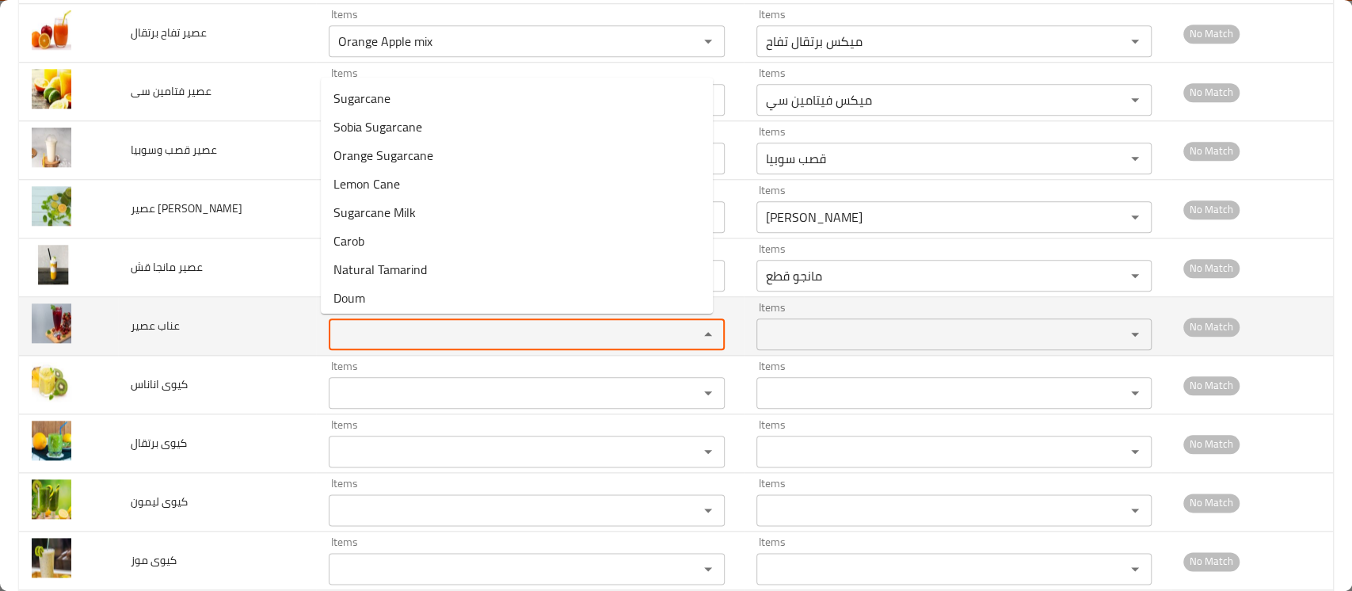
click at [412, 336] on عصير "Items" at bounding box center [503, 334] width 340 height 22
type عصير "e"
paste عصير "Kiwi"
type عصير "Kiwi"
drag, startPoint x: 412, startPoint y: 336, endPoint x: 256, endPoint y: 309, distance: 158.3
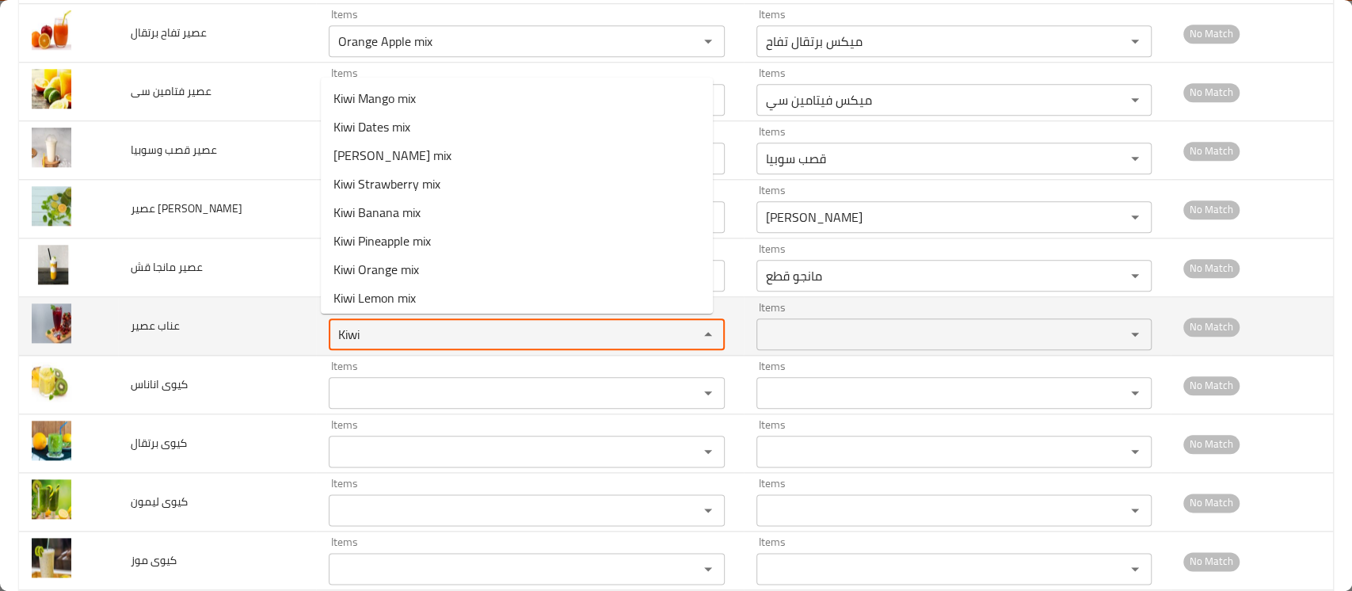
click at [256, 309] on tr "عناب عصير Items Kiwi Items Items Items No Match" at bounding box center [676, 326] width 1314 height 59
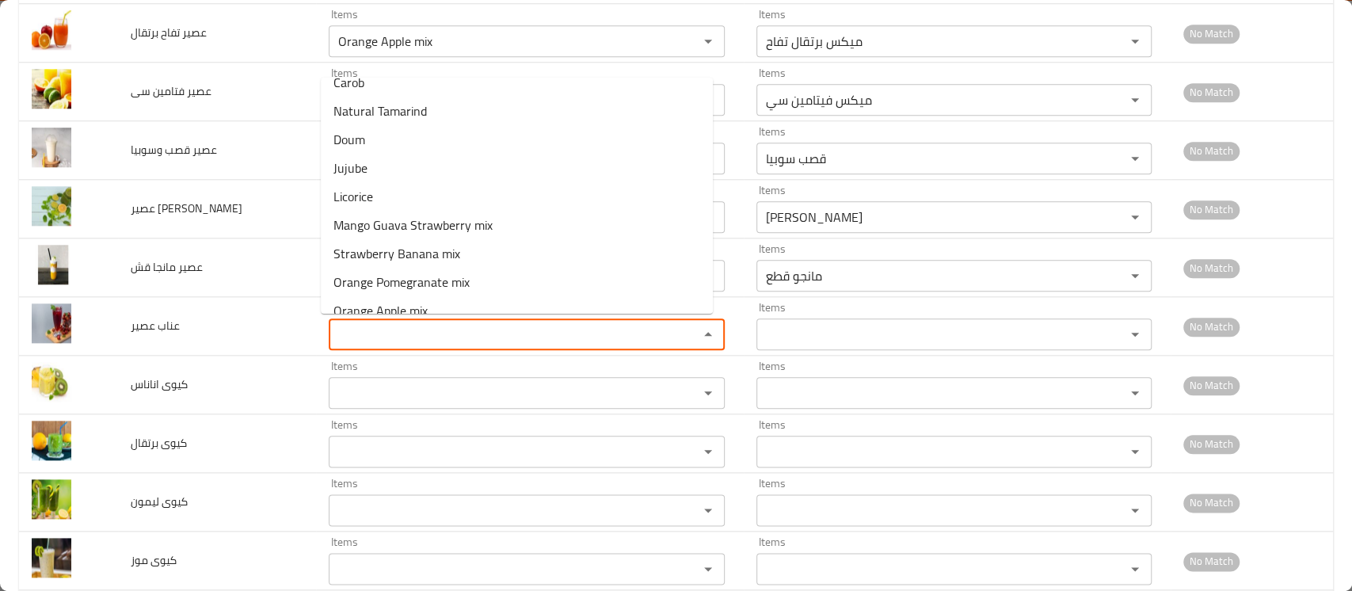
scroll to position [189, 0]
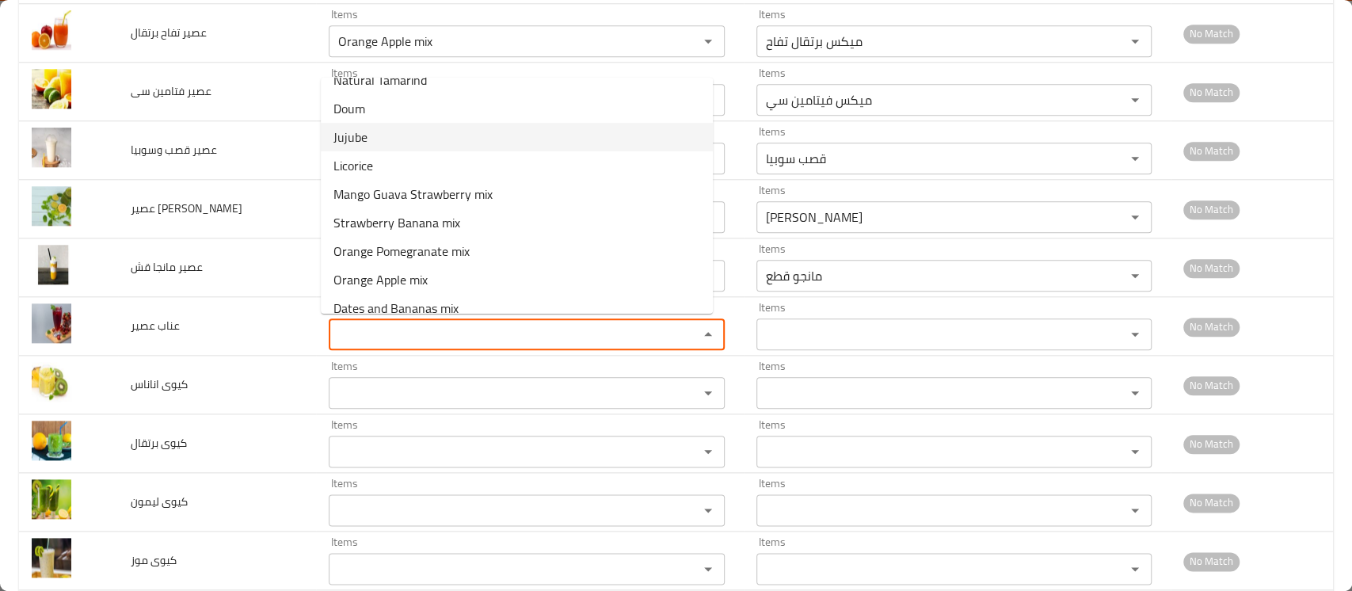
click at [614, 129] on عصير-option-8 "Jujube" at bounding box center [517, 137] width 392 height 29
type عصير "Jujube"
type عصير-ar "عناب"
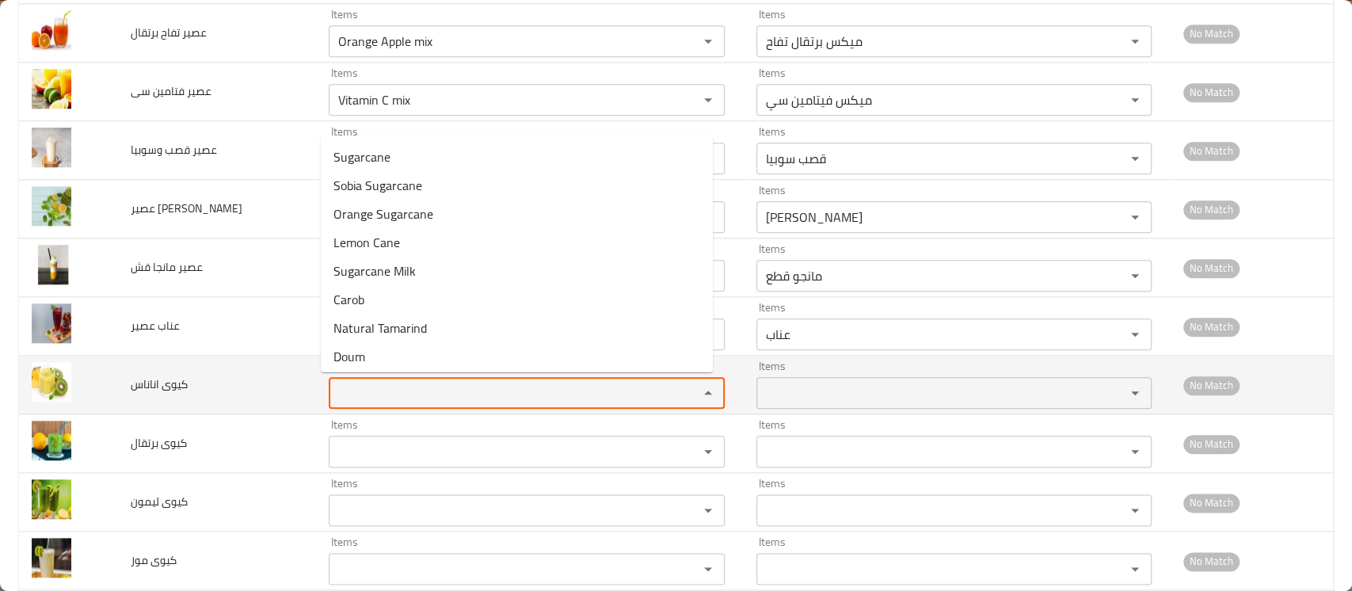
click at [408, 386] on اناناس "Items" at bounding box center [503, 393] width 340 height 22
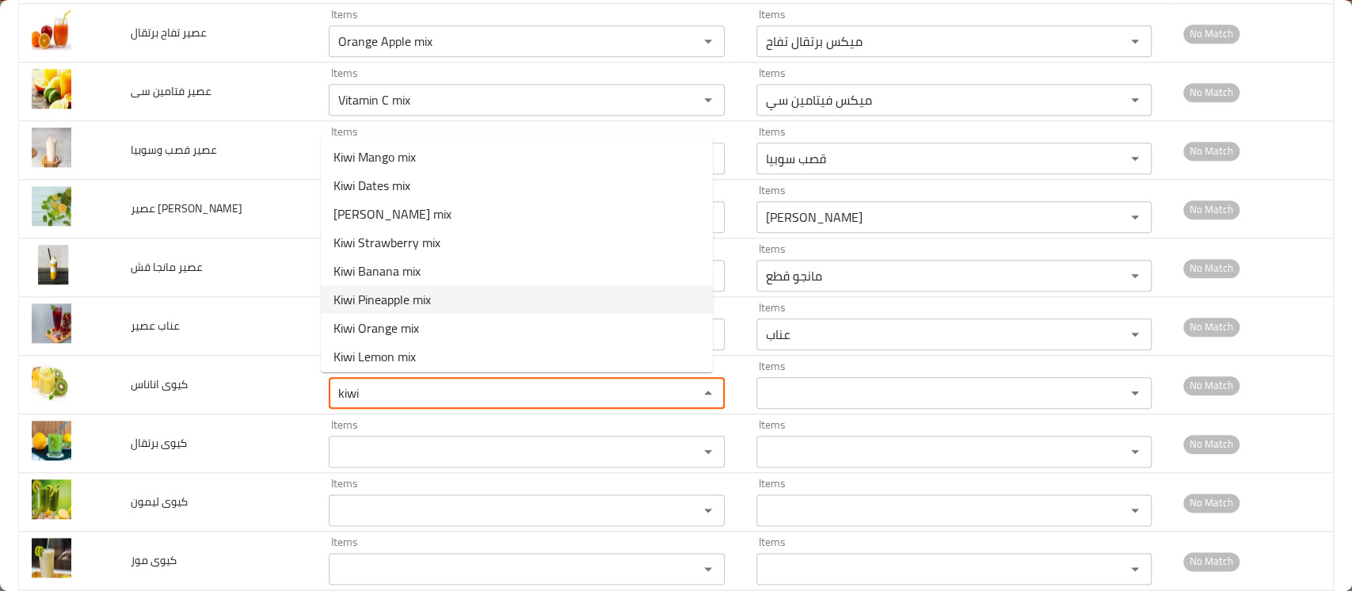
click at [421, 303] on span "Kiwi Pineapple mix" at bounding box center [381, 299] width 97 height 19
type اناناس "Kiwi Pineapple mix"
type اناناس-ar "ميكس كيوي اناناس"
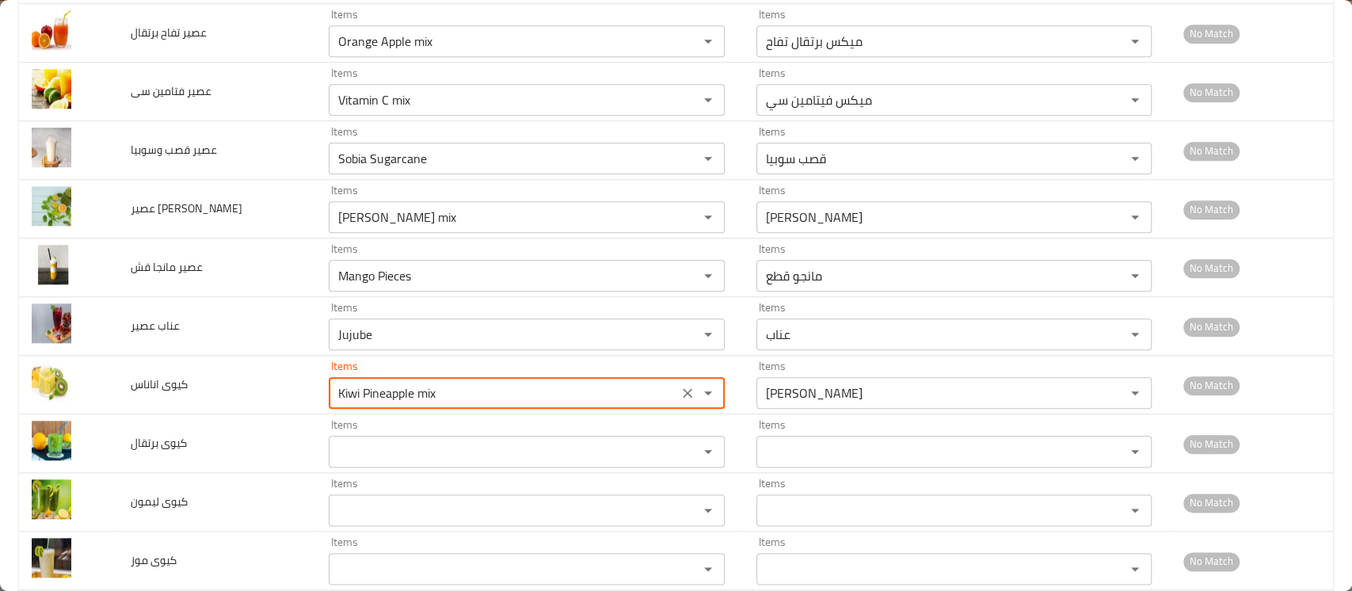
scroll to position [1264, 0]
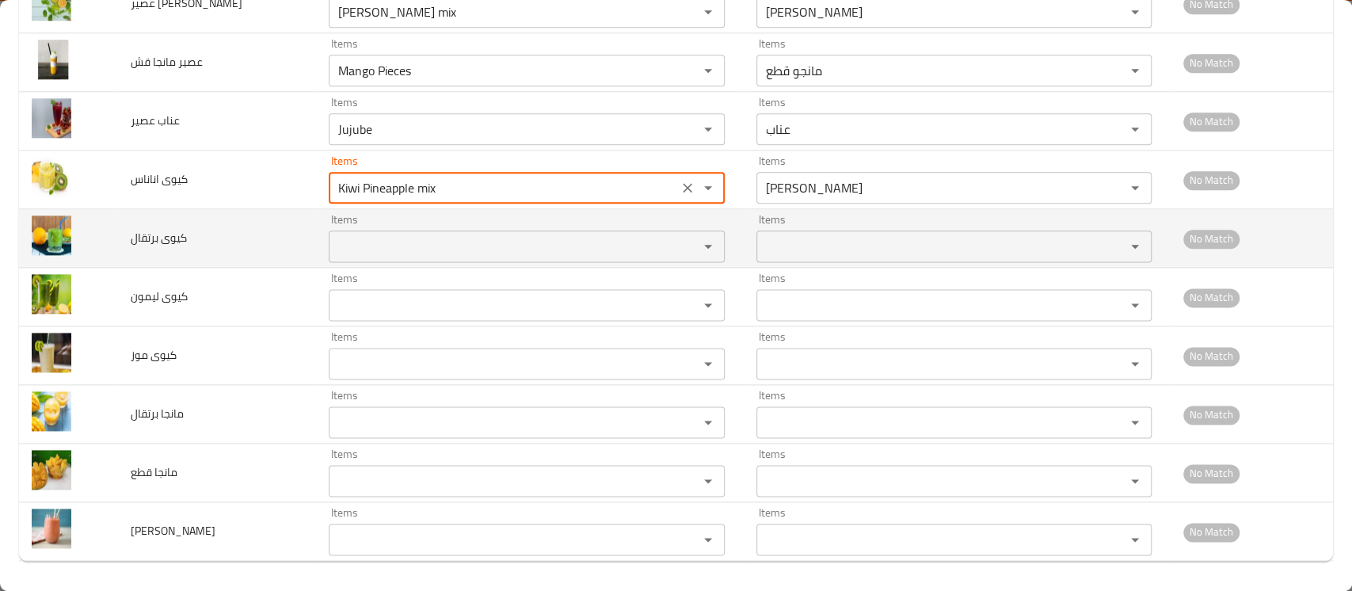
type اناناس "Kiwi Pineapple mix"
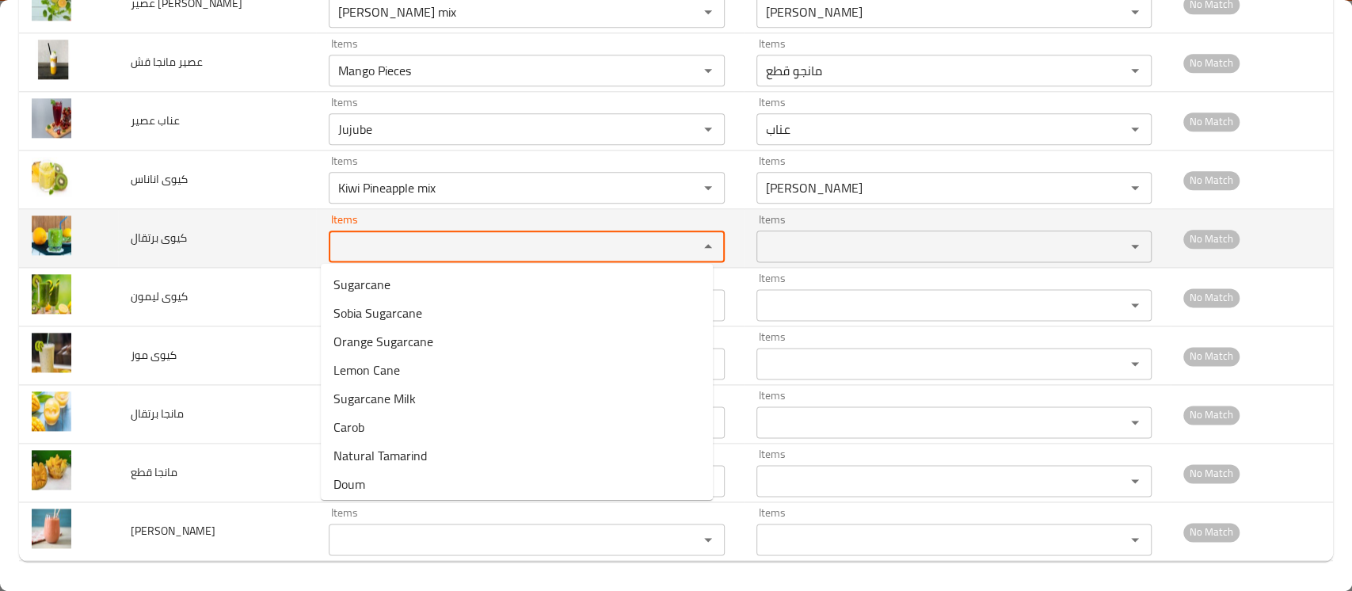
click at [387, 244] on برتقال "Items" at bounding box center [503, 246] width 340 height 22
drag, startPoint x: 367, startPoint y: 246, endPoint x: 281, endPoint y: 245, distance: 86.3
click at [281, 245] on tr "كيوى برتقال Items kiwi Items Items Items No Match" at bounding box center [676, 238] width 1314 height 59
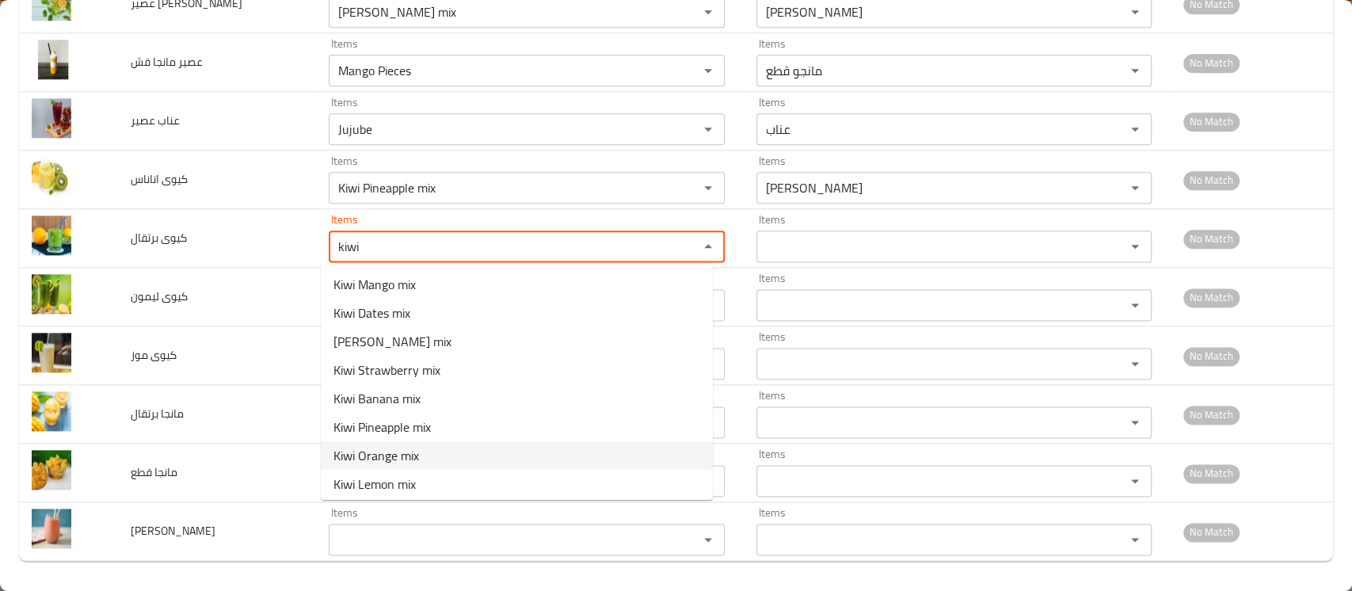
click at [393, 450] on span "Kiwi Orange mix" at bounding box center [376, 455] width 86 height 19
type برتقال "Kiwi Orange mix"
type برتقال-ar "ميكس كيوي برتقال"
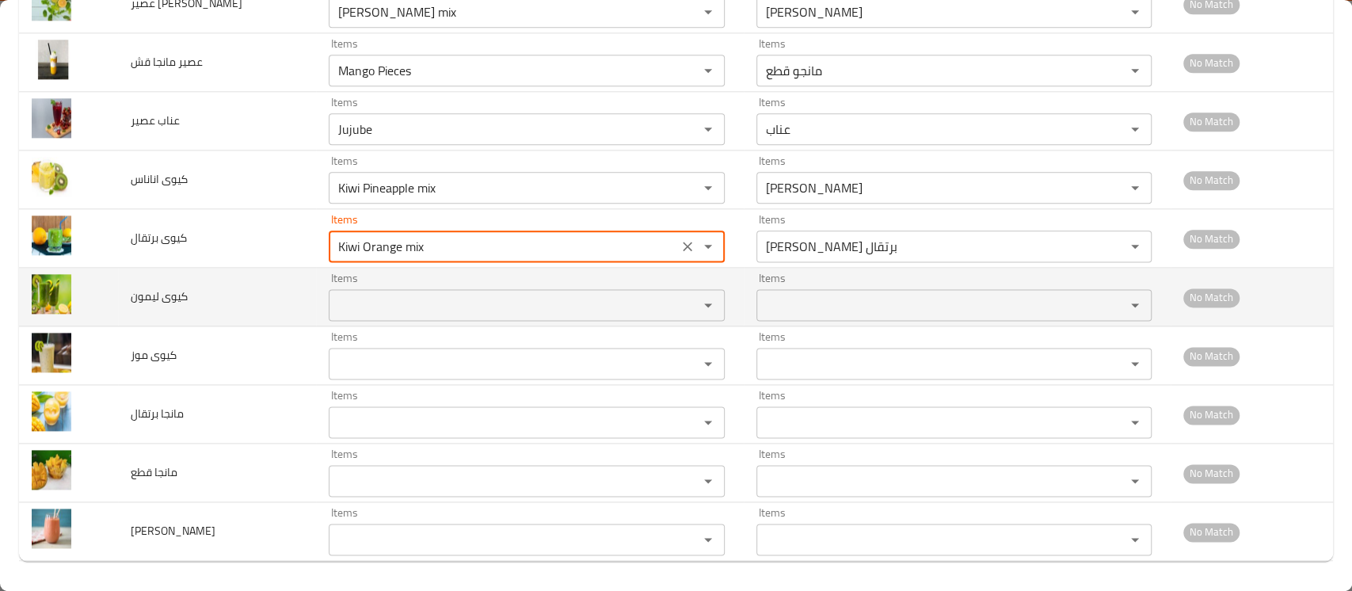
type برتقال "Kiwi Orange mix"
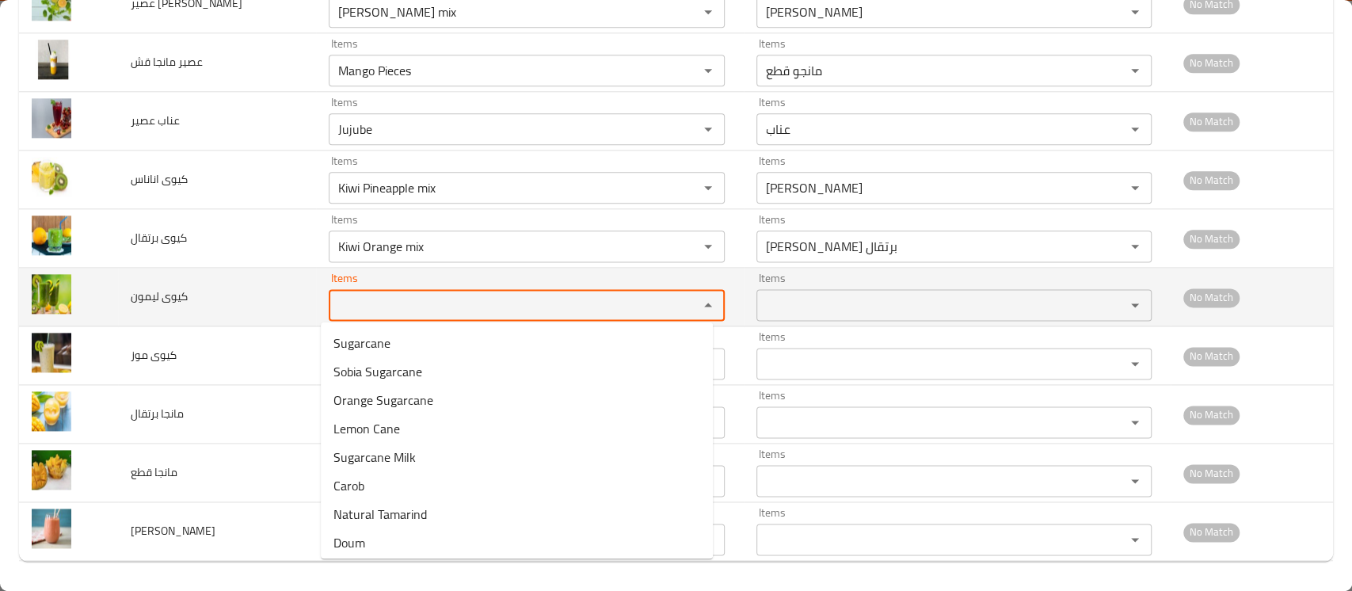
click at [405, 304] on ليمون "Items" at bounding box center [503, 305] width 340 height 22
paste ليمون "kiwi"
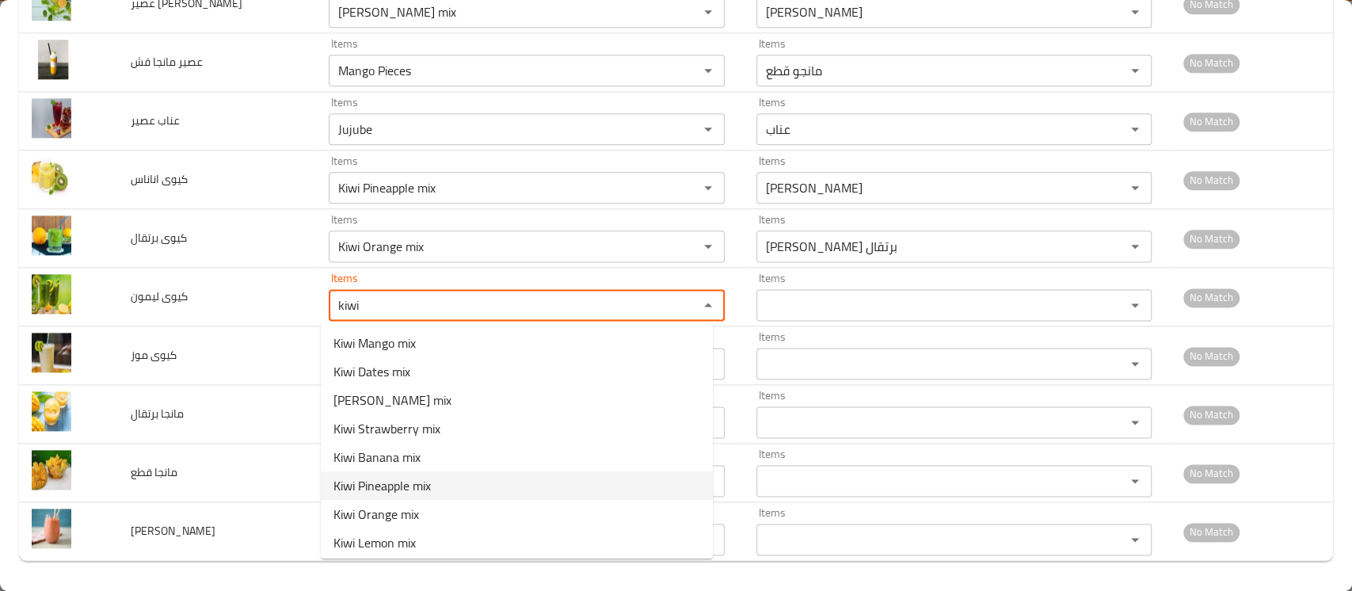
scroll to position [59, 0]
click at [371, 485] on span "Kiwi Lemon mix" at bounding box center [374, 483] width 82 height 19
type ليمون "Kiwi Lemon mix"
type ليمون-ar "ميكس كيوى ليمون"
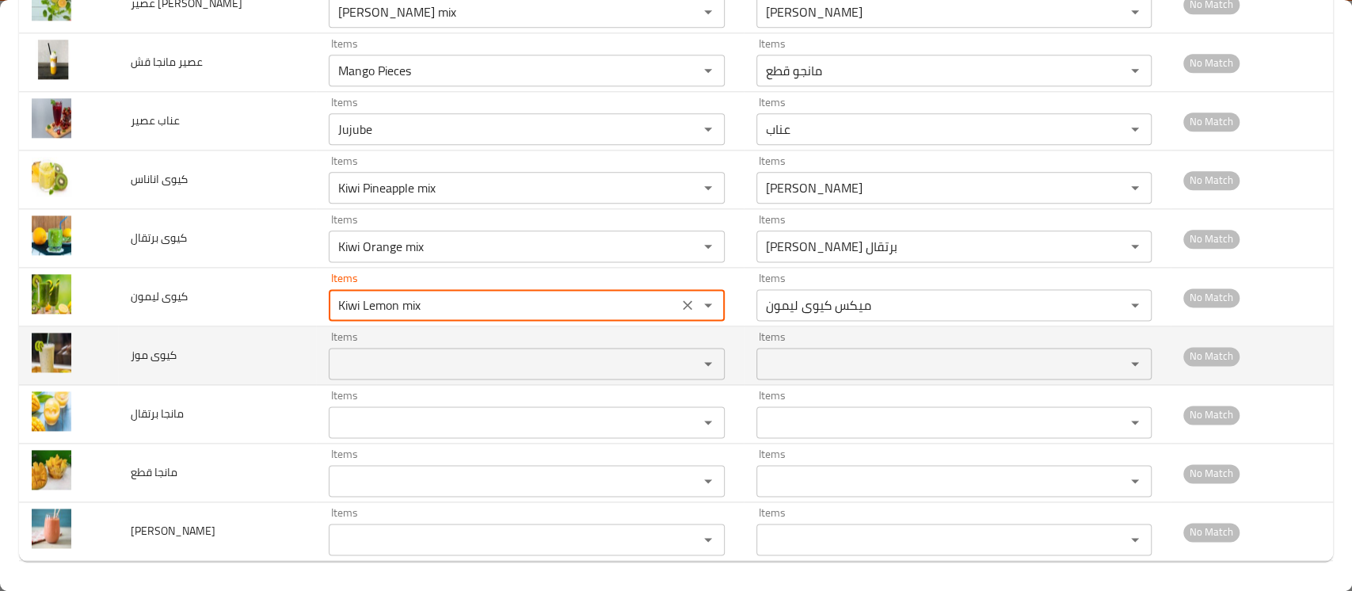
type ليمون "Kiwi Lemon mix"
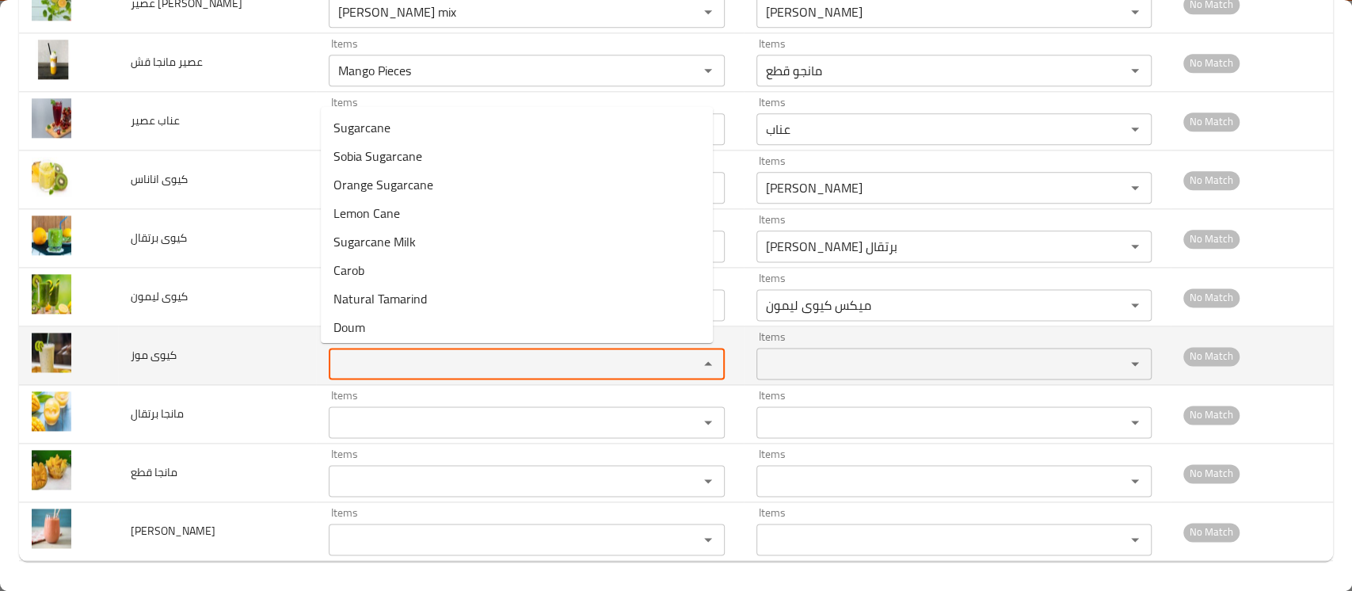
click at [376, 365] on موز "Items" at bounding box center [503, 363] width 340 height 22
paste موز "kiwi"
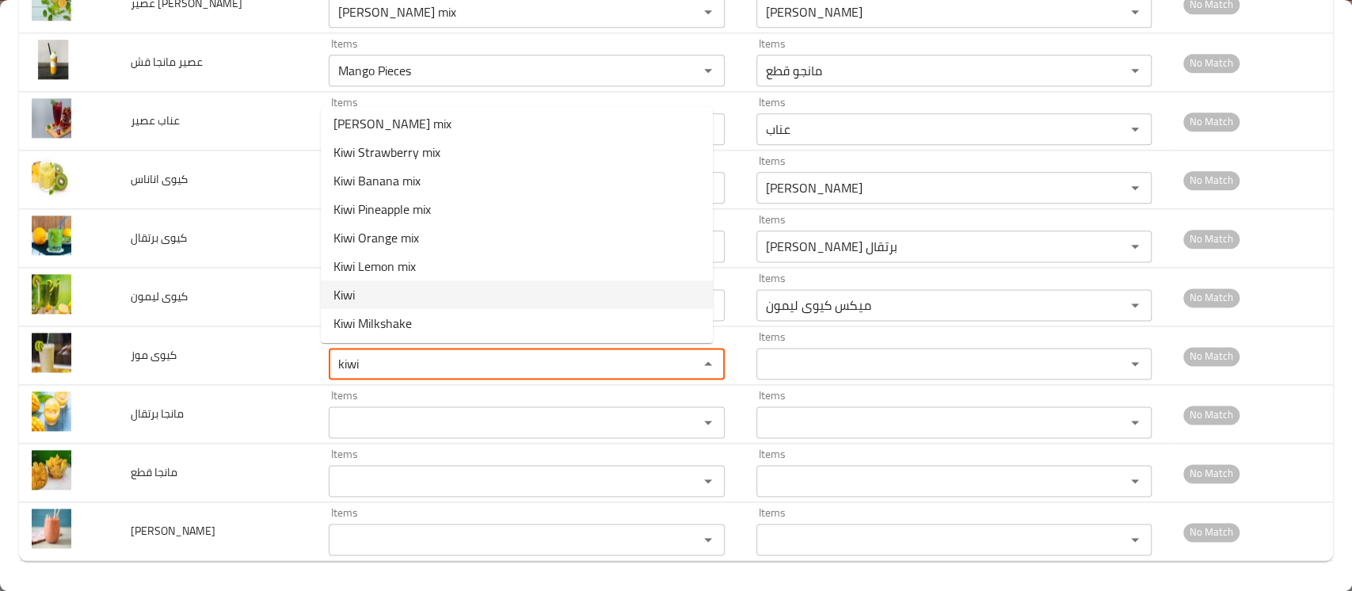
scroll to position [0, 0]
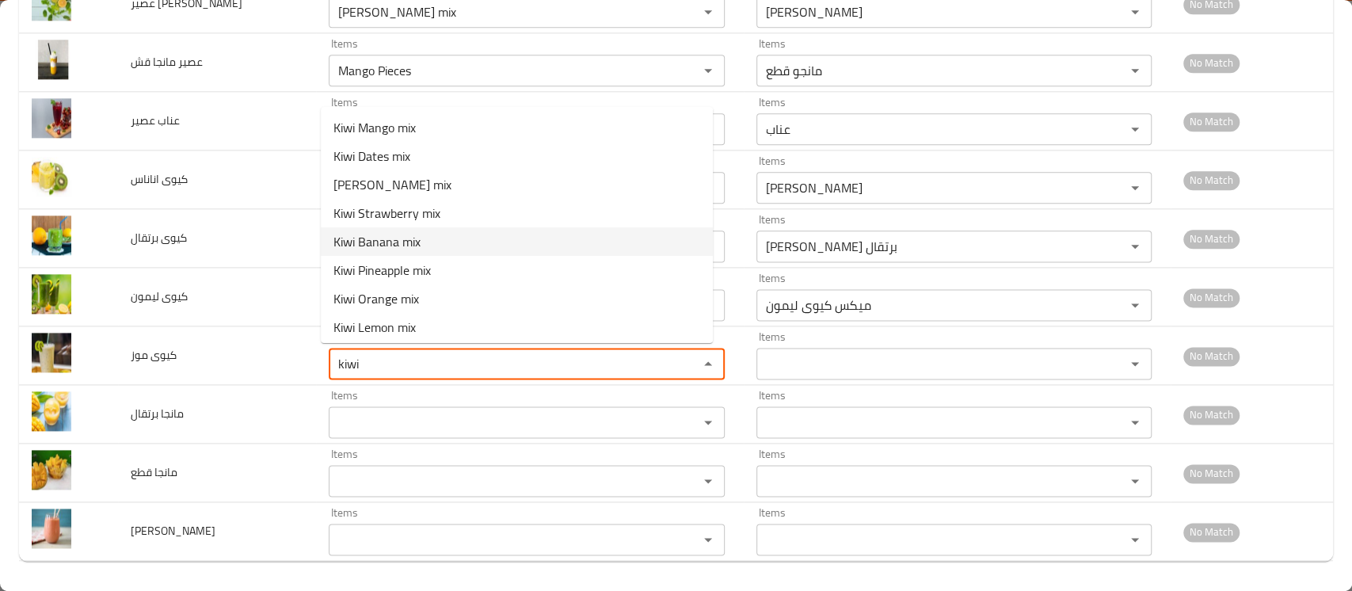
click at [400, 238] on span "Kiwi Banana mix" at bounding box center [376, 241] width 87 height 19
type موز "Kiwi Banana mix"
type موز-ar "ميكس كيوي موز"
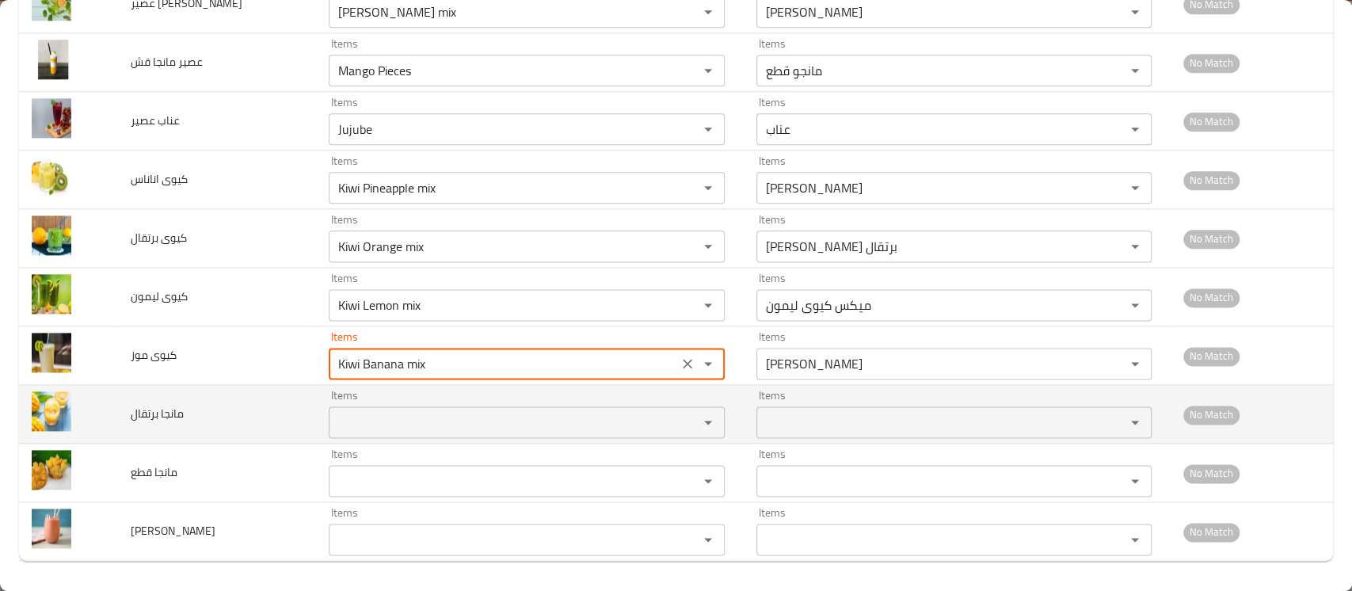
type موز "Kiwi Banana mix"
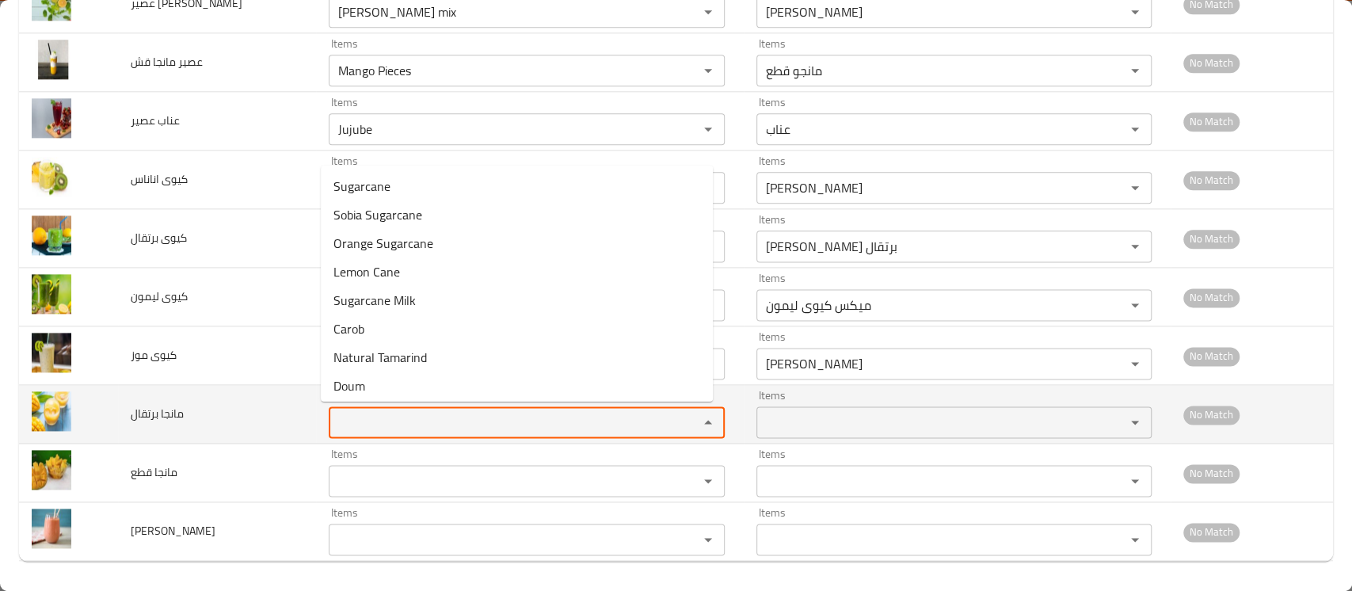
click at [358, 417] on برتقال "Items" at bounding box center [503, 422] width 340 height 22
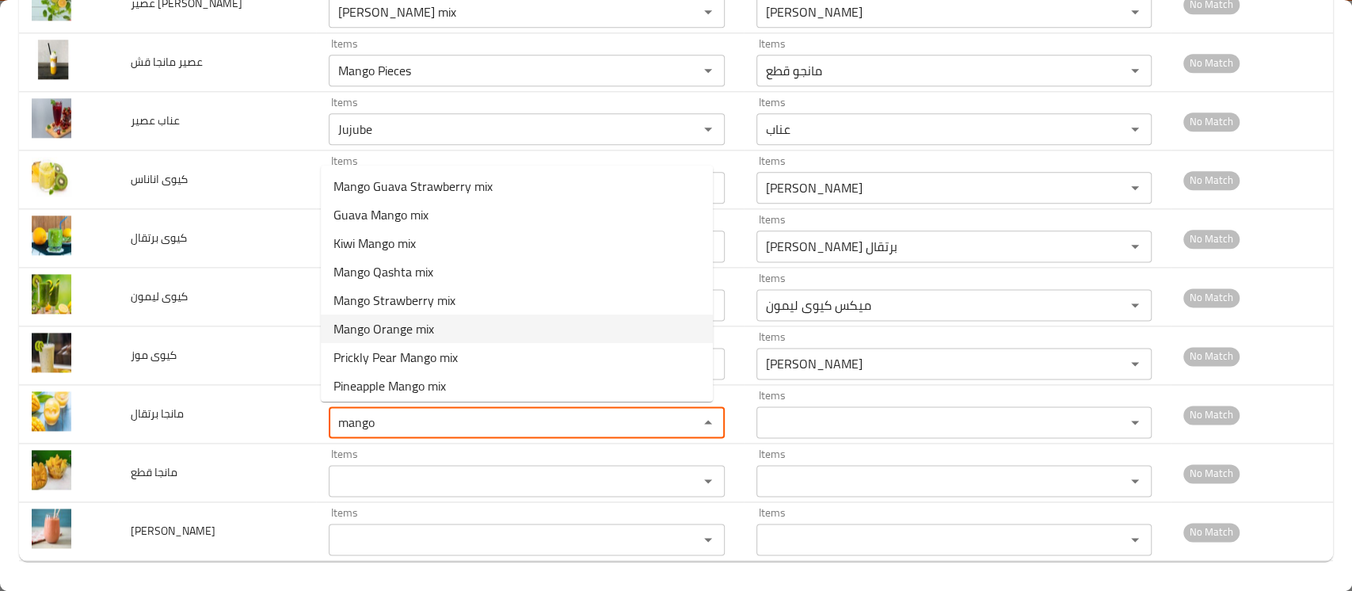
click at [413, 331] on span "Mango Orange mix" at bounding box center [383, 328] width 101 height 19
type برتقال "Mango Orange mix"
type برتقال-ar "ميكس مانجو برتقال"
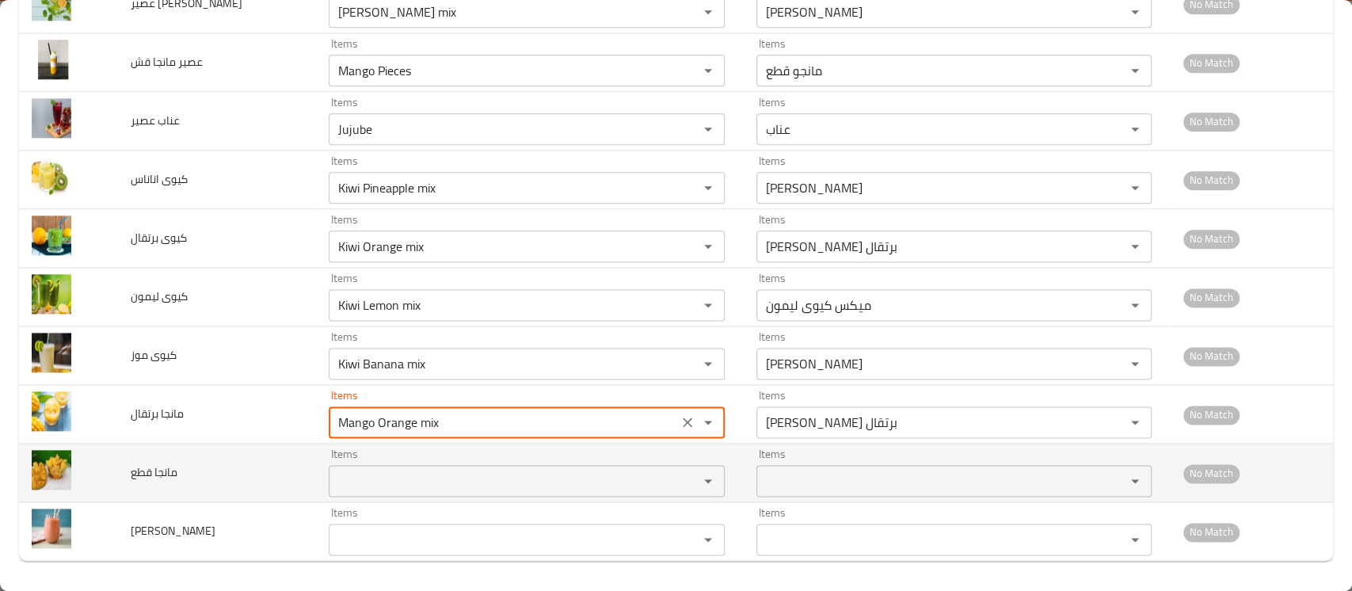
type برتقال "Mango Orange mix"
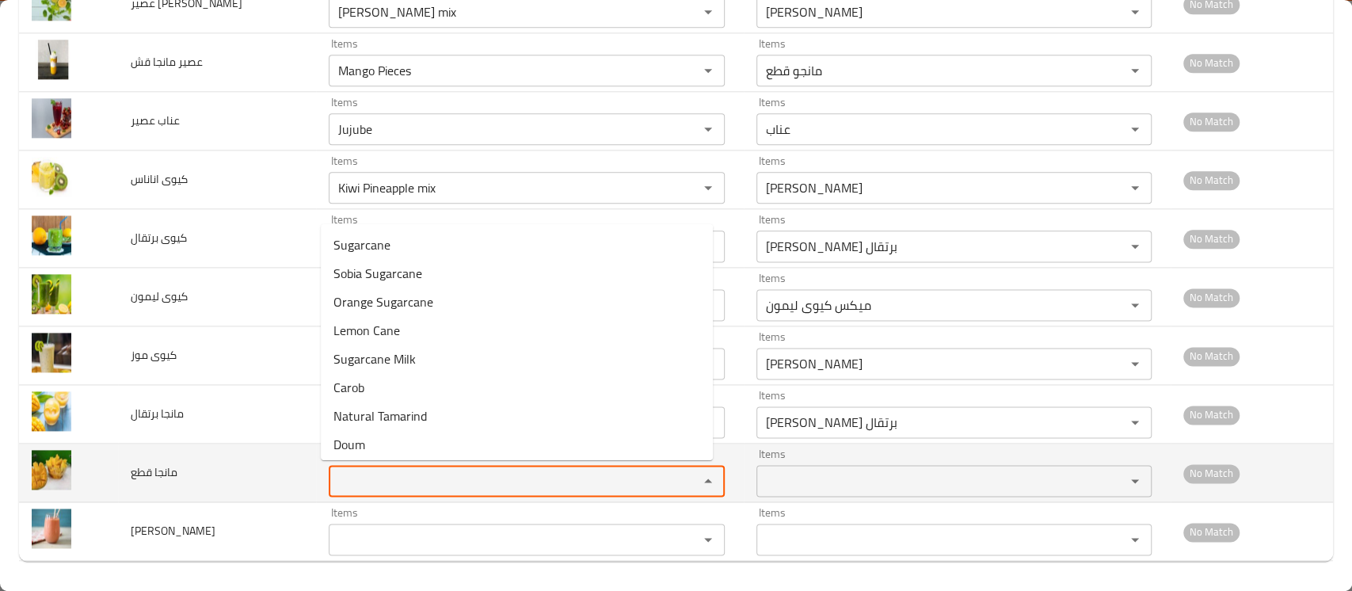
click at [361, 470] on قطع "Items" at bounding box center [503, 481] width 340 height 22
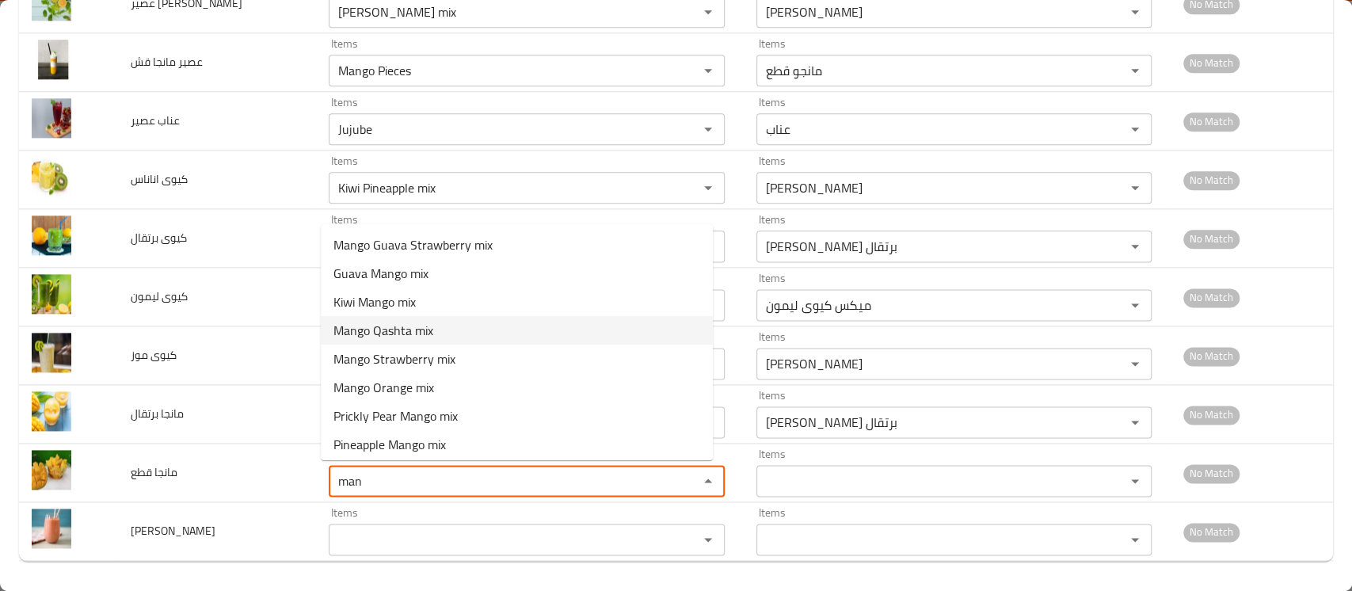
scroll to position [232, 0]
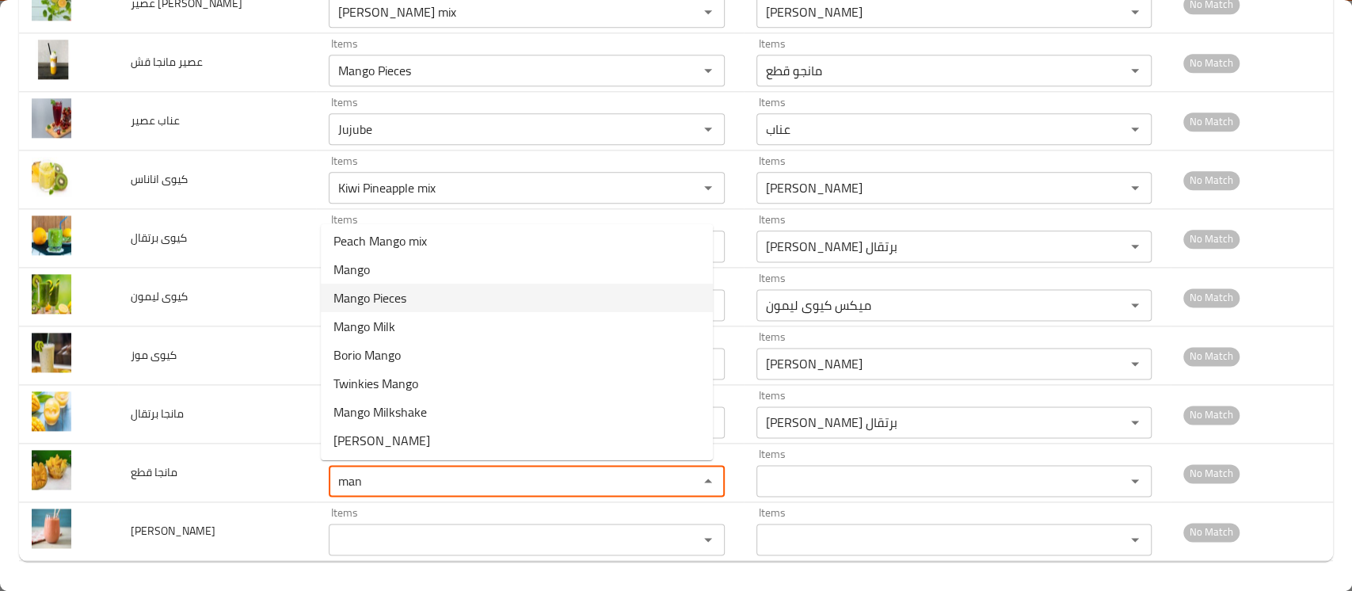
click at [439, 308] on قطع-option-10 "Mango Pieces" at bounding box center [517, 298] width 392 height 29
type قطع "Mango Pieces"
type قطع-ar "مانجو قطع"
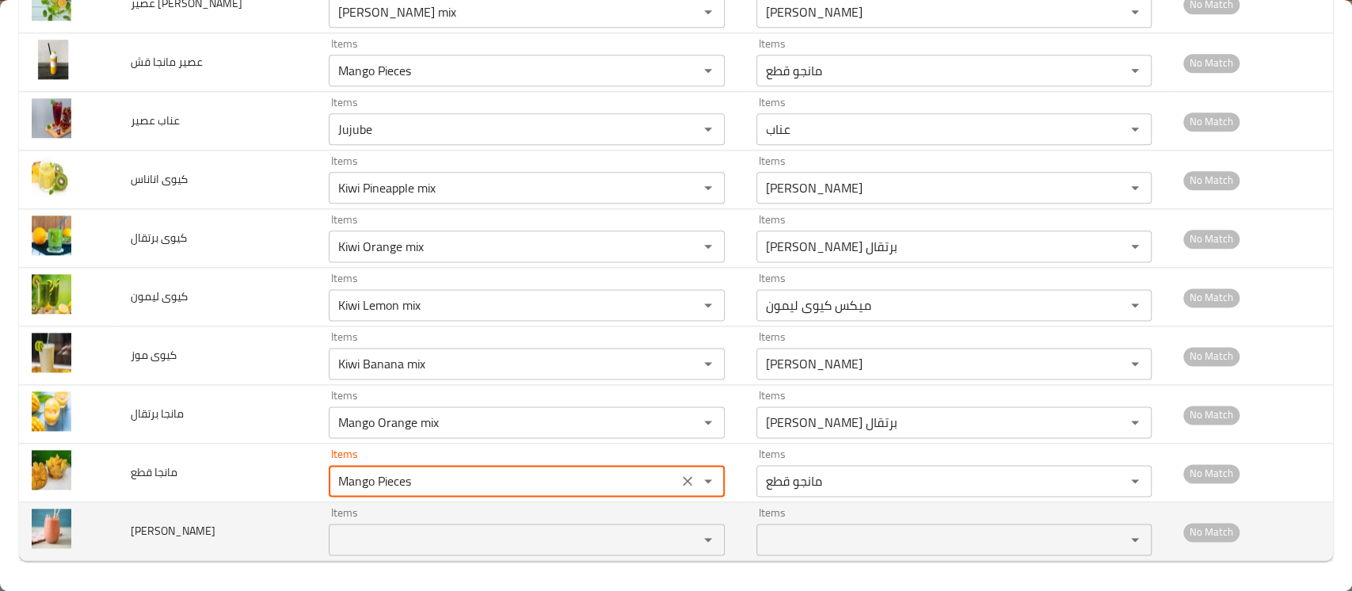
type قطع "Mango Pieces"
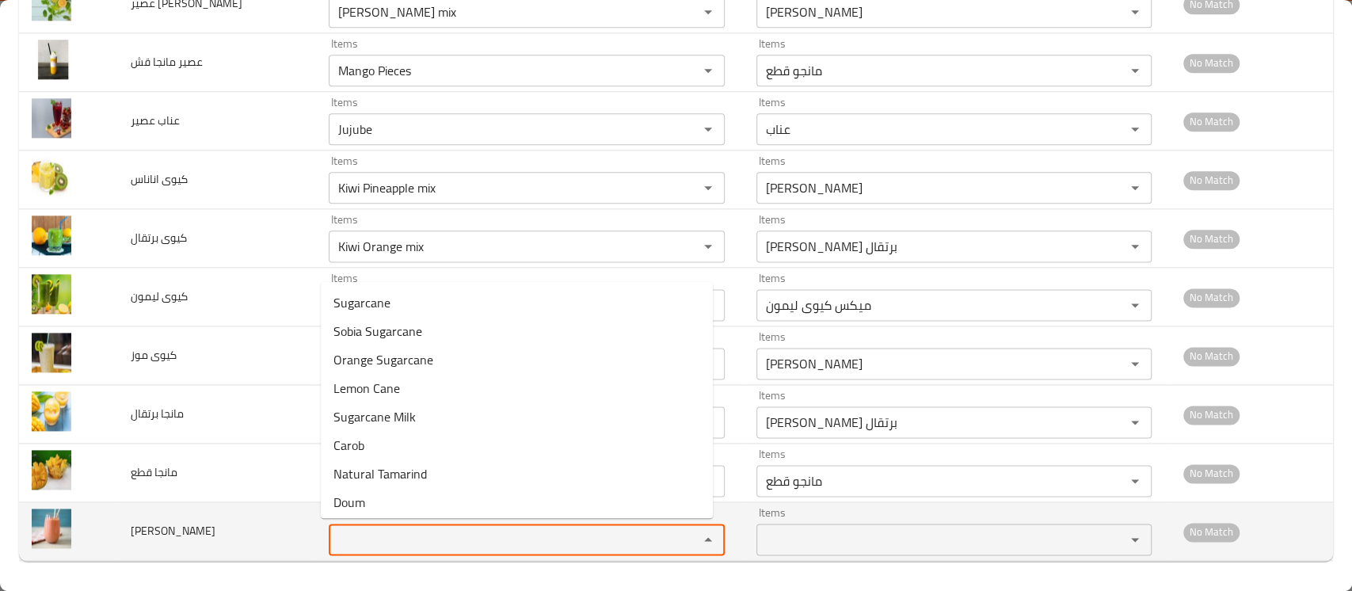
click at [351, 544] on فروالة "Items" at bounding box center [503, 539] width 340 height 22
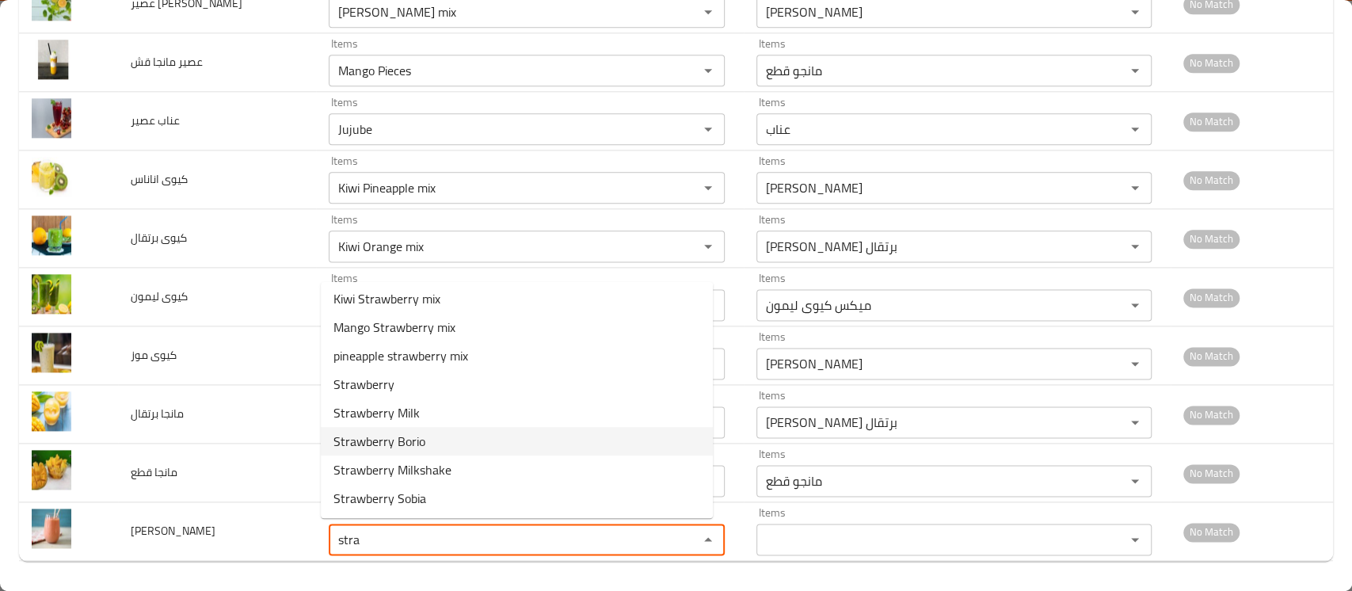
scroll to position [0, 0]
type فروالة "s"
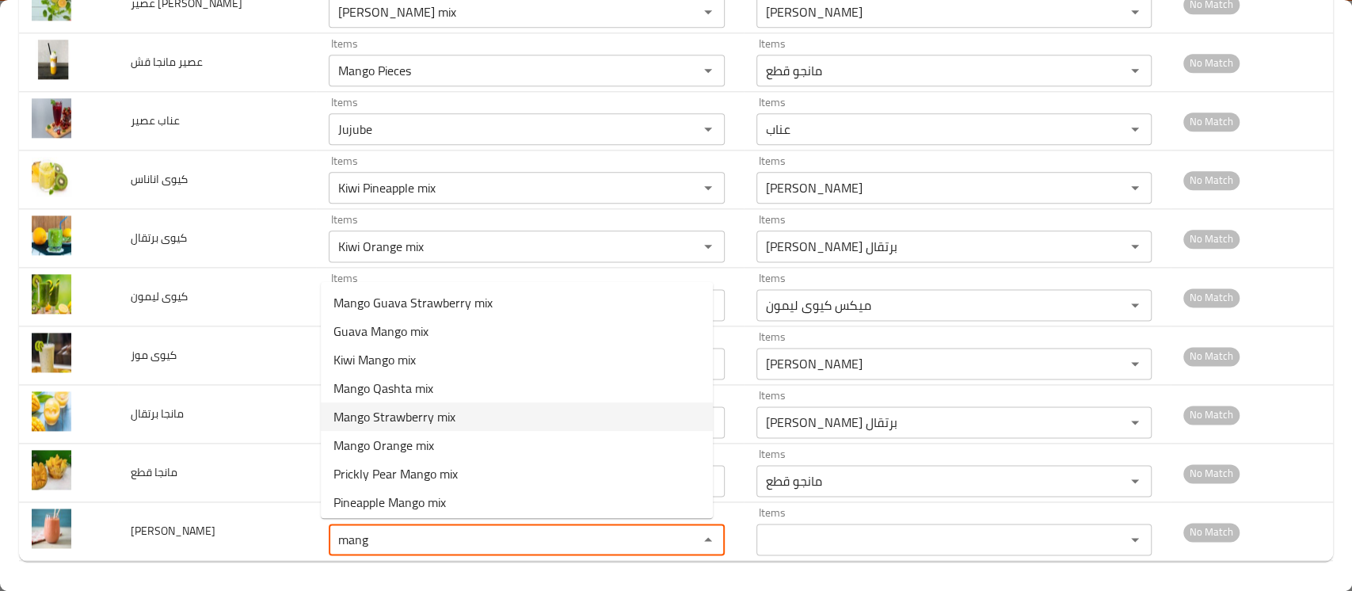
click at [440, 407] on span "Mango Strawberry mix" at bounding box center [394, 416] width 122 height 19
type فروالة "Mango Strawberry mix"
type فروالة-ar "ميكس مانجو فراولة"
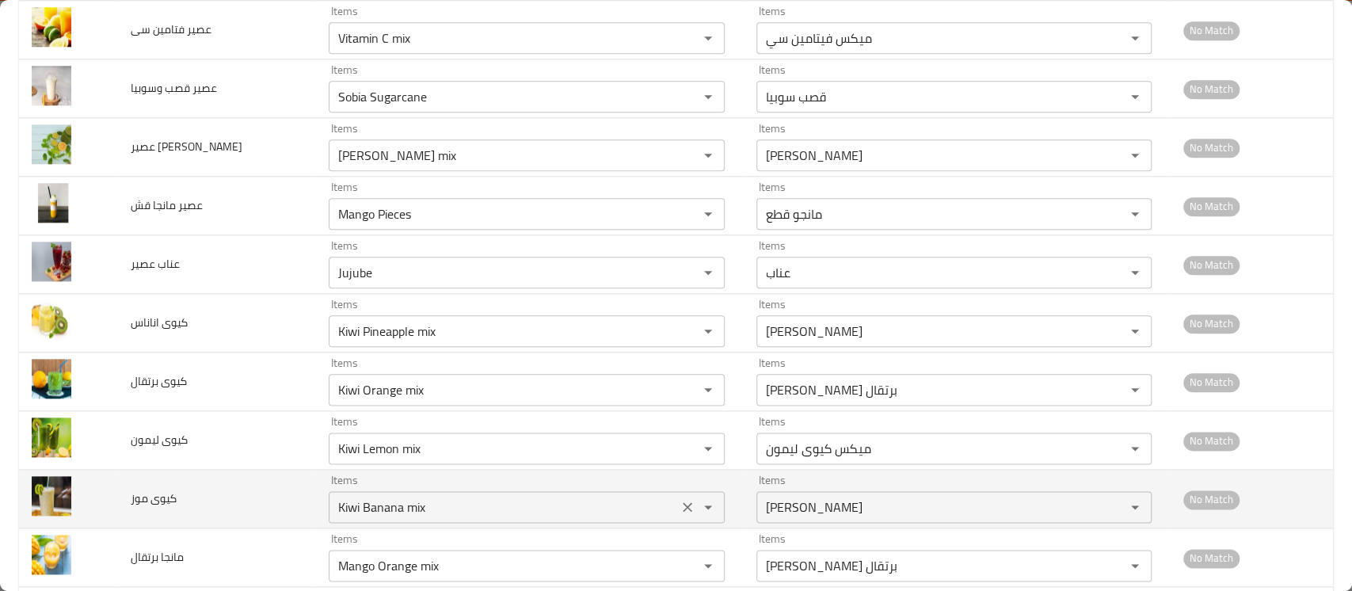
scroll to position [1121, 0]
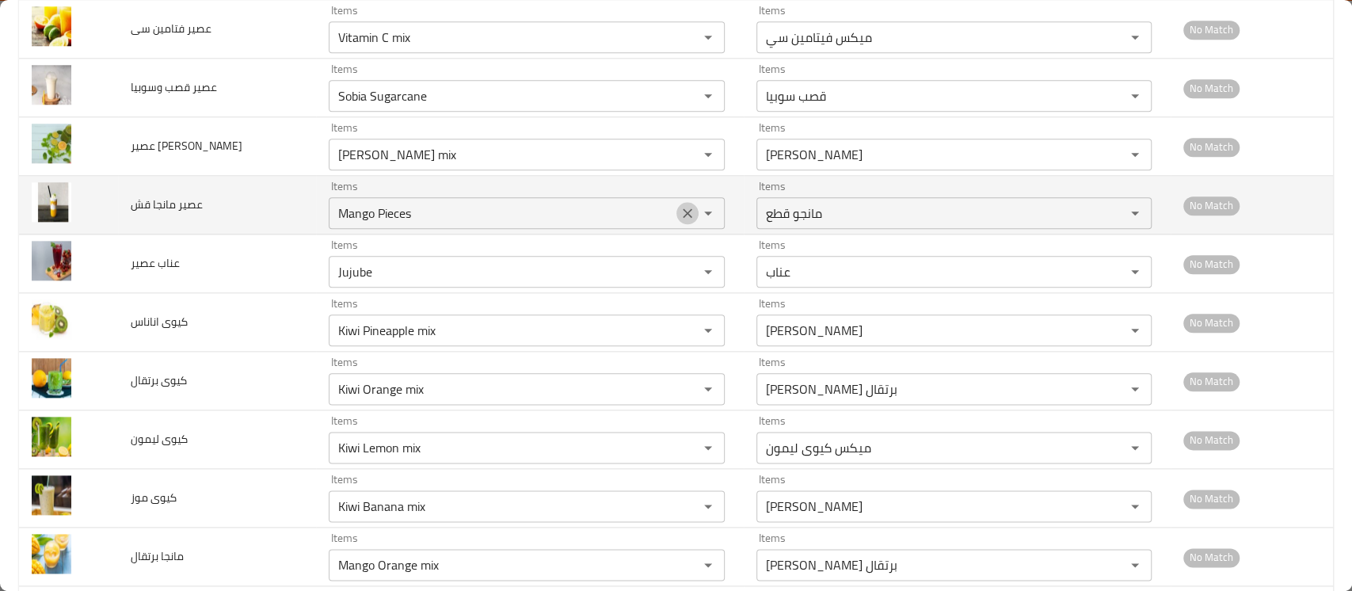
click at [679, 209] on icon "Clear" at bounding box center [687, 213] width 16 height 16
type فروالة "Mango Strawberry mix"
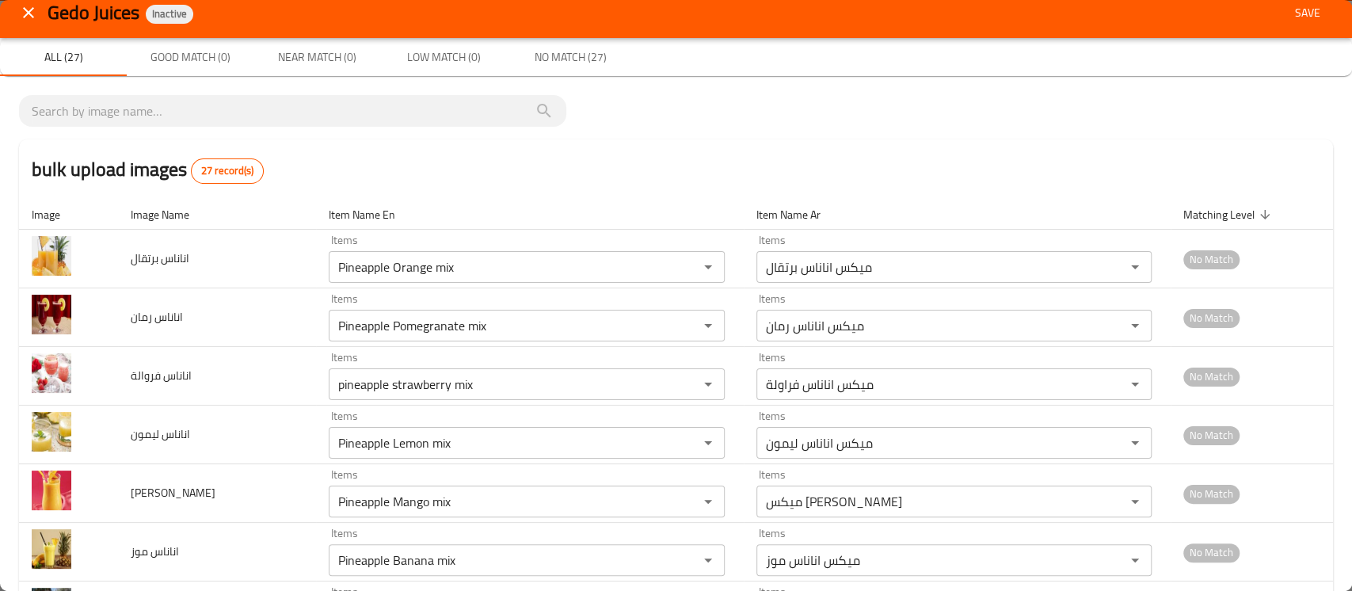
scroll to position [0, 0]
